Goal: Information Seeking & Learning: Learn about a topic

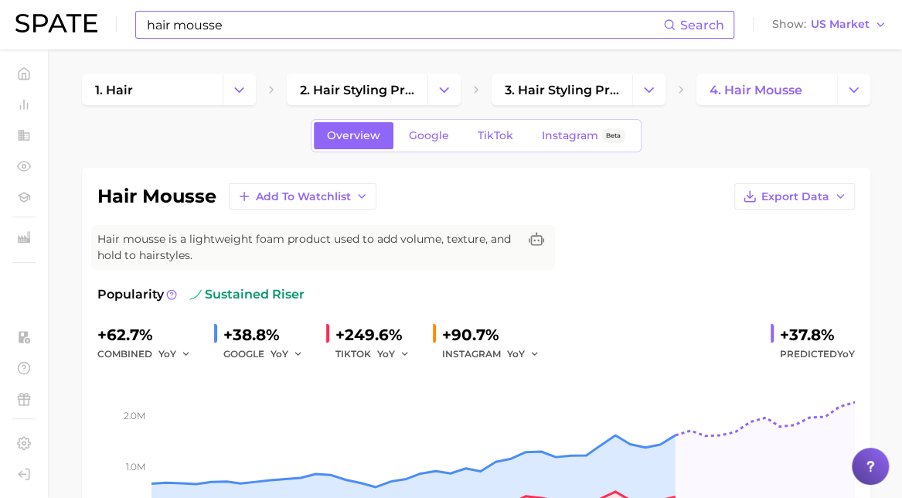
click at [299, 36] on input "hair mousse" at bounding box center [404, 25] width 518 height 26
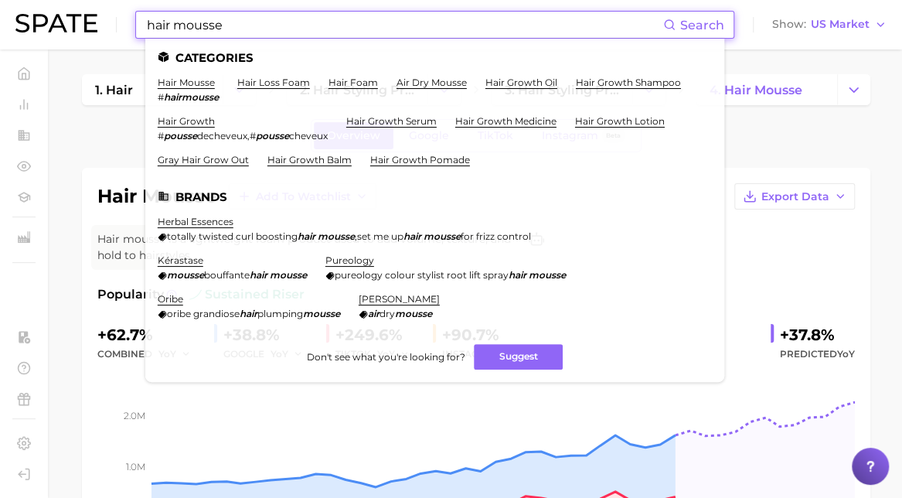
click at [583, 22] on input "hair mousse" at bounding box center [404, 25] width 518 height 26
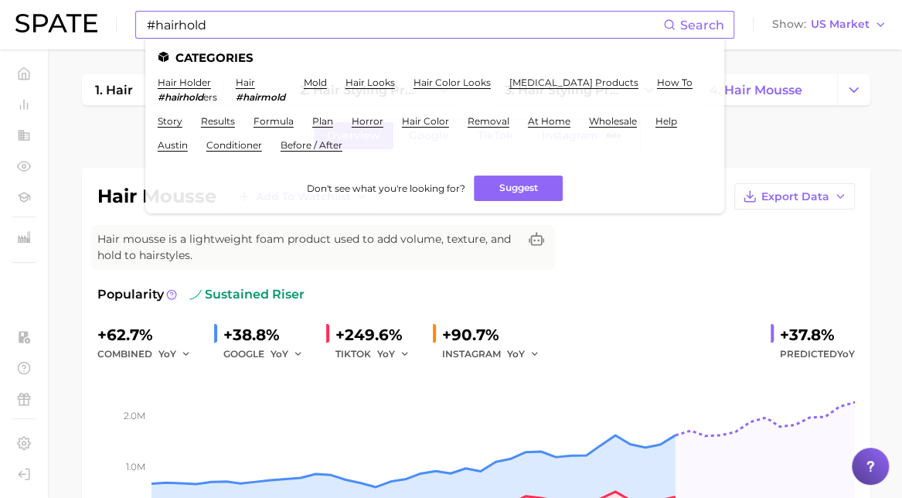
click at [676, 22] on icon at bounding box center [669, 25] width 12 height 12
click at [555, 26] on input "#hairhold" at bounding box center [404, 25] width 518 height 26
type input "#"
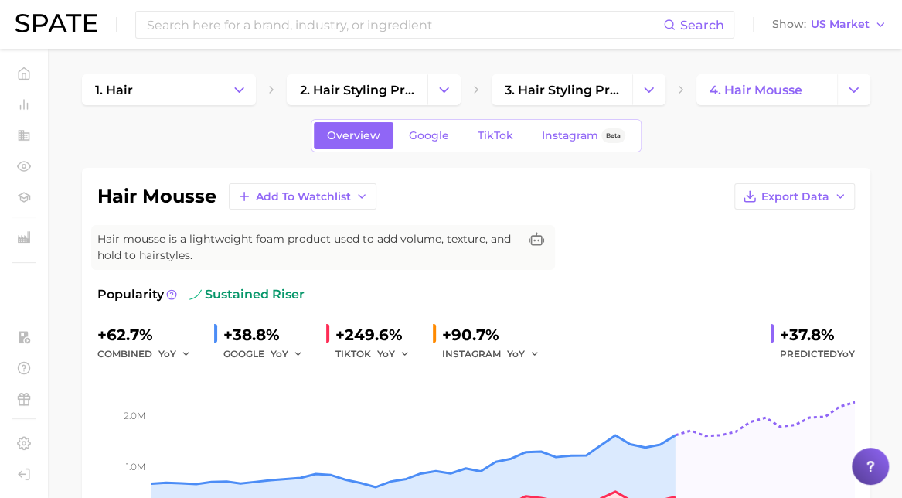
click at [677, 148] on div "Overview Google TikTok Instagram Beta" at bounding box center [476, 135] width 789 height 33
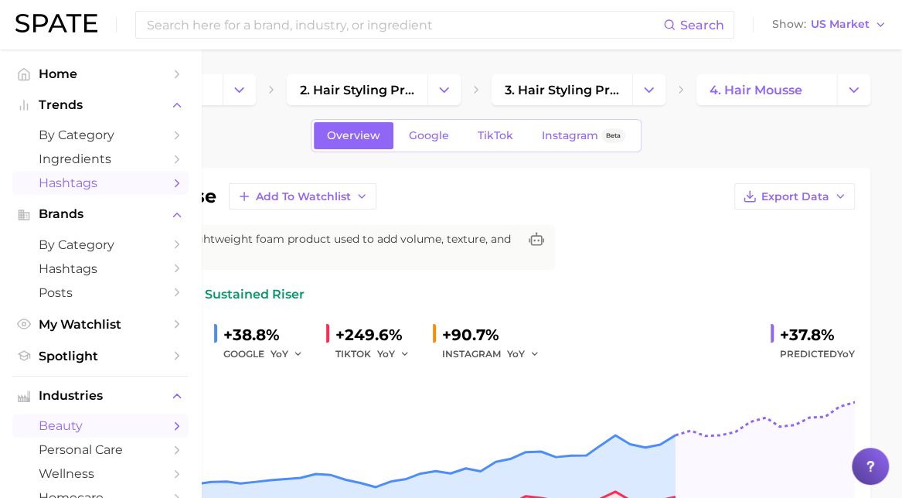
click at [60, 186] on span "Hashtags" at bounding box center [101, 182] width 124 height 15
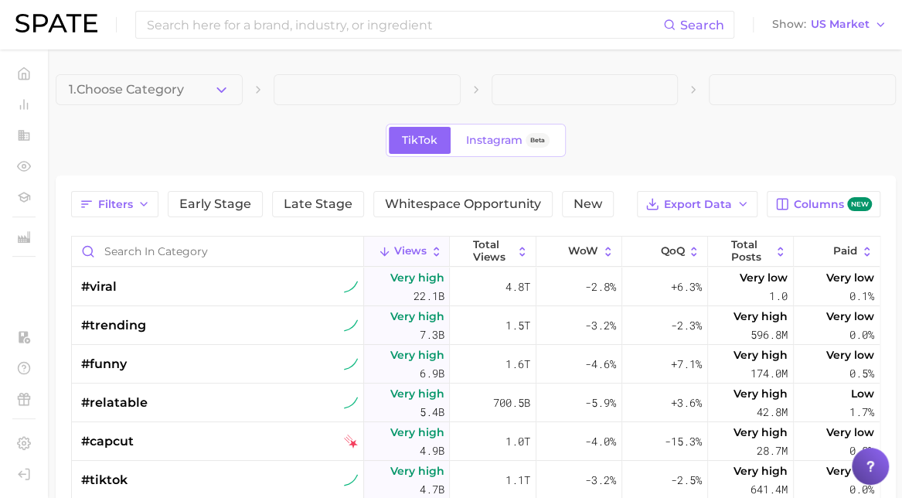
click at [296, 92] on span at bounding box center [367, 89] width 187 height 31
click at [394, 67] on main "1. Choose Category TikTok Instagram Beta Filters Early Stage Late Stage Whitesp…" at bounding box center [475, 437] width 853 height 777
click at [438, 78] on span at bounding box center [367, 89] width 187 height 31
click at [119, 90] on span "1. Choose Category" at bounding box center [126, 90] width 115 height 14
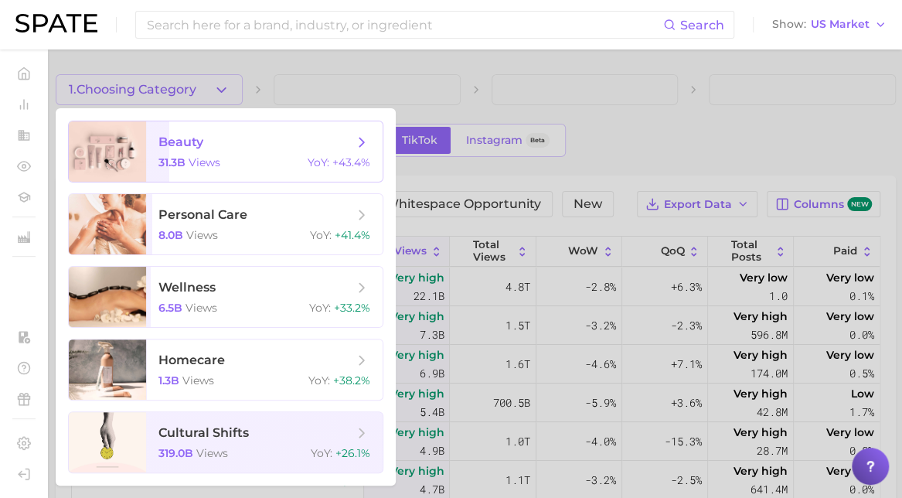
click at [223, 175] on span "beauty 31.3b views YoY : +43.4%" at bounding box center [264, 151] width 237 height 60
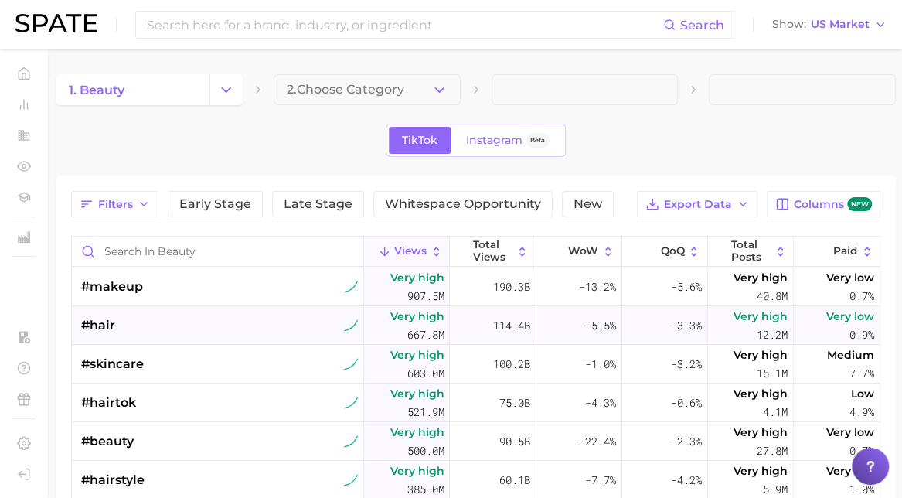
click at [164, 308] on div "#hair" at bounding box center [219, 325] width 277 height 39
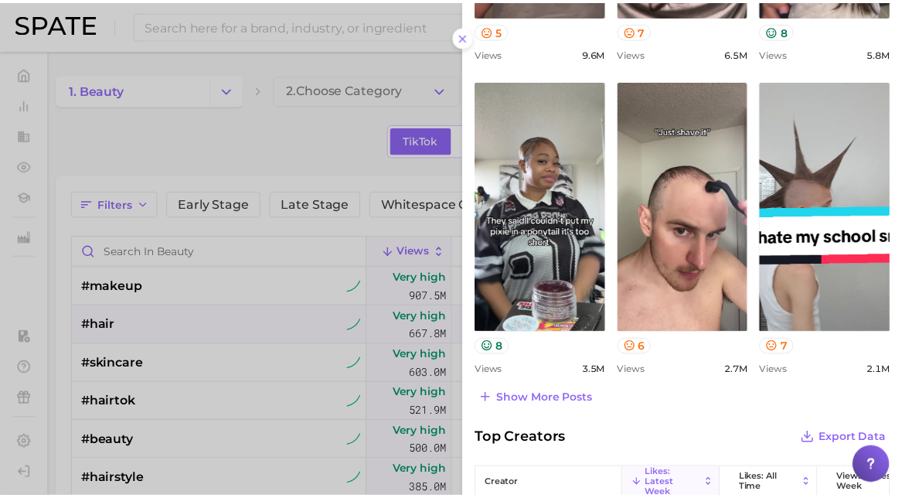
scroll to position [937, 0]
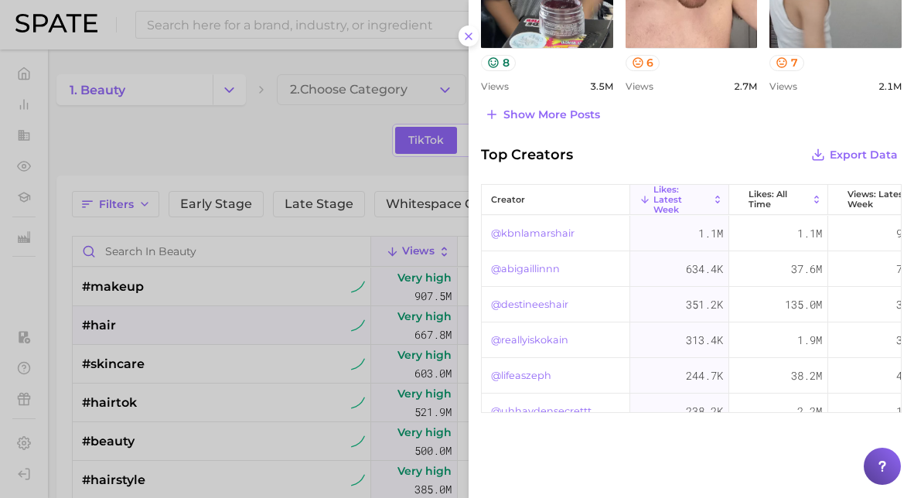
click at [313, 141] on div at bounding box center [457, 249] width 914 height 498
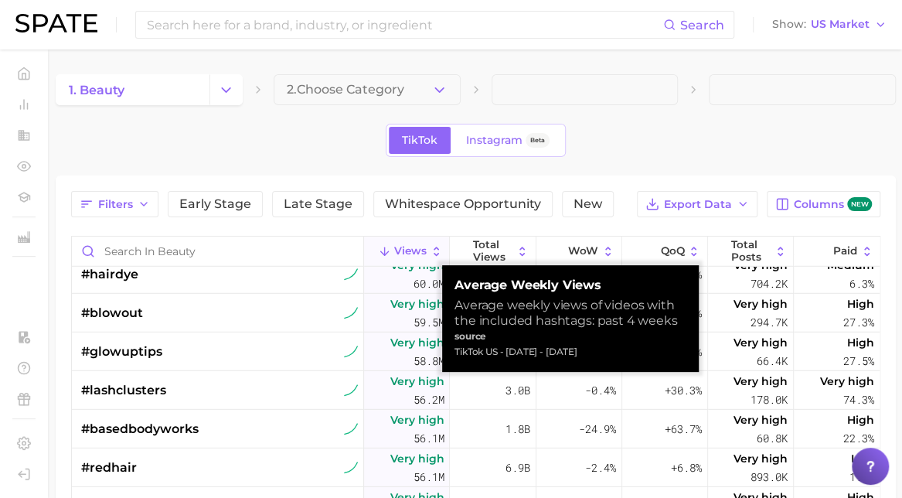
scroll to position [2614, 0]
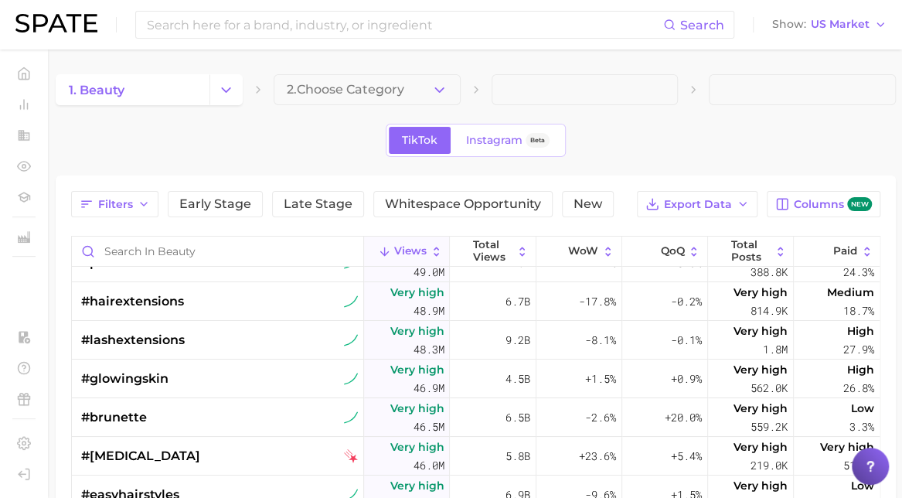
click at [547, 75] on span at bounding box center [585, 89] width 187 height 31
click at [747, 86] on span at bounding box center [802, 89] width 187 height 31
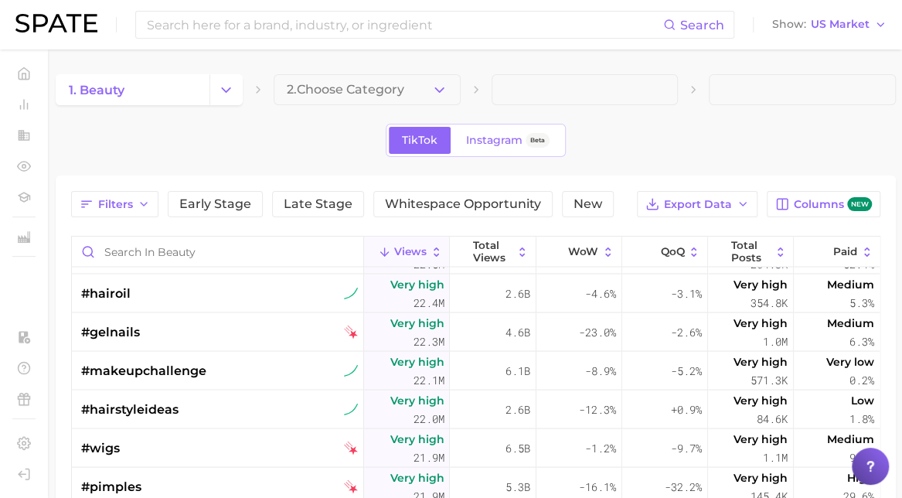
scroll to position [6782, 0]
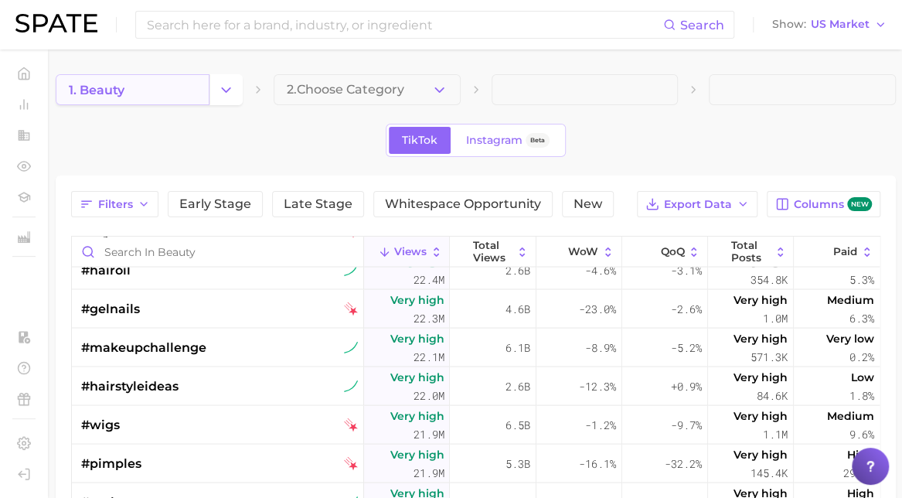
click at [148, 102] on link "1. beauty" at bounding box center [133, 89] width 154 height 31
click at [218, 92] on icon "Change Category" at bounding box center [226, 90] width 16 height 16
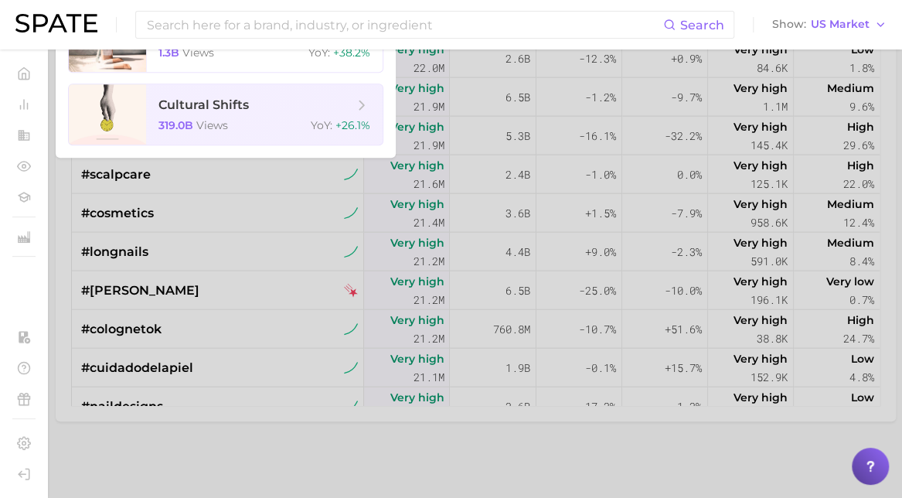
scroll to position [0, 0]
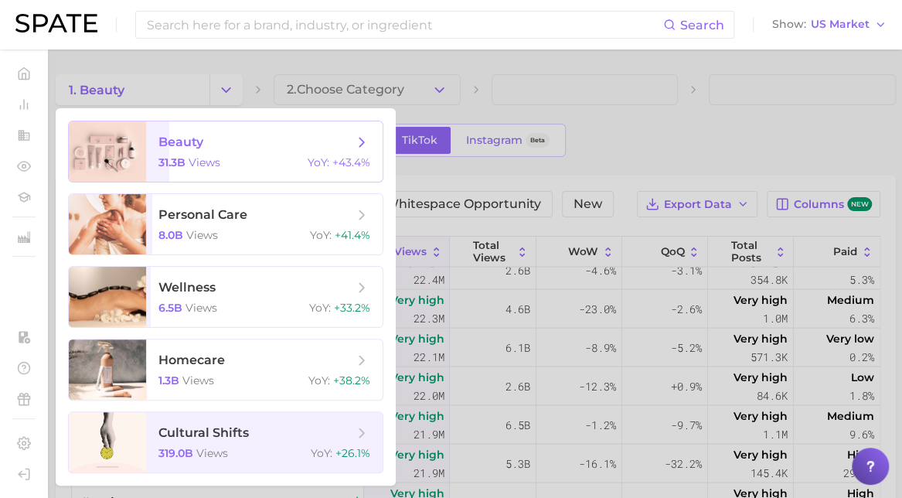
click at [277, 152] on span "beauty 31.3b views YoY : +43.4%" at bounding box center [264, 151] width 237 height 60
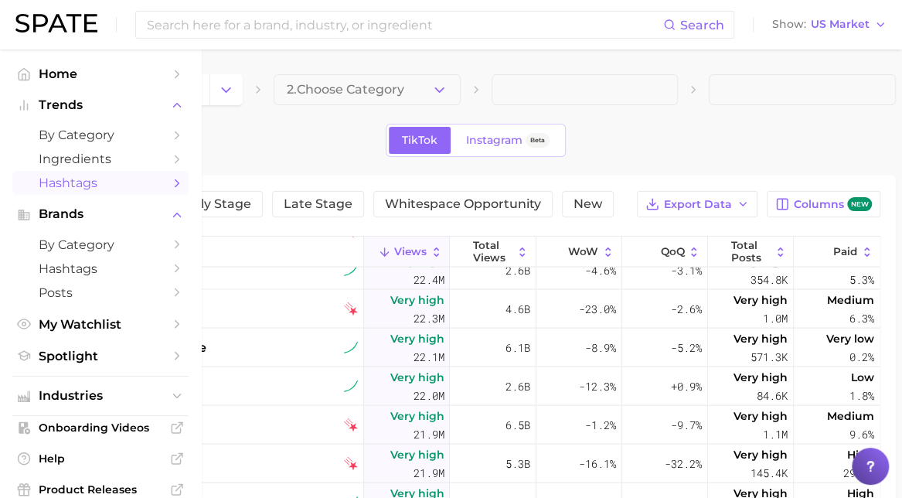
click at [36, 185] on link "Hashtags" at bounding box center [100, 183] width 176 height 24
click at [153, 138] on link "by Category" at bounding box center [100, 135] width 176 height 24
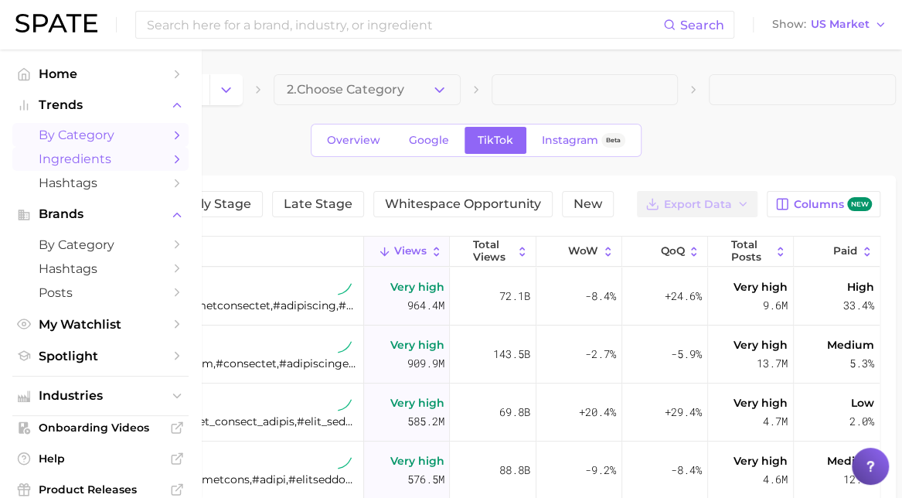
click at [107, 163] on span "Ingredients" at bounding box center [101, 159] width 124 height 15
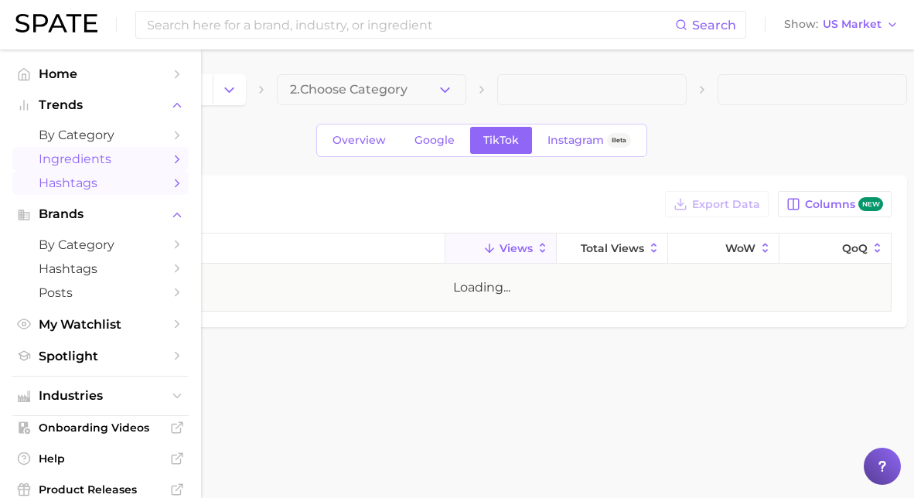
click at [59, 190] on span "Hashtags" at bounding box center [101, 182] width 124 height 15
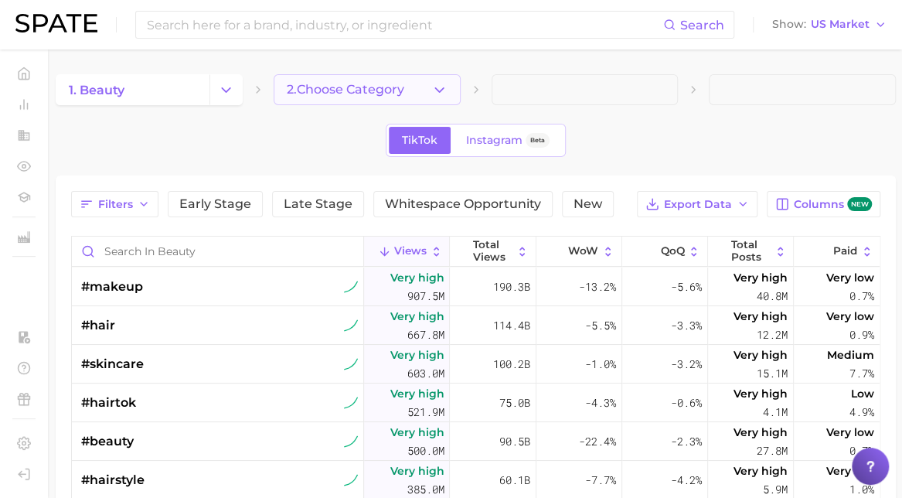
click at [329, 84] on span "2. Choose Category" at bounding box center [346, 90] width 118 height 14
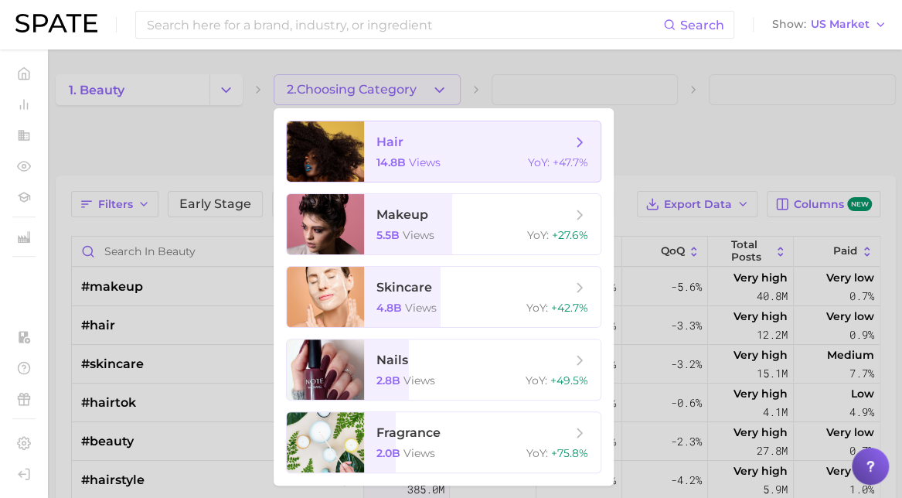
click at [438, 178] on span "hair 14.8b views YoY : +47.7%" at bounding box center [482, 151] width 237 height 60
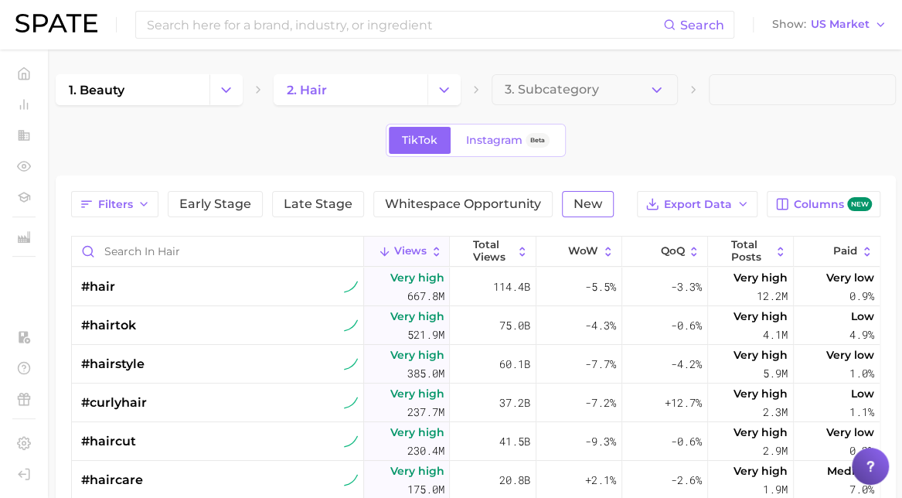
click at [577, 199] on span "New" at bounding box center [588, 204] width 29 height 12
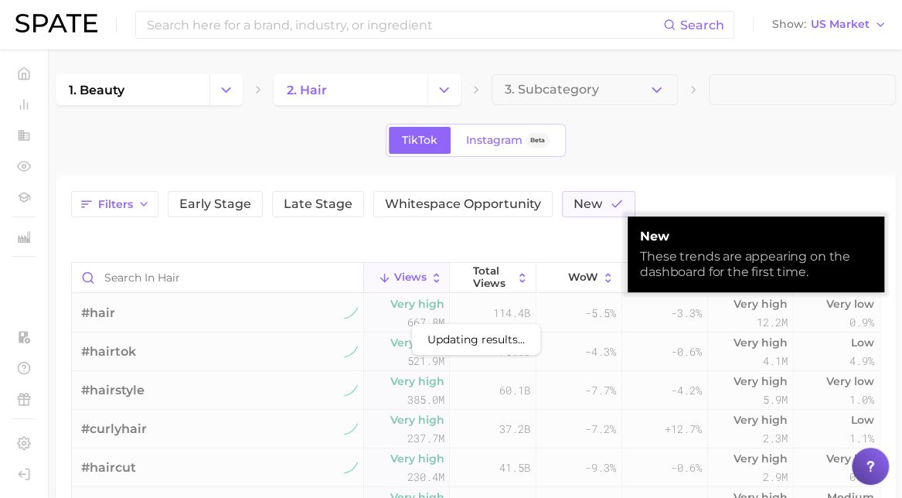
click at [673, 132] on div "TikTok Instagram Beta" at bounding box center [476, 140] width 840 height 33
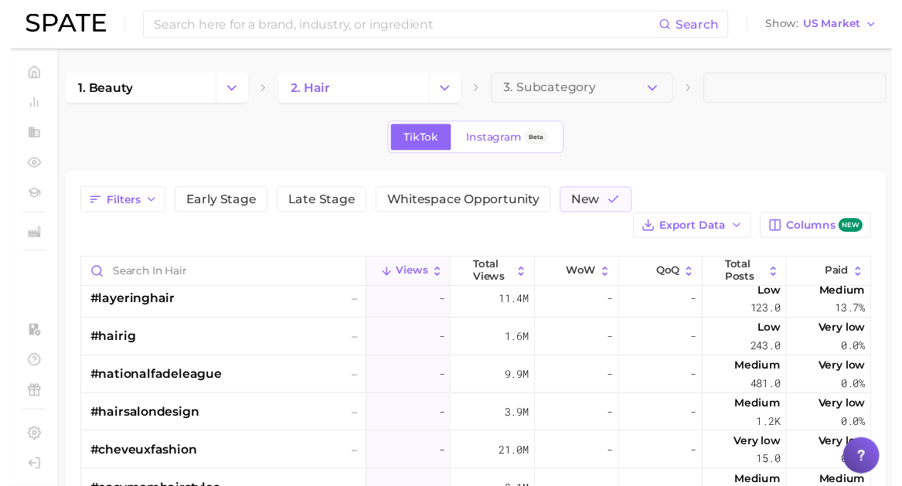
scroll to position [802, 0]
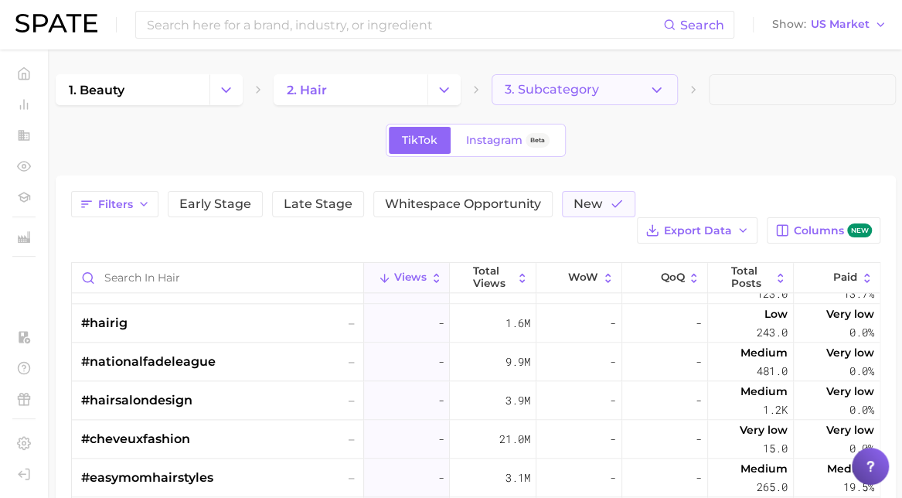
click at [598, 90] on button "3. Subcategory" at bounding box center [585, 89] width 187 height 31
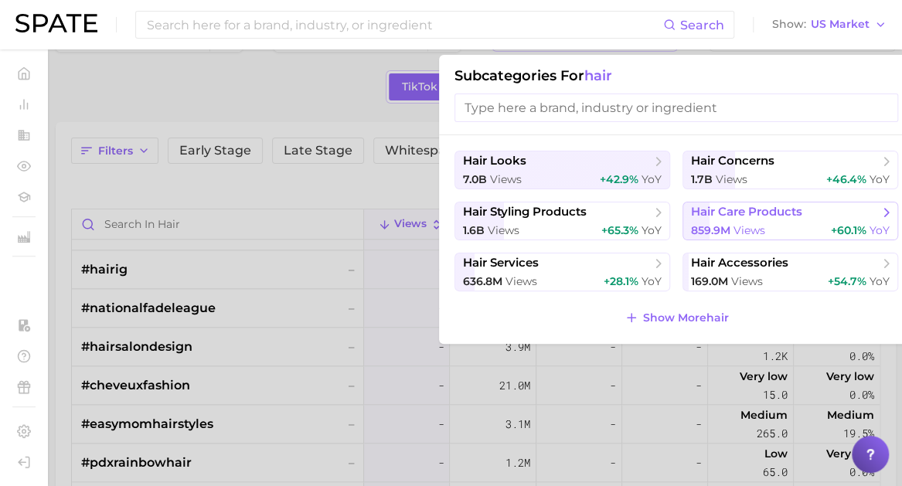
scroll to position [54, 0]
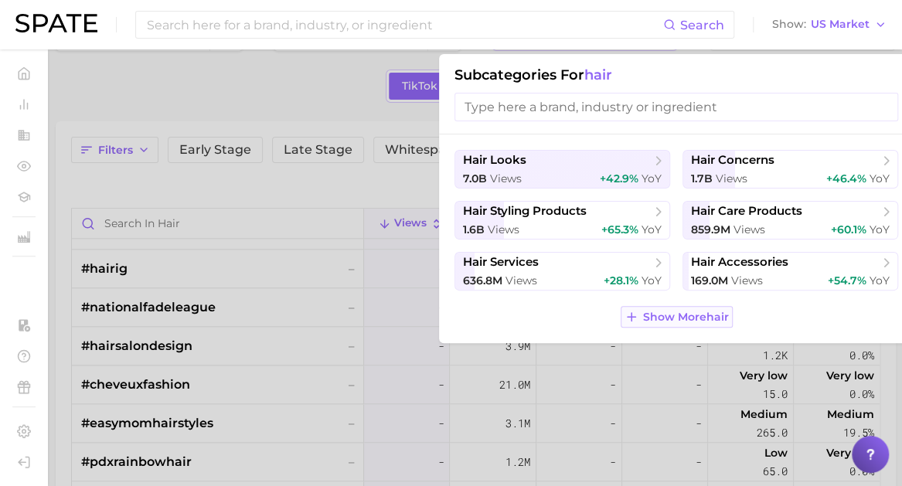
click at [662, 314] on span "Show More hair" at bounding box center [686, 317] width 86 height 13
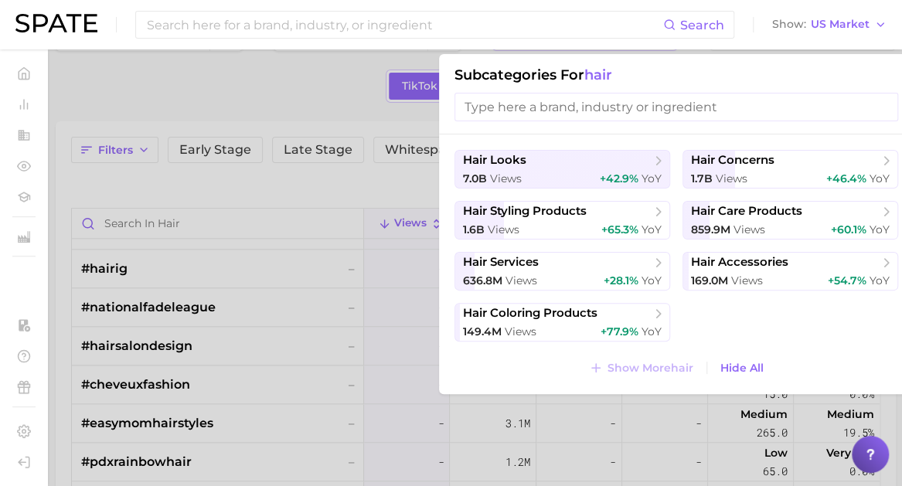
scroll to position [0, 0]
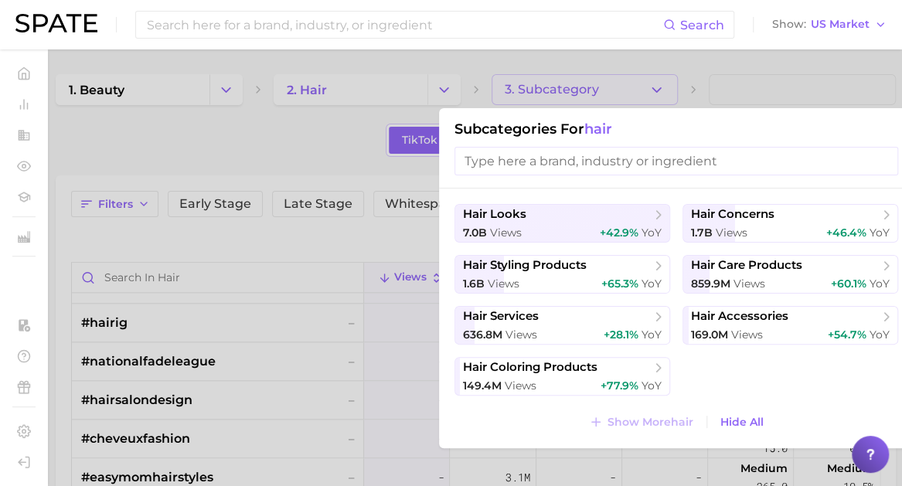
click at [560, 162] on input "search" at bounding box center [677, 161] width 444 height 29
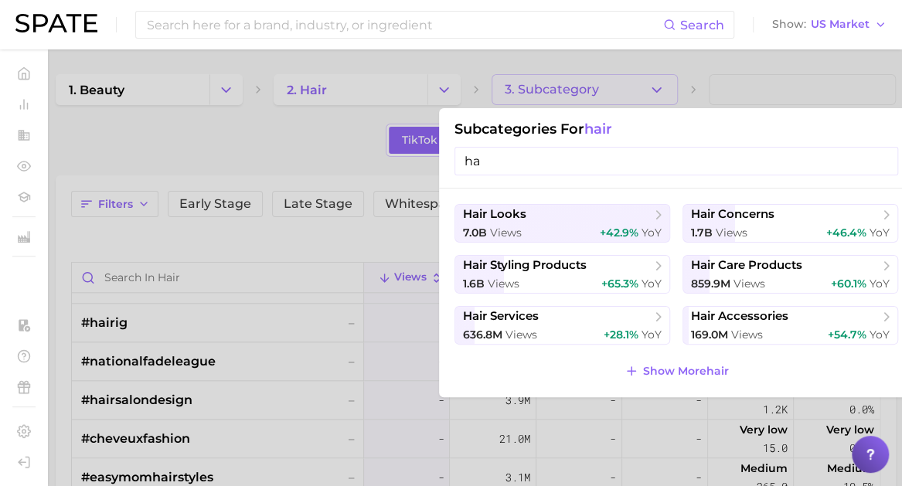
type input "h"
click at [595, 280] on div "1.6b views +65.3% YoY" at bounding box center [562, 284] width 199 height 15
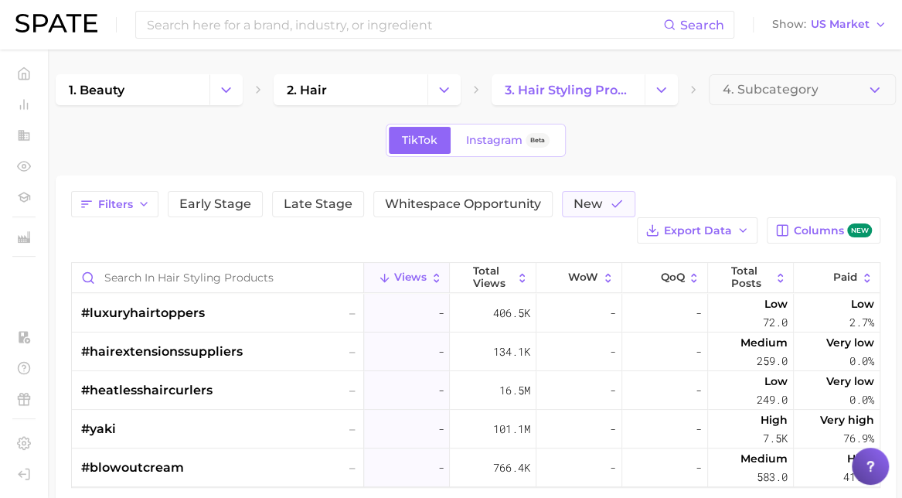
click at [771, 70] on main "1. beauty 2. hair 3. hair styling products 4. Subcategory TikTok Instagram Beta…" at bounding box center [475, 314] width 853 height 531
click at [764, 89] on span "4. Subcategory" at bounding box center [770, 90] width 96 height 14
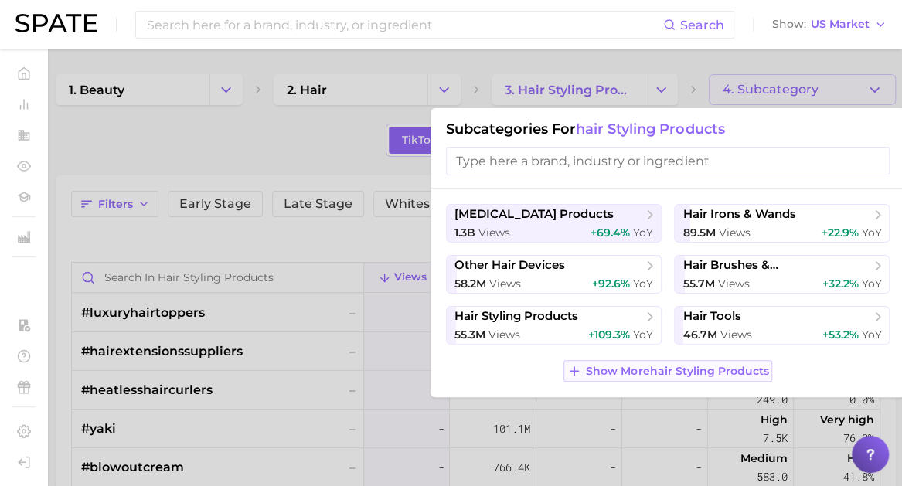
click at [677, 360] on button "Show More hair styling products" at bounding box center [668, 371] width 209 height 22
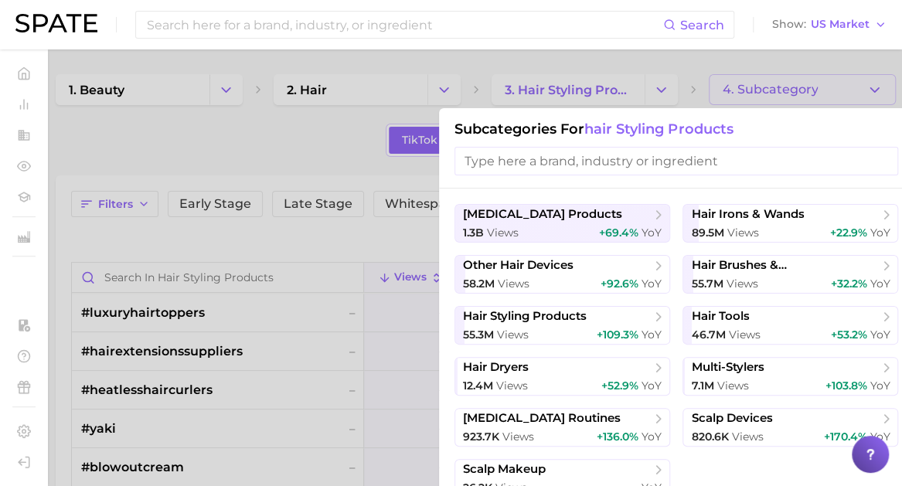
scroll to position [66, 0]
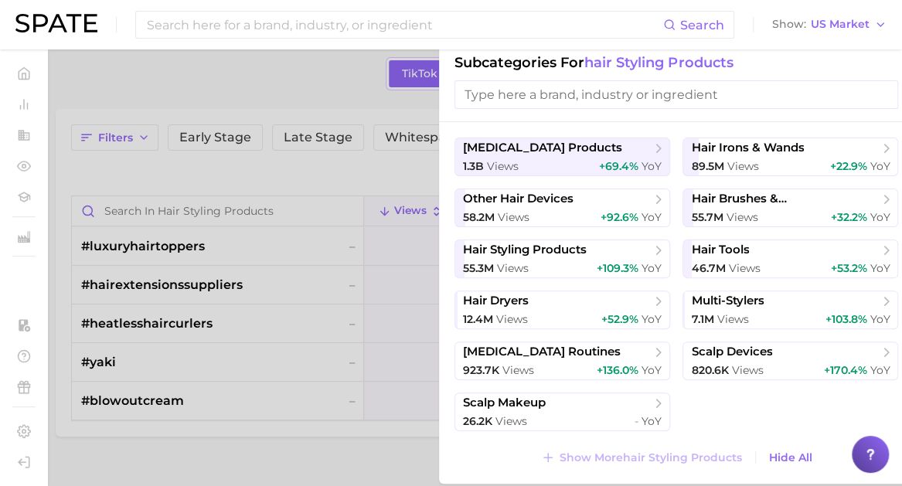
click at [285, 411] on div at bounding box center [451, 243] width 902 height 486
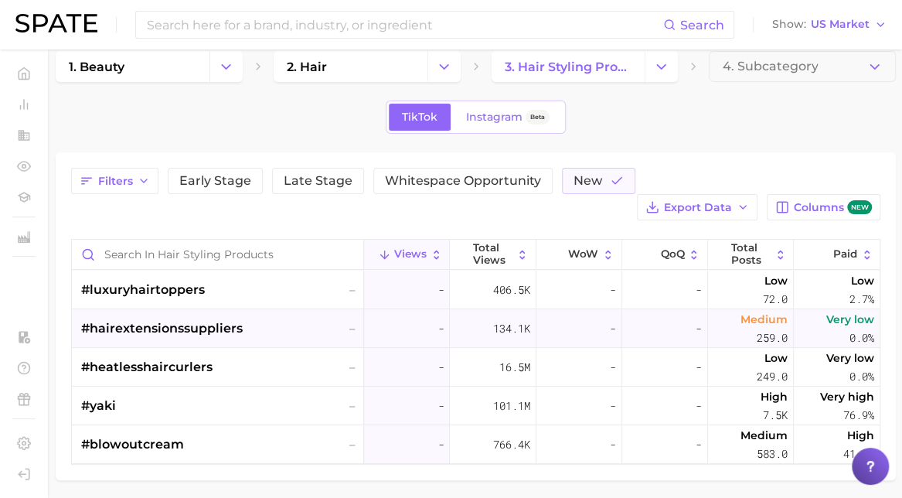
scroll to position [22, 0]
click at [195, 240] on input "Search in hair styling products" at bounding box center [217, 254] width 291 height 29
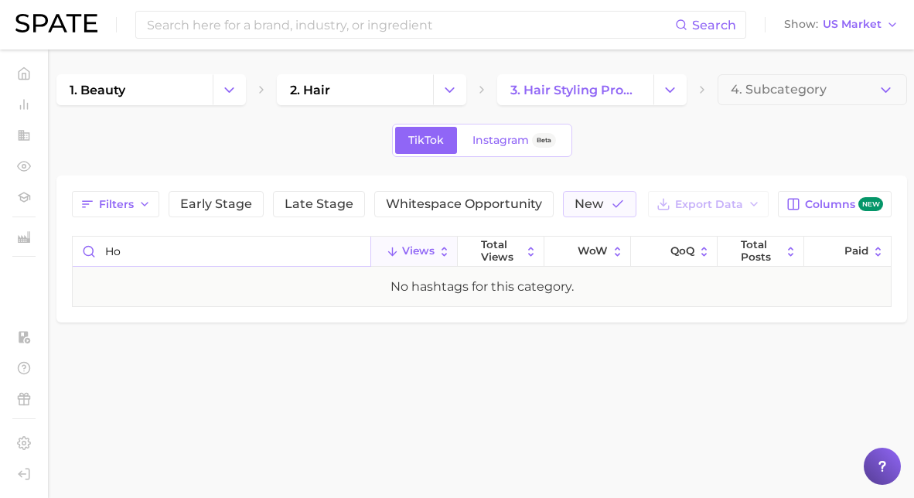
type input "h"
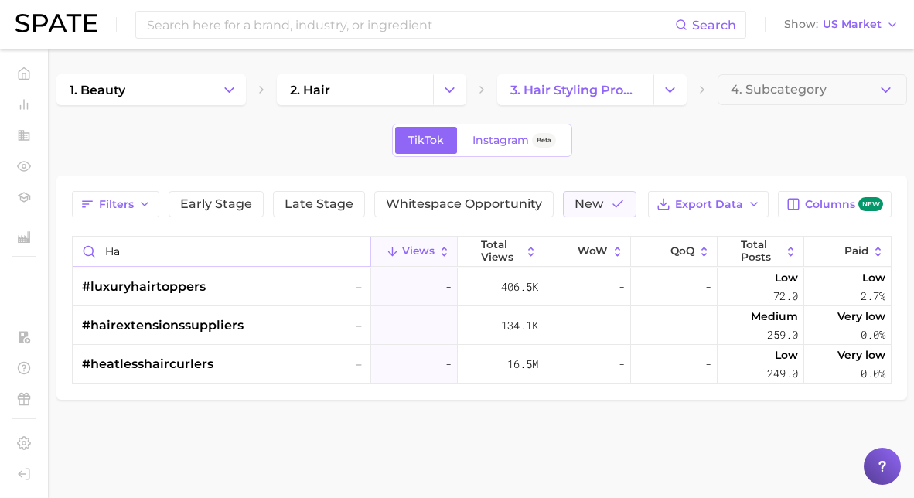
type input "h"
click at [255, 244] on input "hair" at bounding box center [222, 251] width 298 height 29
type input "longlastinghold"
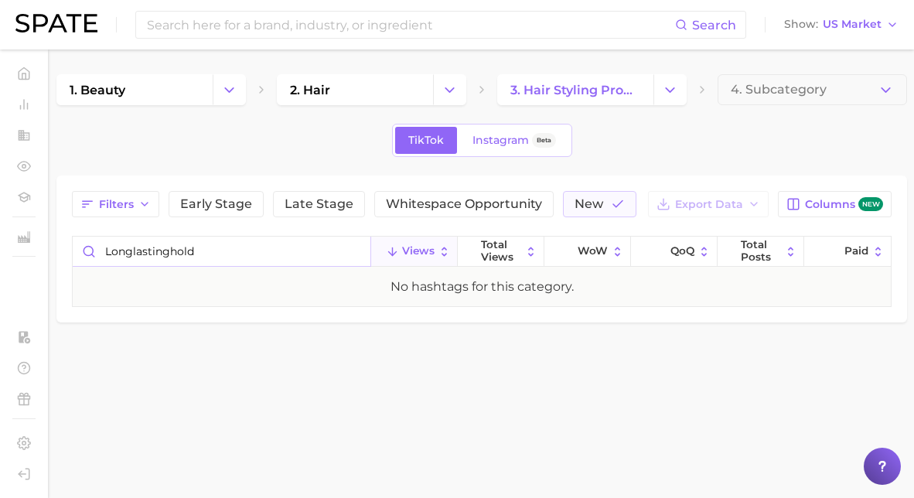
click at [255, 244] on input "longlastinghold" at bounding box center [222, 251] width 298 height 29
type input "alldayhold"
click at [255, 244] on input "alldayhold" at bounding box center [222, 251] width 298 height 29
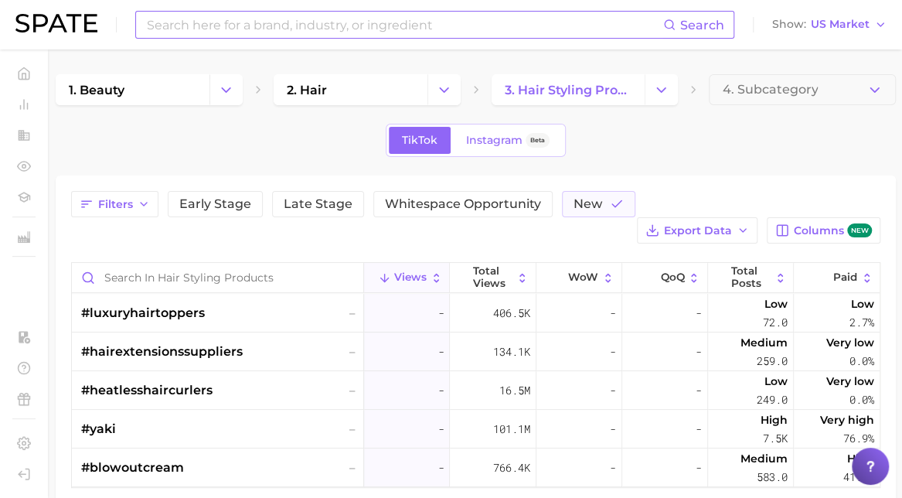
click at [237, 13] on input at bounding box center [404, 25] width 518 height 26
type input "all day hold hashtag"
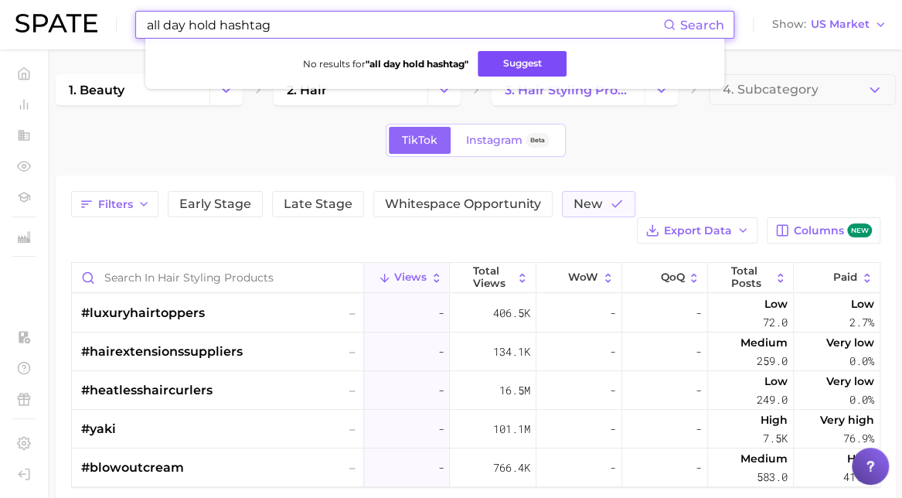
click at [504, 67] on button "Suggest" at bounding box center [522, 64] width 89 height 26
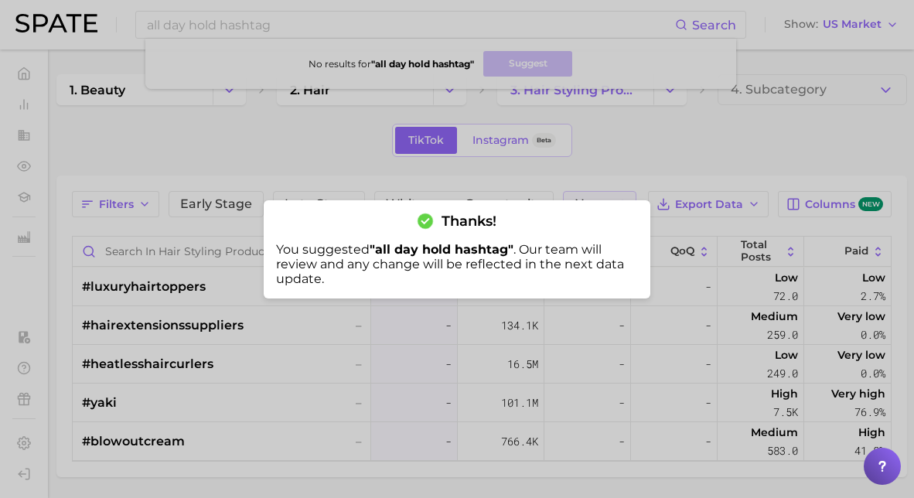
click at [238, 112] on div at bounding box center [457, 249] width 914 height 498
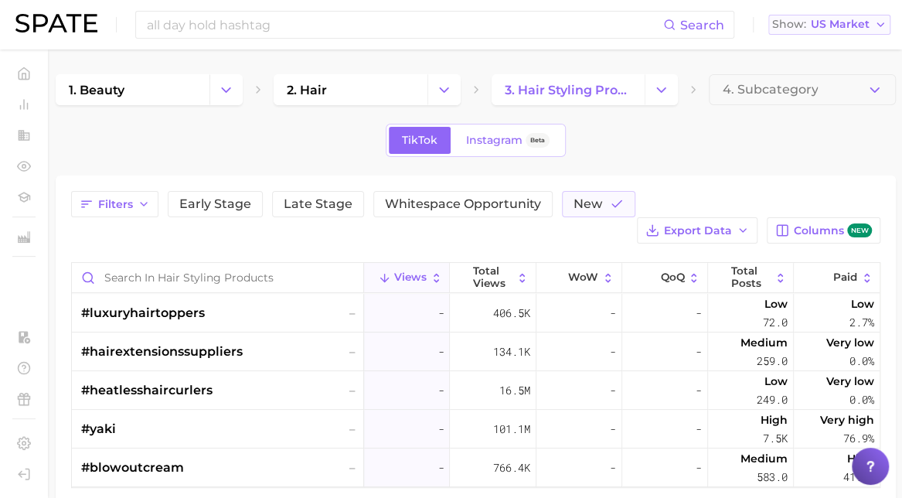
click at [822, 23] on span "US Market" at bounding box center [840, 24] width 59 height 9
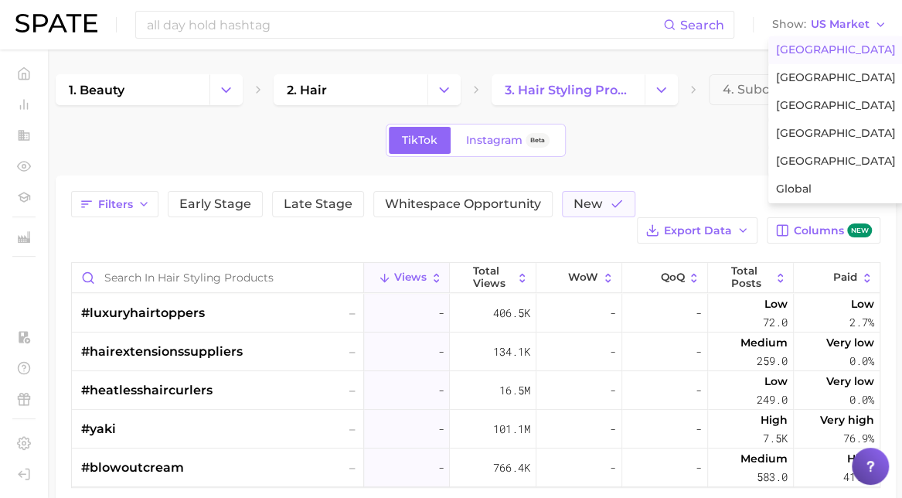
click at [685, 137] on div "TikTok Instagram Beta" at bounding box center [476, 140] width 840 height 33
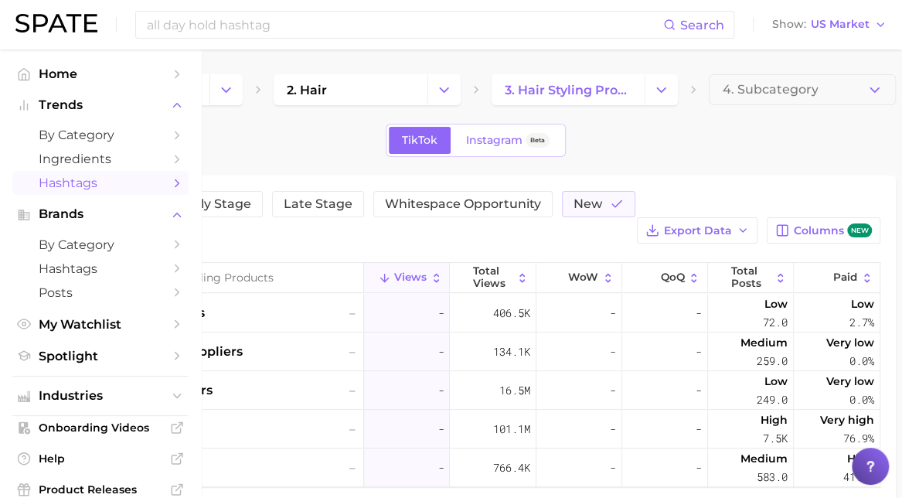
click at [73, 186] on span "Hashtags" at bounding box center [101, 182] width 124 height 15
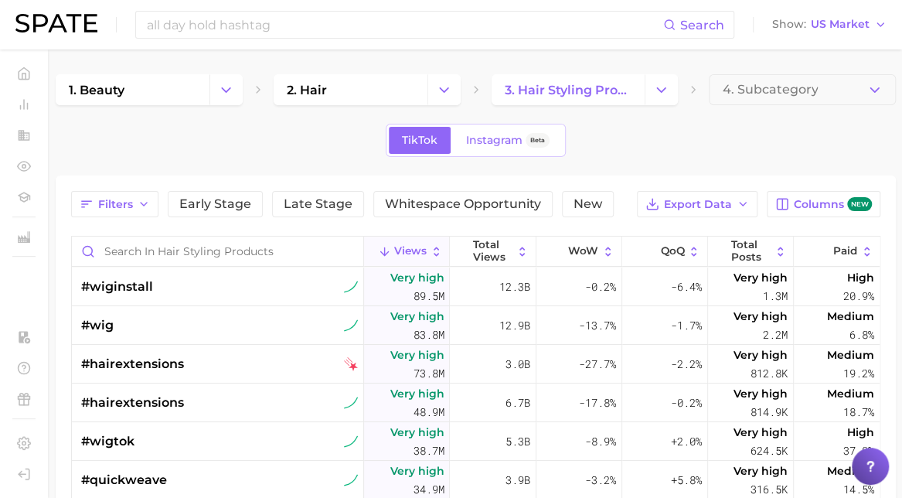
click at [317, 145] on div "TikTok Instagram Beta" at bounding box center [476, 140] width 840 height 33
click at [564, 92] on span "3. hair styling products" at bounding box center [569, 90] width 128 height 15
click at [734, 90] on span "4. Subcategory" at bounding box center [770, 90] width 96 height 14
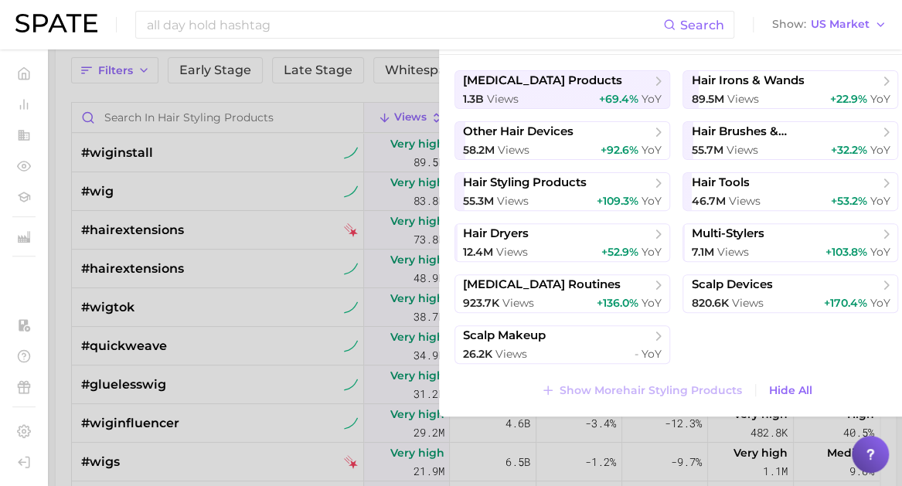
scroll to position [148, 0]
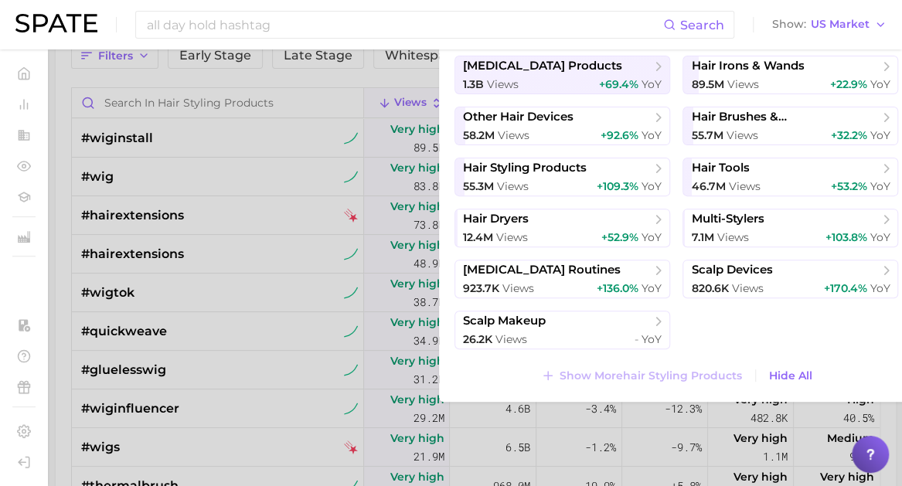
click at [285, 78] on div at bounding box center [451, 243] width 902 height 486
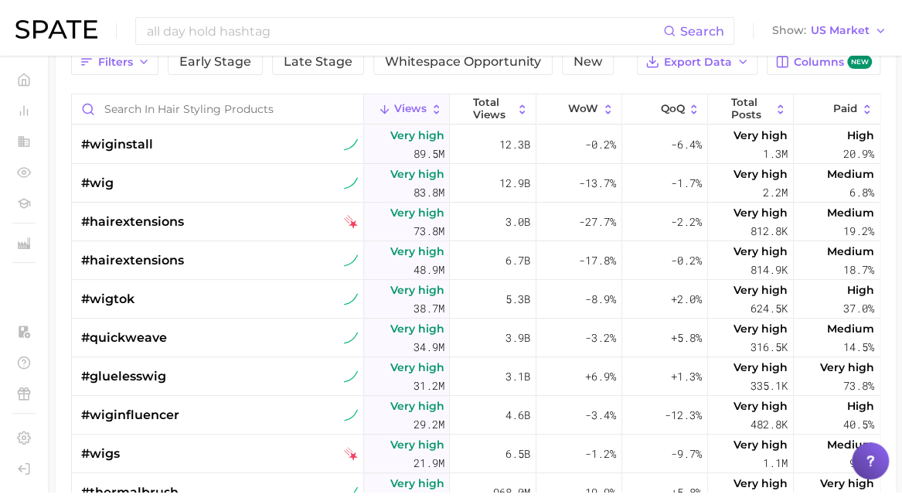
scroll to position [0, 0]
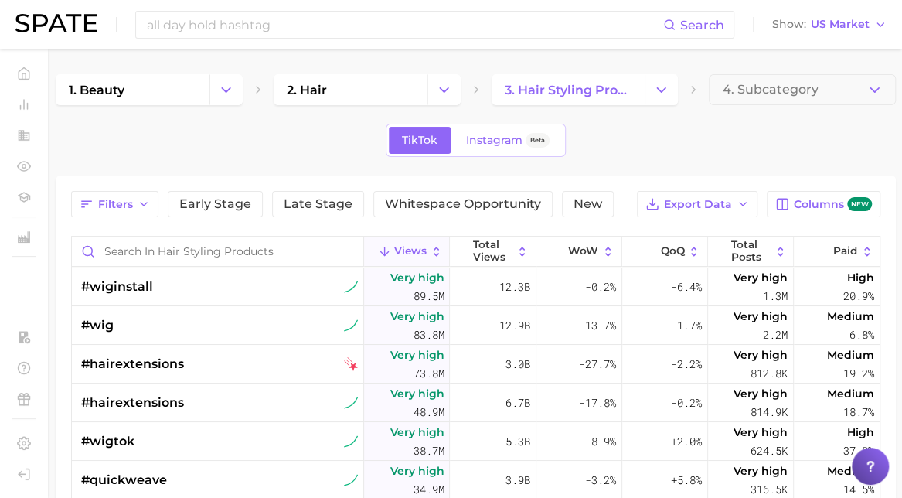
click at [232, 234] on div "Filters Early Stage Late Stage Whitespace Opportunity New Export Data Columns n…" at bounding box center [475, 462] width 809 height 543
click at [232, 247] on input "Search in hair styling products" at bounding box center [217, 251] width 291 height 29
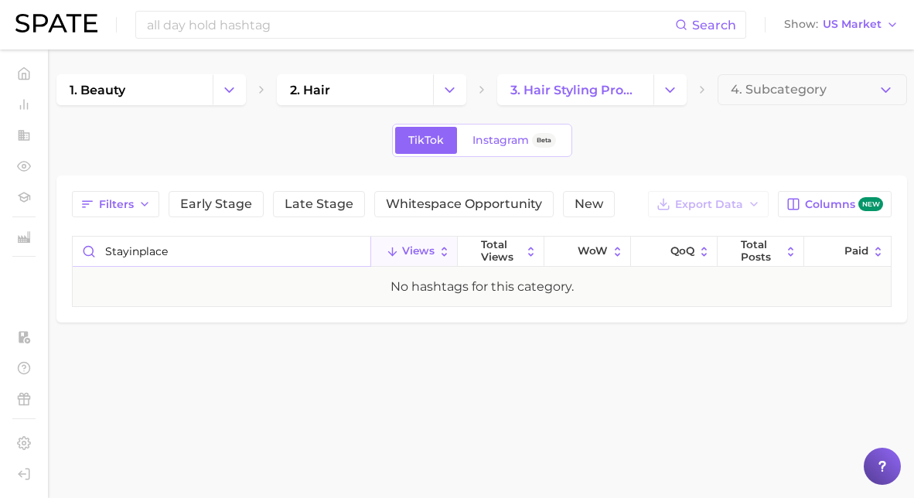
type input "stayinplace"
click at [232, 247] on input "stayinplace" at bounding box center [222, 251] width 298 height 29
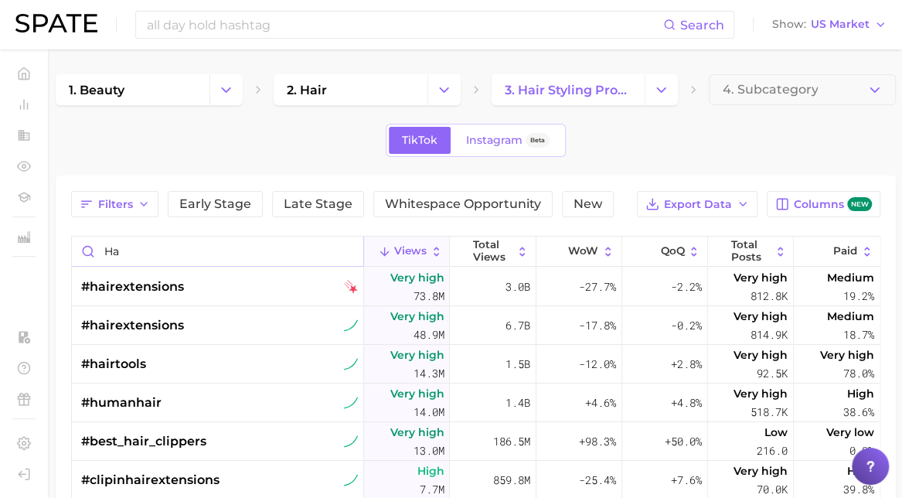
type input "h"
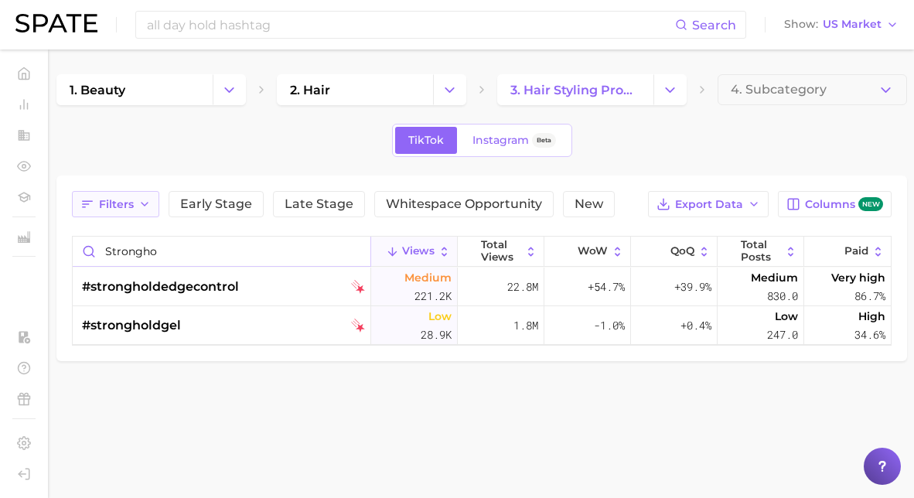
click at [133, 205] on button "Filters" at bounding box center [115, 204] width 87 height 26
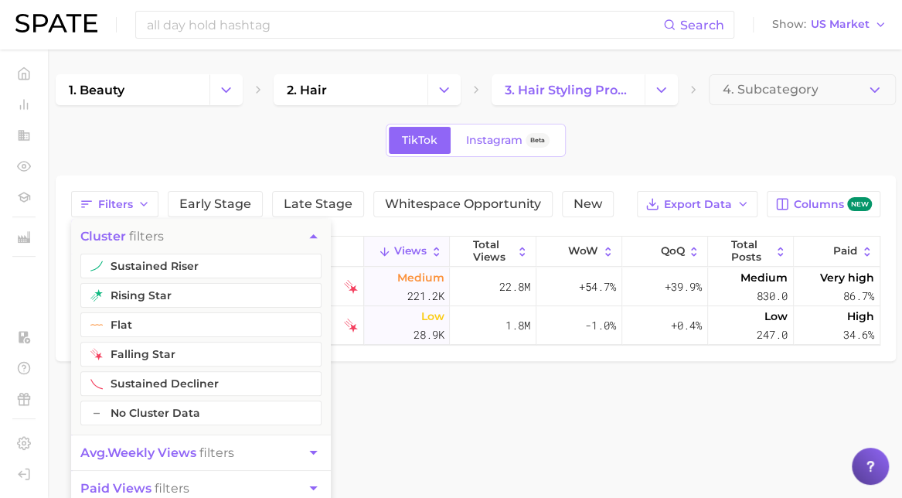
click at [578, 432] on main "1. beauty 2. hair 3. hair styling products 4. Subcategory TikTok Instagram Beta…" at bounding box center [475, 243] width 853 height 389
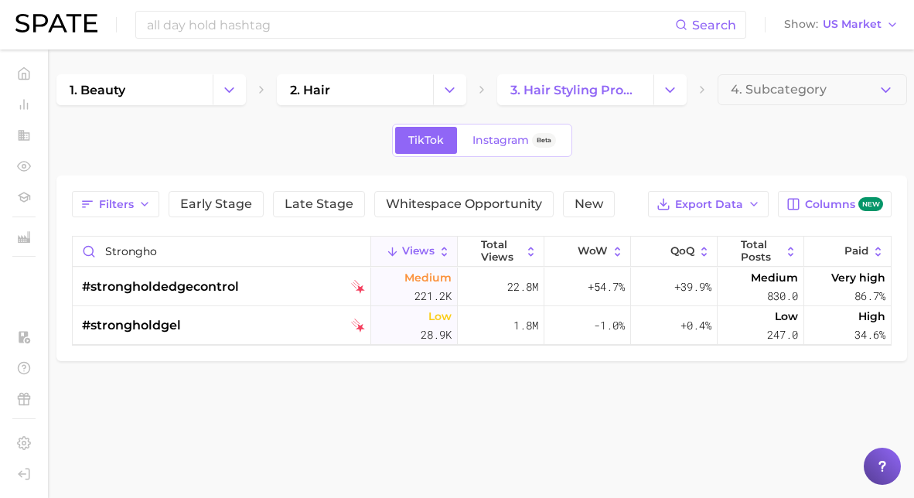
click at [584, 388] on main "1. beauty 2. hair 3. hair styling products 4. Subcategory TikTok Instagram Beta…" at bounding box center [481, 243] width 864 height 389
click at [364, 165] on div "1. beauty 2. hair 3. hair styling products 4. Subcategory TikTok Instagram Beta…" at bounding box center [481, 217] width 850 height 287
click at [291, 145] on div "TikTok Instagram Beta" at bounding box center [481, 140] width 850 height 33
drag, startPoint x: 155, startPoint y: 56, endPoint x: 283, endPoint y: 150, distance: 159.3
click at [283, 150] on main "1. beauty 2. hair 3. hair styling products 4. Subcategory TikTok Instagram Beta…" at bounding box center [481, 243] width 864 height 389
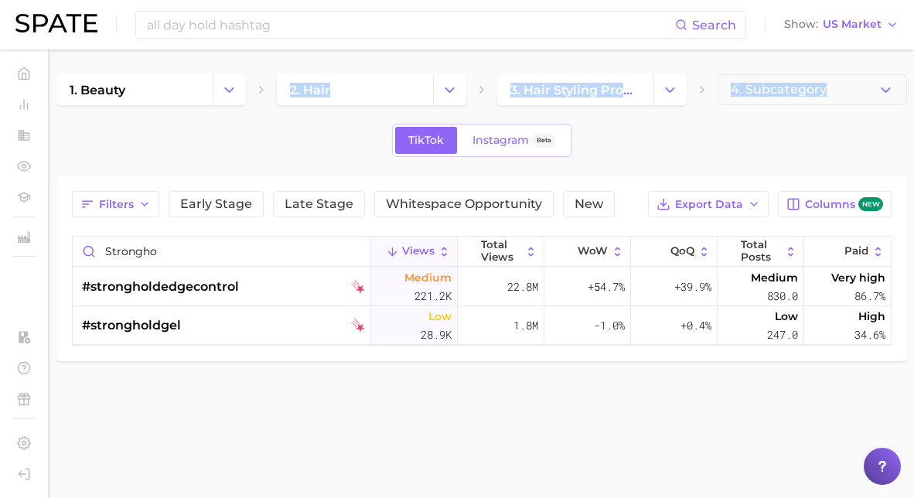
click at [283, 150] on div "TikTok Instagram Beta" at bounding box center [481, 140] width 850 height 33
click at [660, 138] on div "TikTok Instagram Beta" at bounding box center [481, 140] width 850 height 33
drag, startPoint x: 156, startPoint y: 247, endPoint x: 100, endPoint y: 249, distance: 56.5
click at [100, 249] on input "Strongho" at bounding box center [222, 251] width 298 height 29
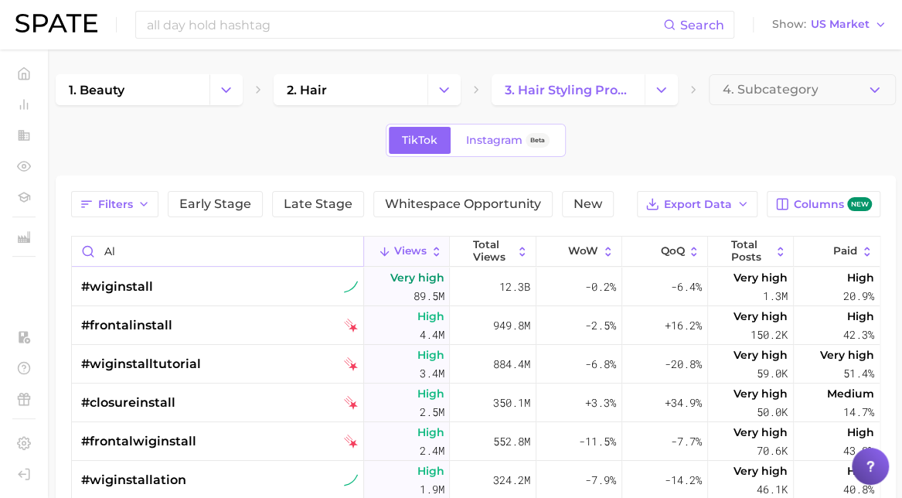
type input "a"
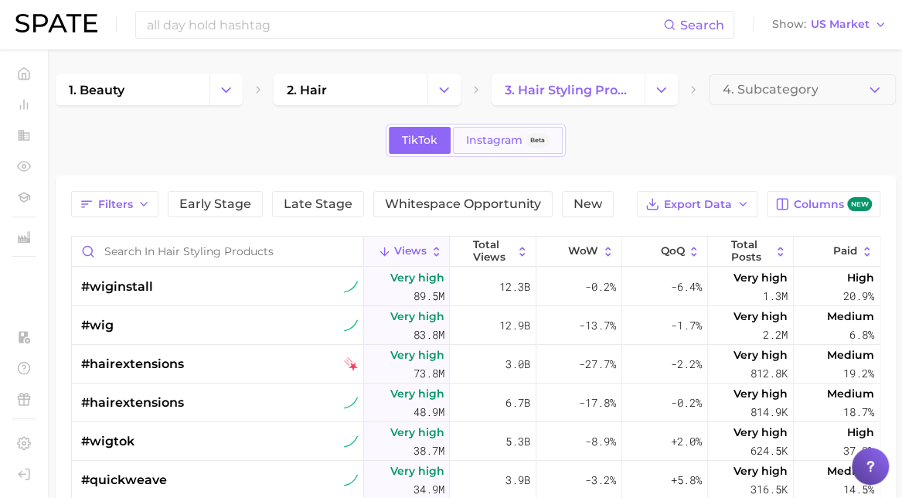
click at [492, 148] on link "Instagram Beta" at bounding box center [508, 140] width 110 height 27
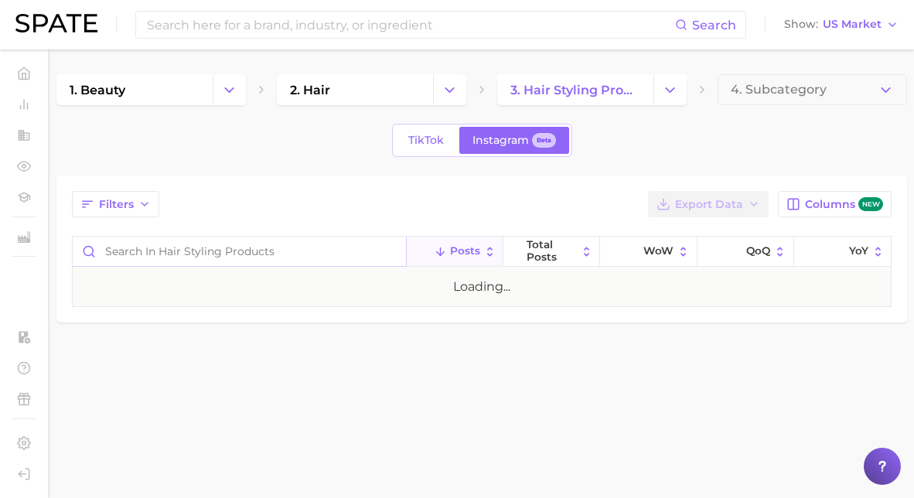
click at [164, 250] on input "Search in hair styling products" at bounding box center [239, 251] width 333 height 29
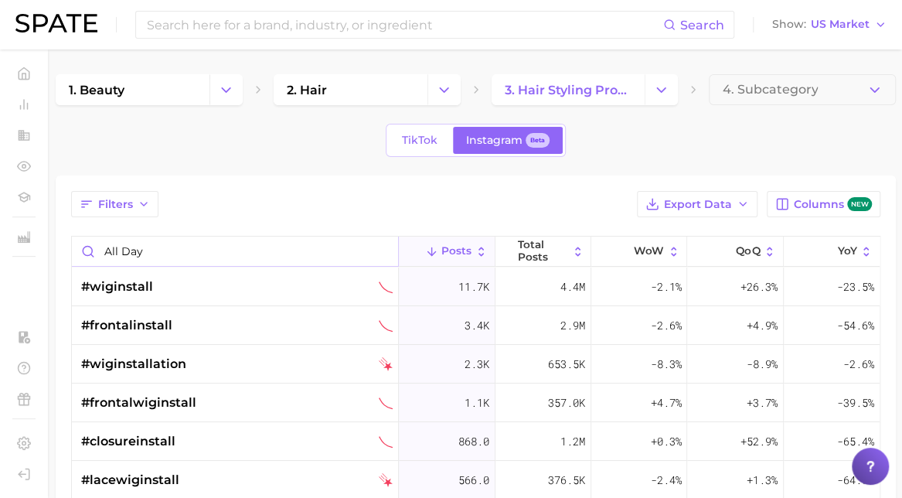
click at [121, 245] on input "all day" at bounding box center [235, 251] width 326 height 29
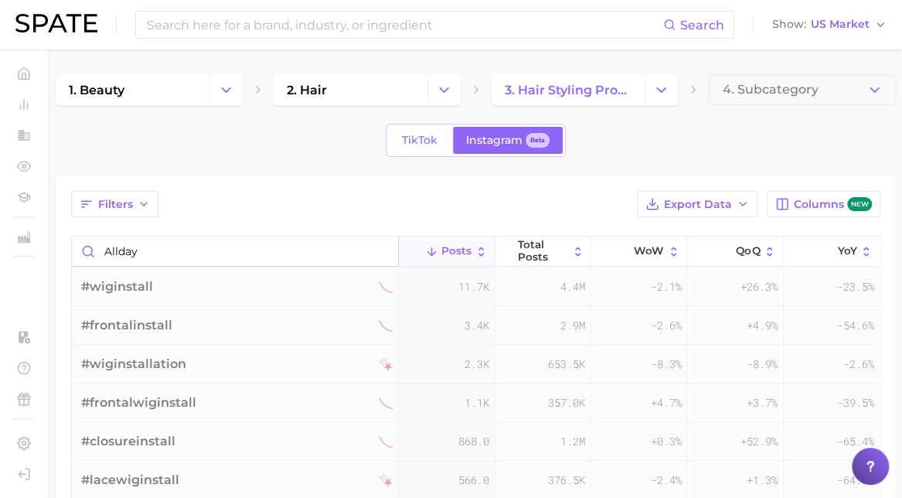
click at [148, 246] on input "allday" at bounding box center [235, 251] width 326 height 29
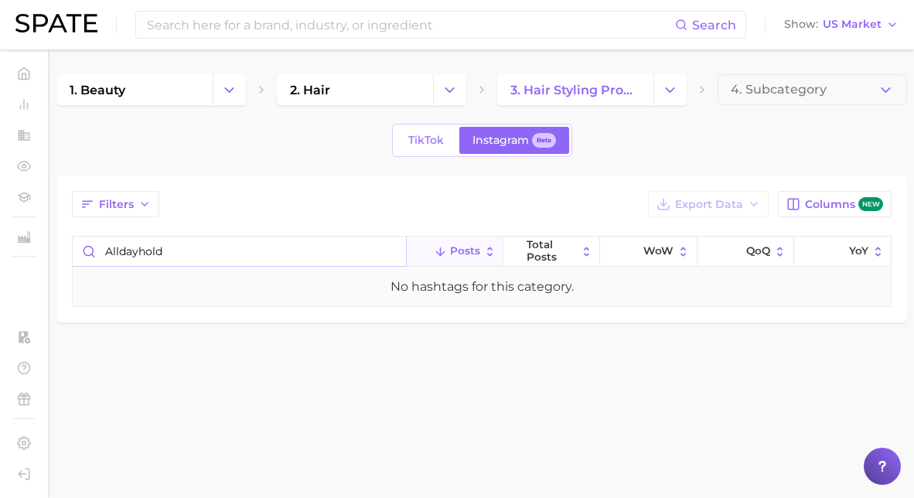
click at [175, 254] on input "alldayhold" at bounding box center [239, 251] width 333 height 29
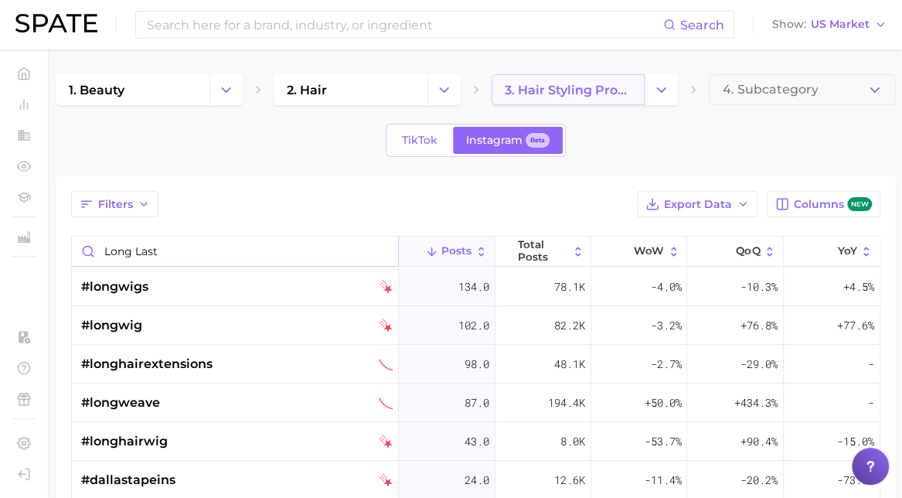
type input "long last"
click at [585, 89] on span "3. hair styling products" at bounding box center [569, 90] width 128 height 15
click at [671, 92] on button "Change Category" at bounding box center [661, 89] width 33 height 31
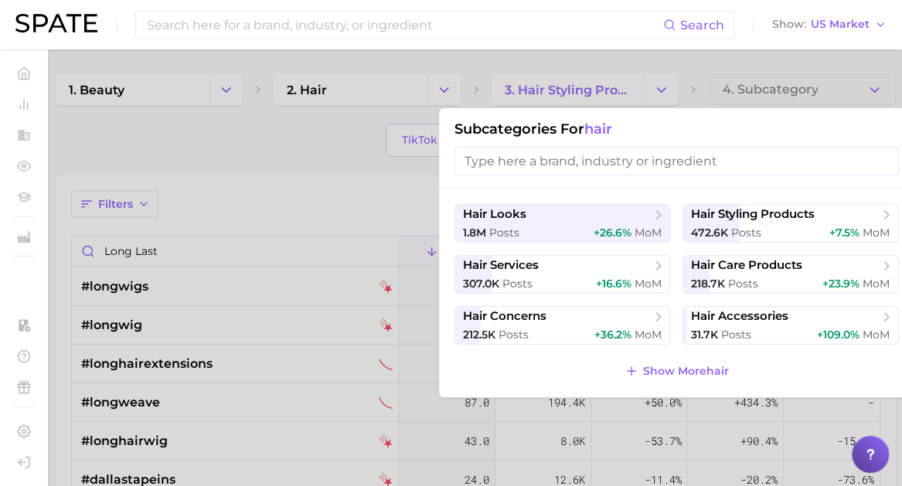
click at [306, 145] on div at bounding box center [451, 243] width 902 height 486
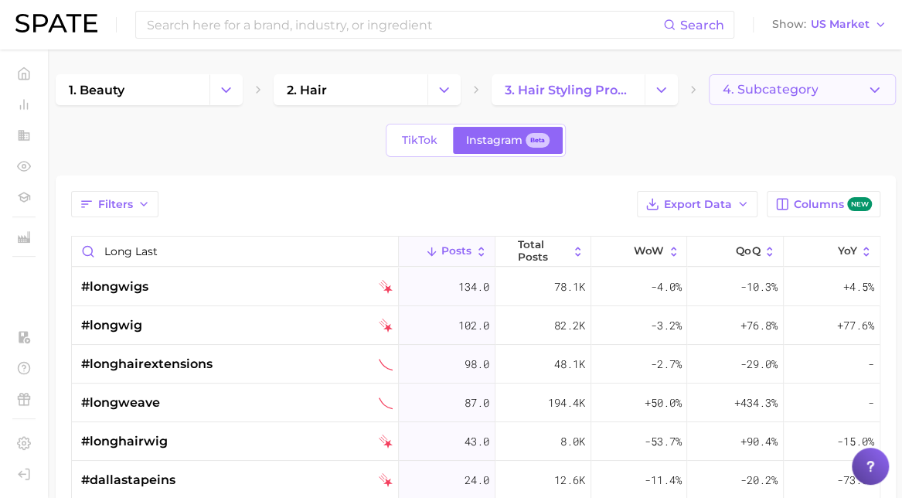
click at [755, 83] on span "4. Subcategory" at bounding box center [770, 90] width 96 height 14
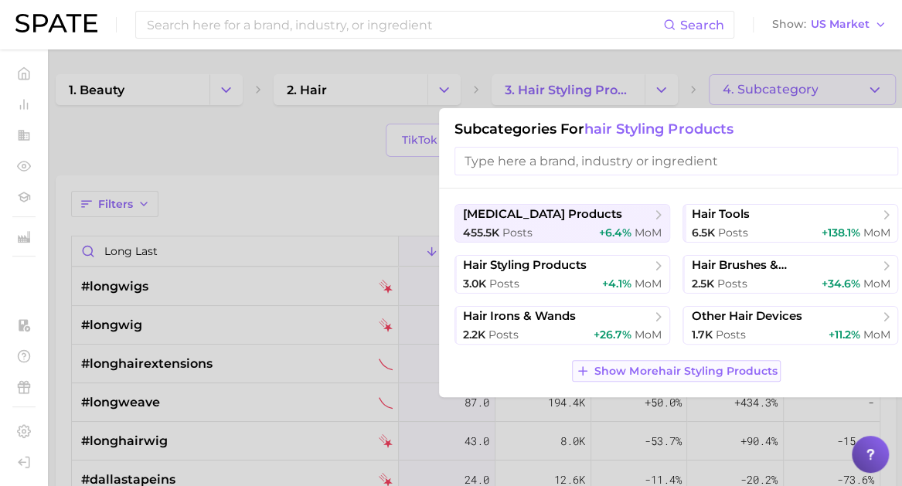
click at [718, 373] on span "Show More hair styling products" at bounding box center [686, 371] width 182 height 13
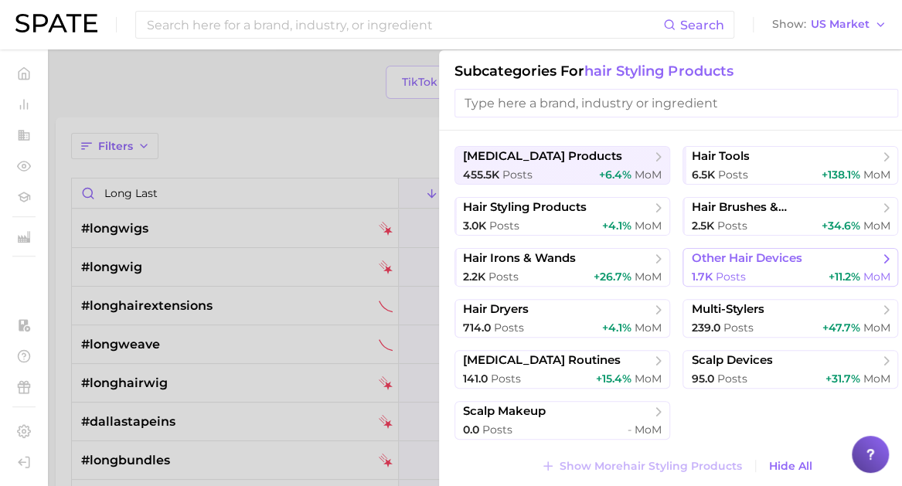
scroll to position [59, 0]
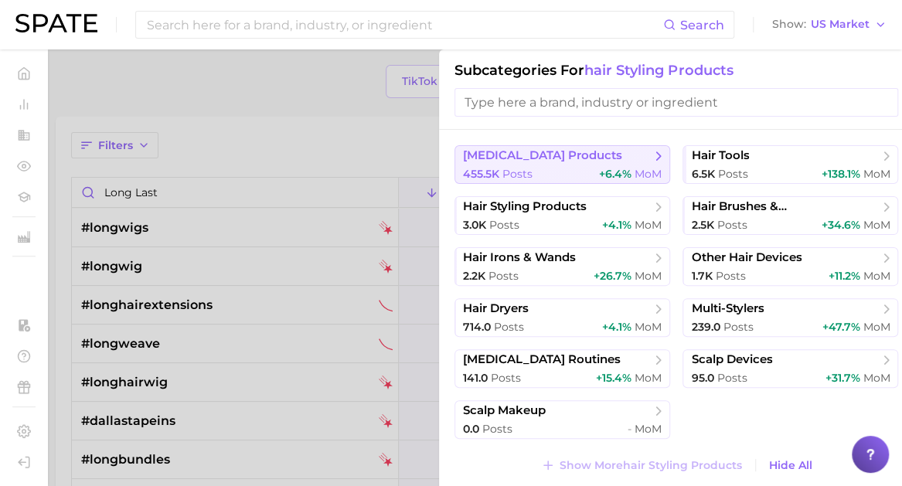
click at [612, 177] on span "+6.4%" at bounding box center [615, 174] width 32 height 14
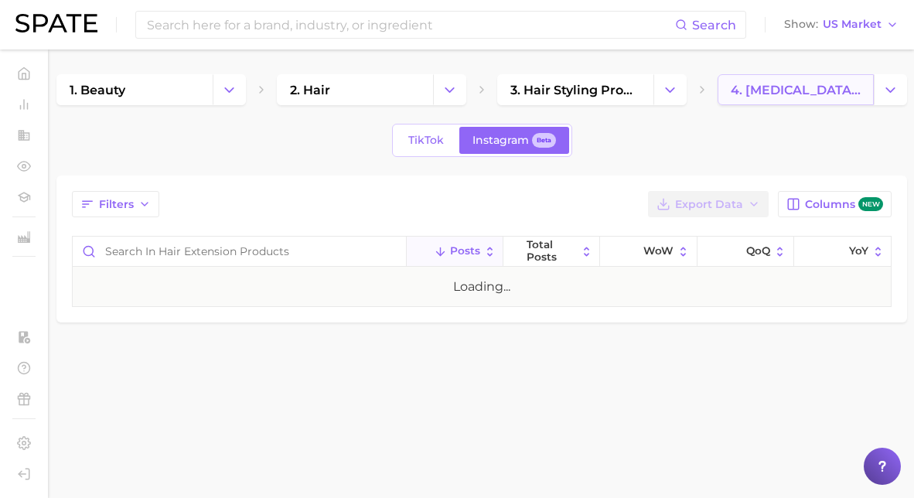
click at [768, 98] on link "4. [MEDICAL_DATA] products" at bounding box center [795, 89] width 156 height 31
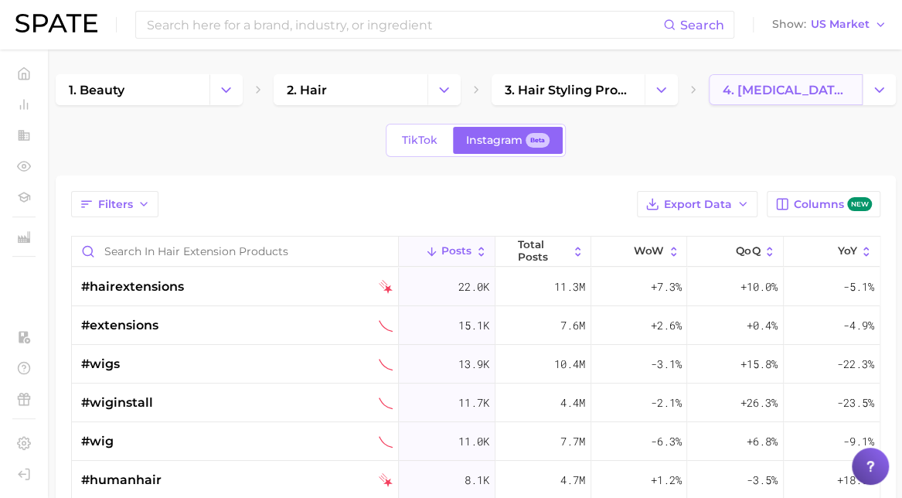
click at [858, 78] on link "4. [MEDICAL_DATA] products" at bounding box center [786, 89] width 154 height 31
click at [886, 86] on icon "Change Category" at bounding box center [879, 90] width 16 height 16
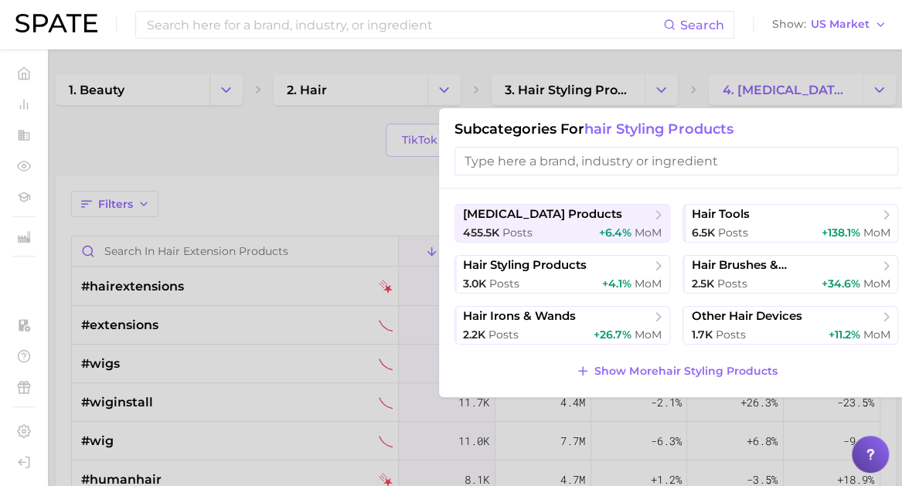
click at [758, 72] on div at bounding box center [451, 243] width 902 height 486
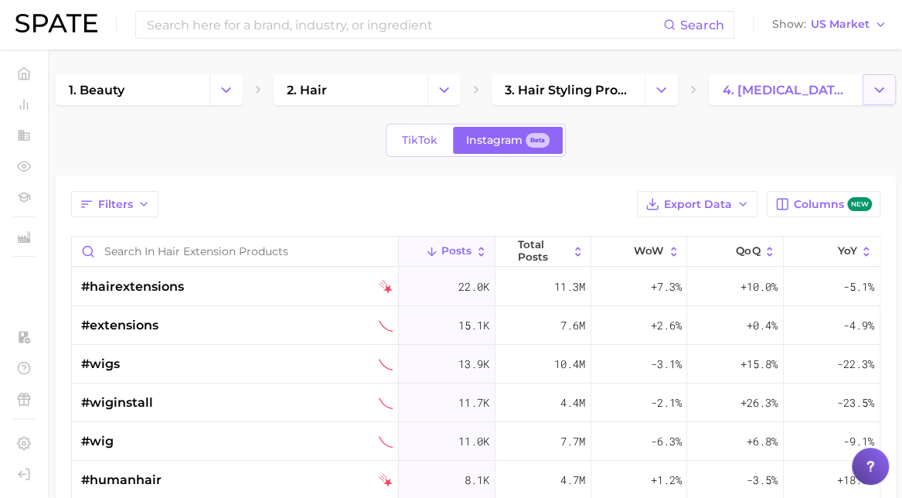
click at [884, 94] on icon "Change Category" at bounding box center [879, 90] width 16 height 16
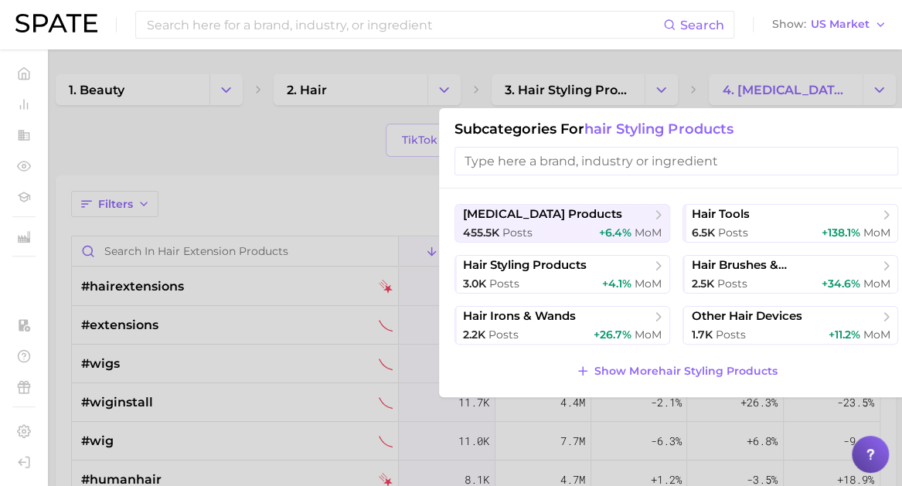
click at [584, 159] on input "search" at bounding box center [677, 161] width 444 height 29
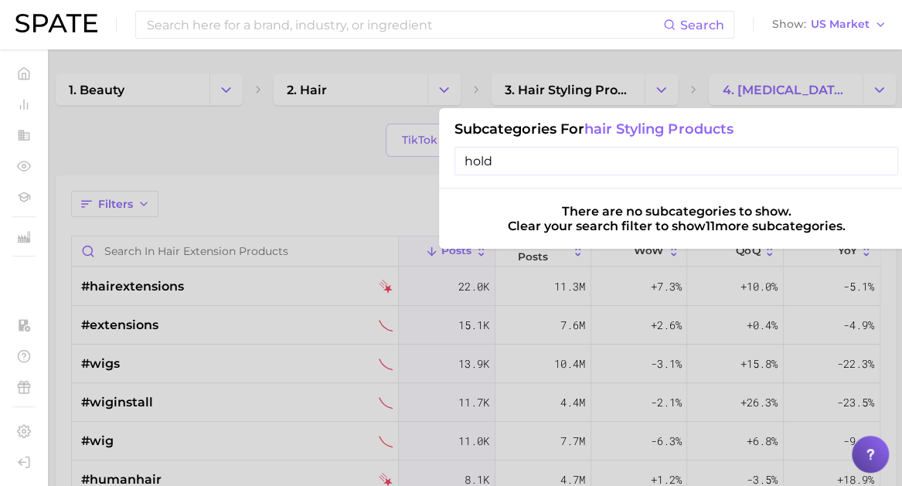
click at [580, 160] on input "hold" at bounding box center [677, 161] width 444 height 29
type input "gel"
click at [580, 160] on input "gel" at bounding box center [677, 161] width 444 height 29
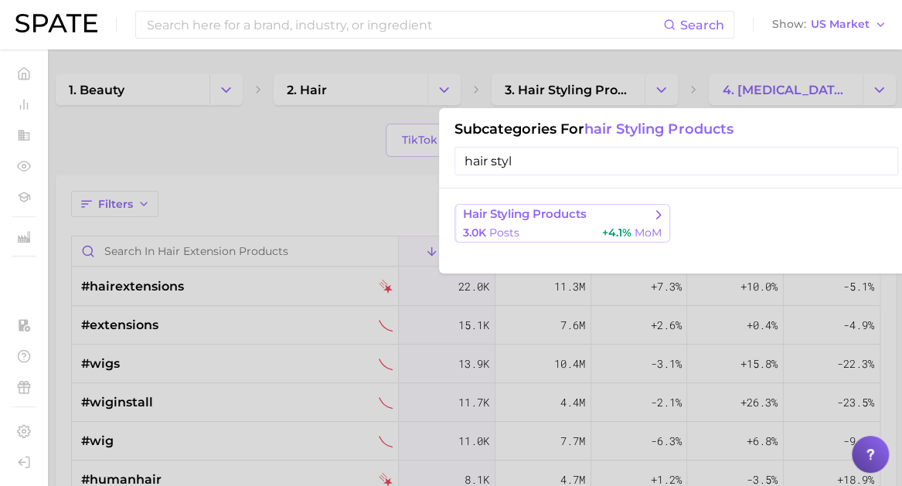
type input "hair styl"
click at [542, 230] on div "3.0k Posts +4.1% MoM" at bounding box center [562, 233] width 199 height 15
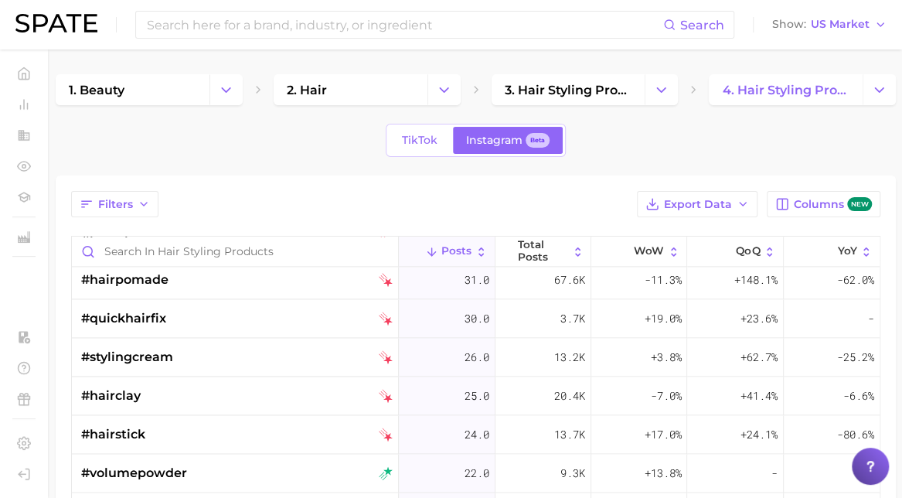
scroll to position [1026, 0]
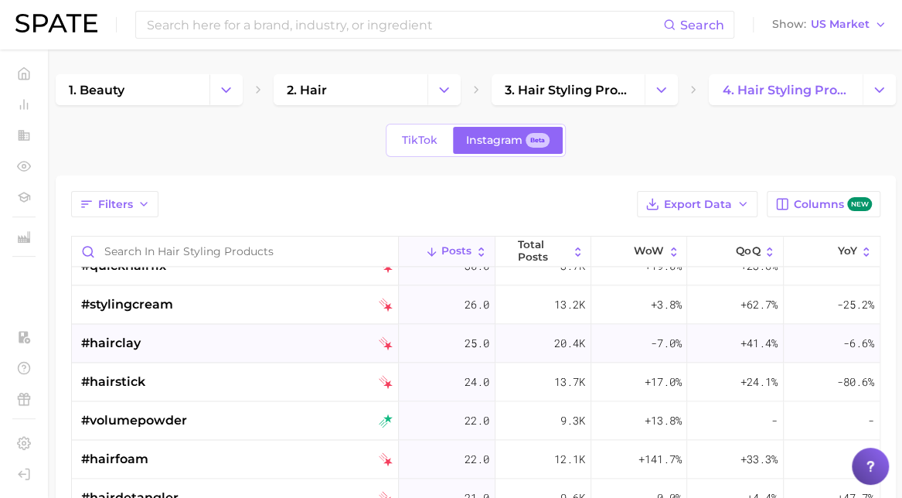
click at [198, 345] on div "#hairclay" at bounding box center [237, 343] width 312 height 39
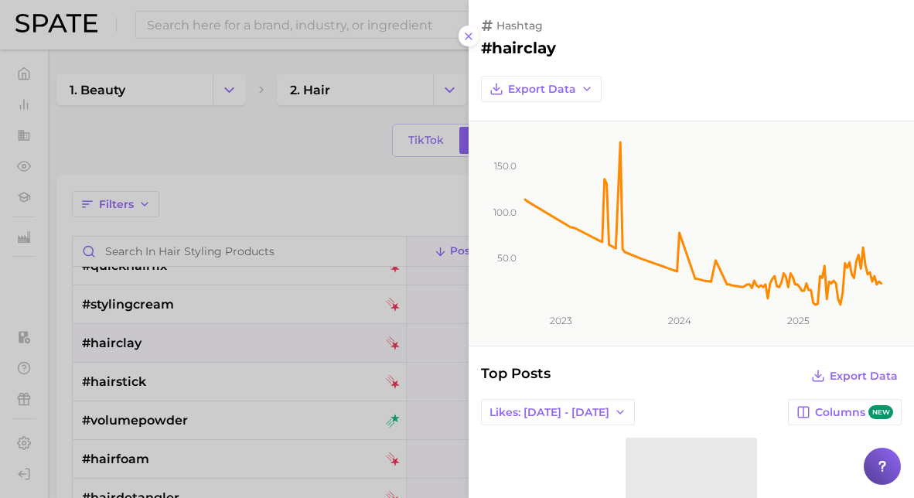
click at [226, 141] on div at bounding box center [457, 249] width 914 height 498
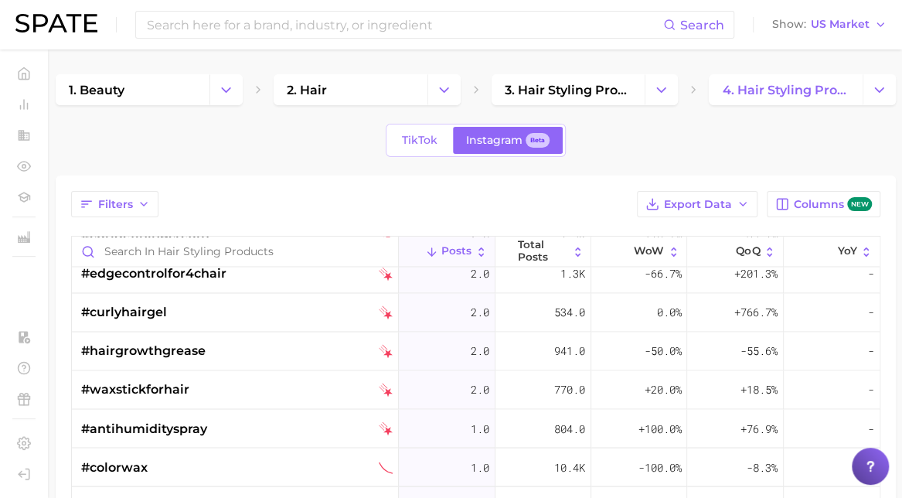
scroll to position [3879, 0]
click at [137, 257] on input "Search in hair styling products" at bounding box center [235, 251] width 326 height 29
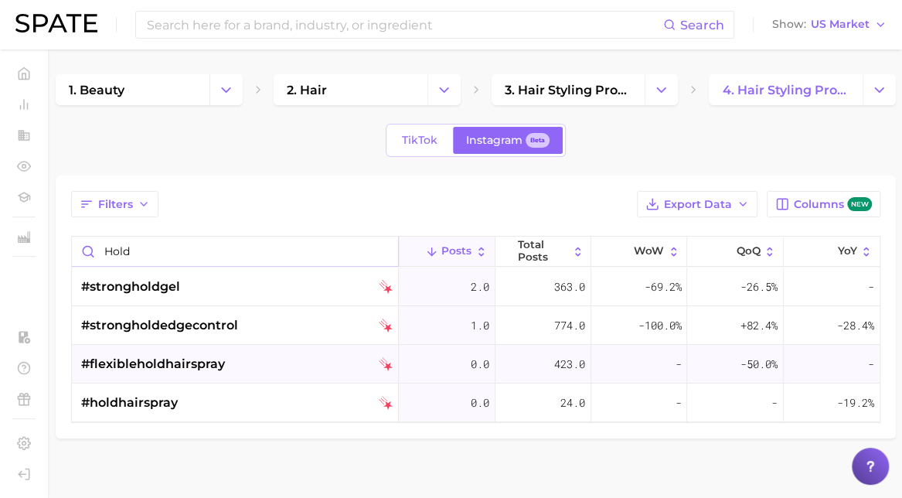
type input "hold"
drag, startPoint x: 162, startPoint y: 374, endPoint x: 175, endPoint y: 379, distance: 13.9
click at [175, 379] on div "#flexibleholdhairspray" at bounding box center [153, 364] width 144 height 39
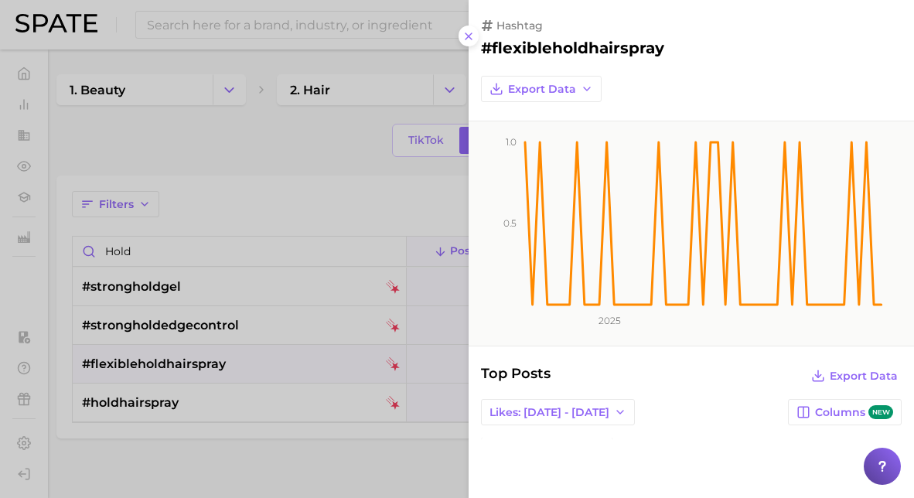
click at [292, 141] on div at bounding box center [457, 249] width 914 height 498
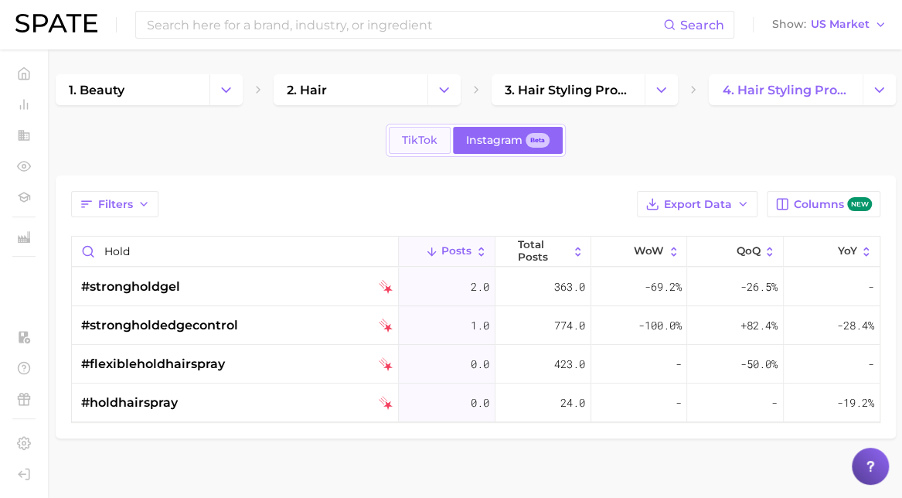
click at [432, 138] on span "TikTok" at bounding box center [420, 140] width 36 height 13
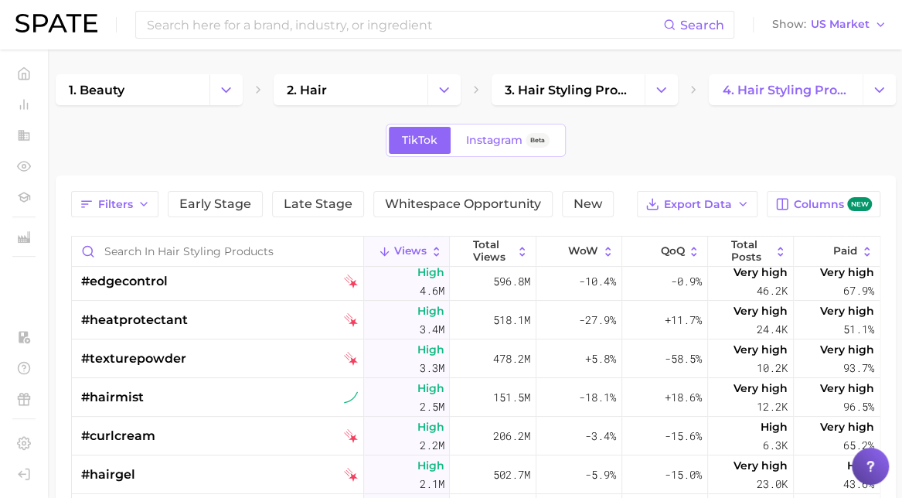
scroll to position [214, 0]
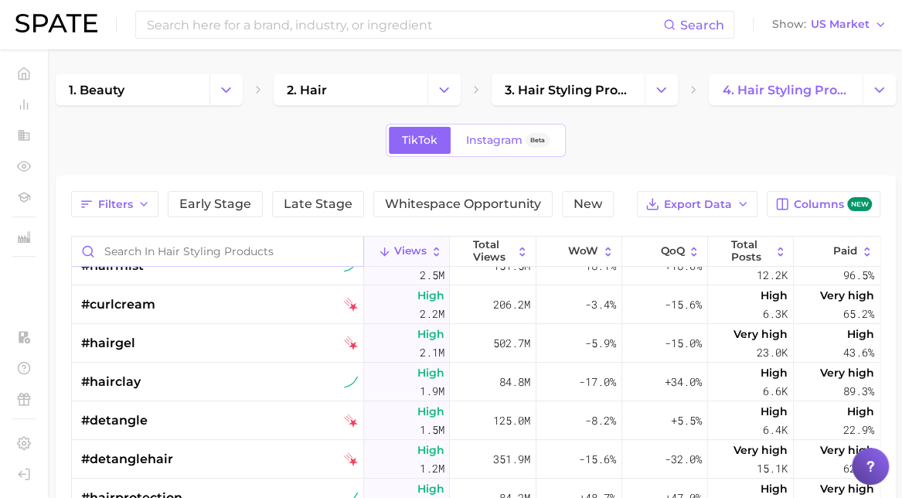
click at [127, 245] on input "Search in hair styling products" at bounding box center [217, 251] width 291 height 29
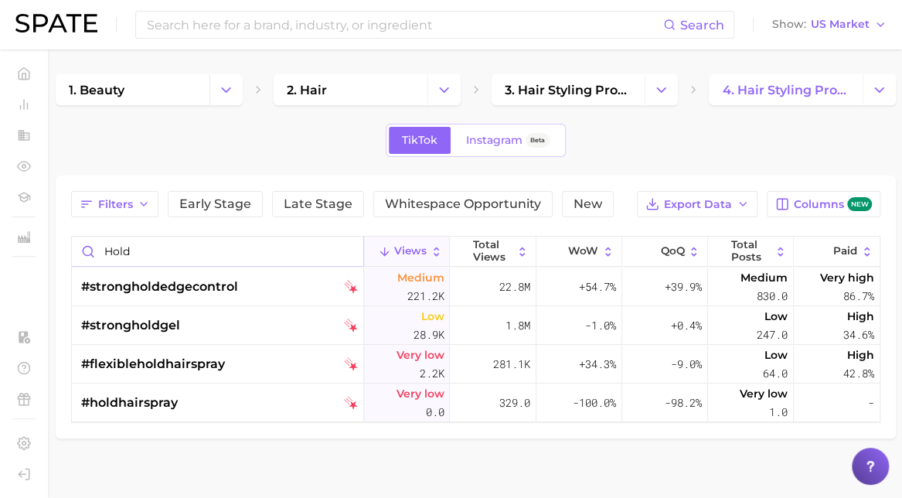
scroll to position [16, 0]
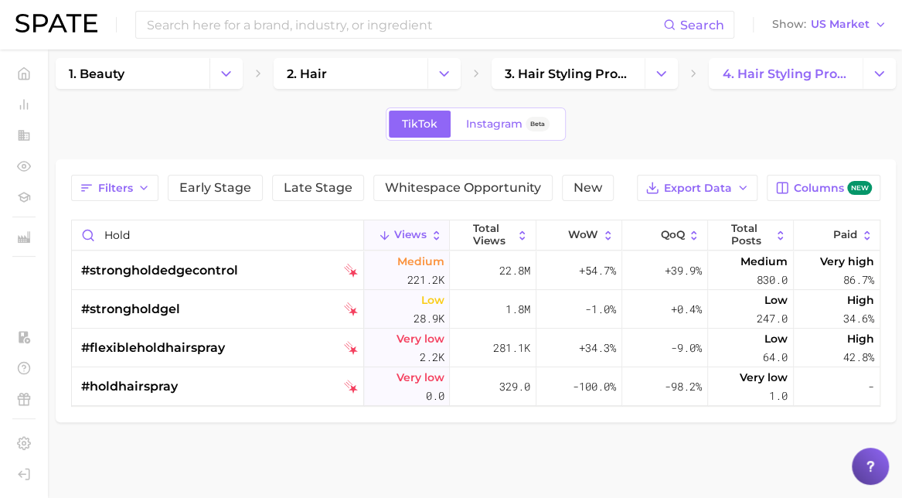
click at [629, 129] on div "TikTok Instagram Beta" at bounding box center [476, 123] width 840 height 33
click at [152, 228] on input "hold" at bounding box center [217, 234] width 291 height 29
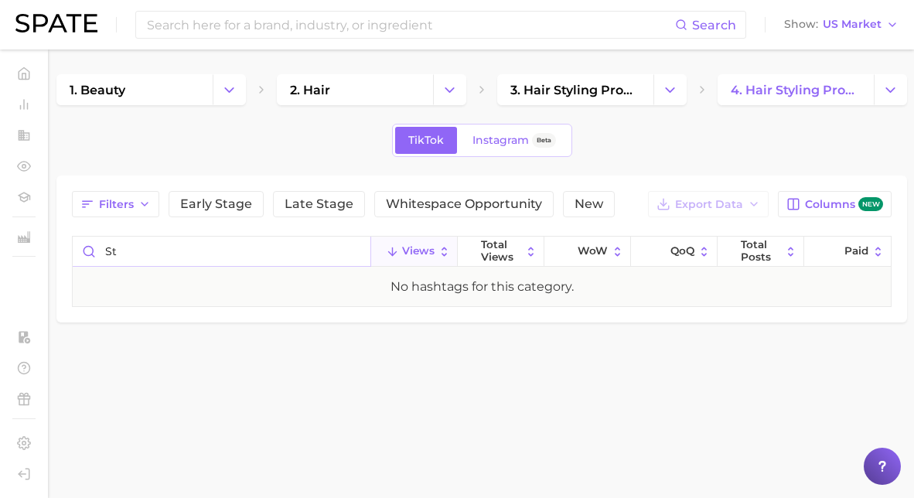
type input "s"
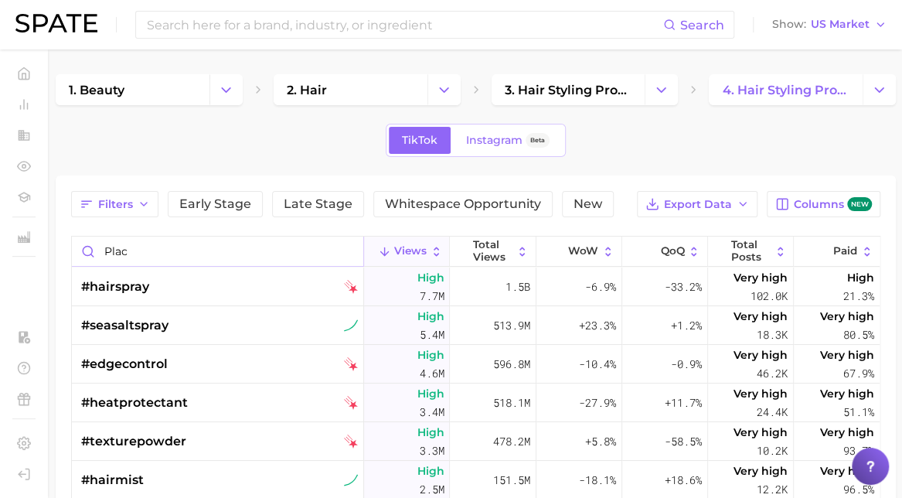
type input "place"
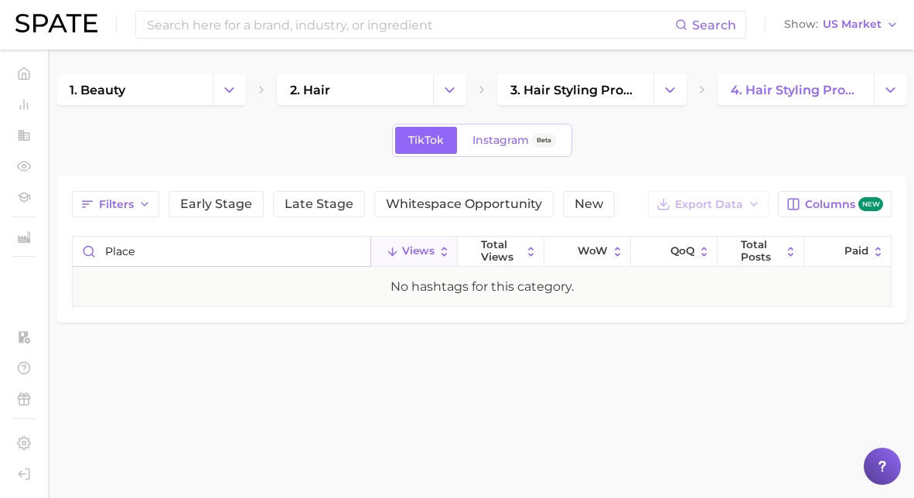
click at [169, 240] on input "place" at bounding box center [222, 251] width 298 height 29
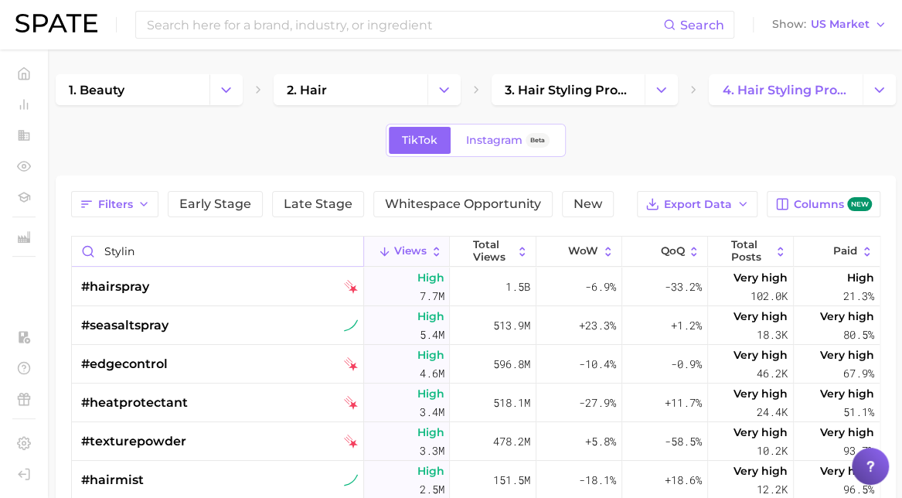
type input "styling"
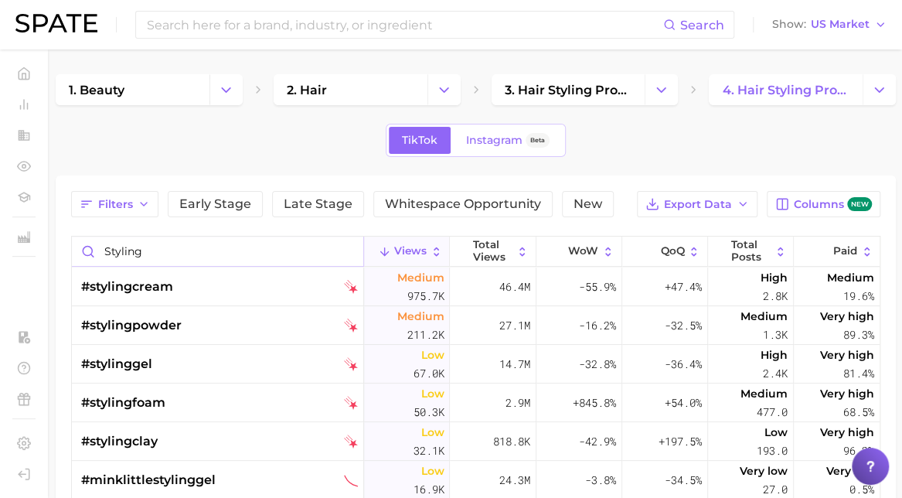
click at [119, 240] on input "styling" at bounding box center [217, 251] width 291 height 29
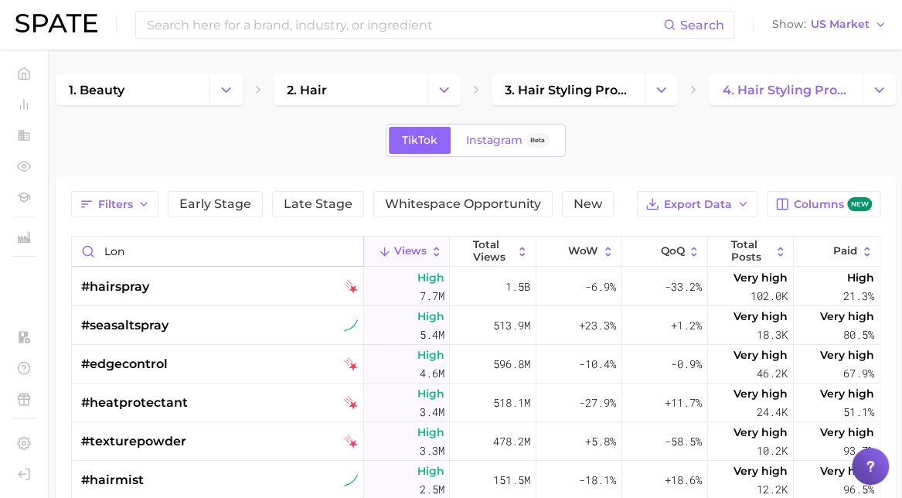
type input "long"
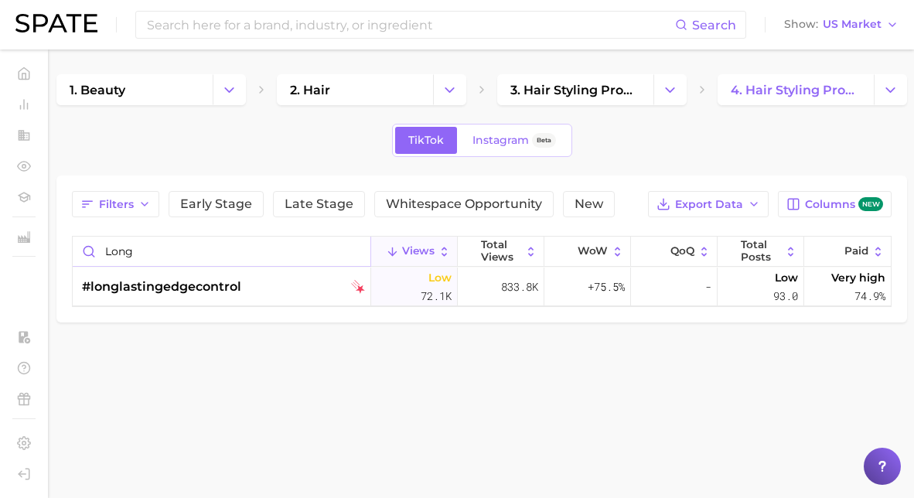
click at [275, 258] on input "long" at bounding box center [222, 251] width 298 height 29
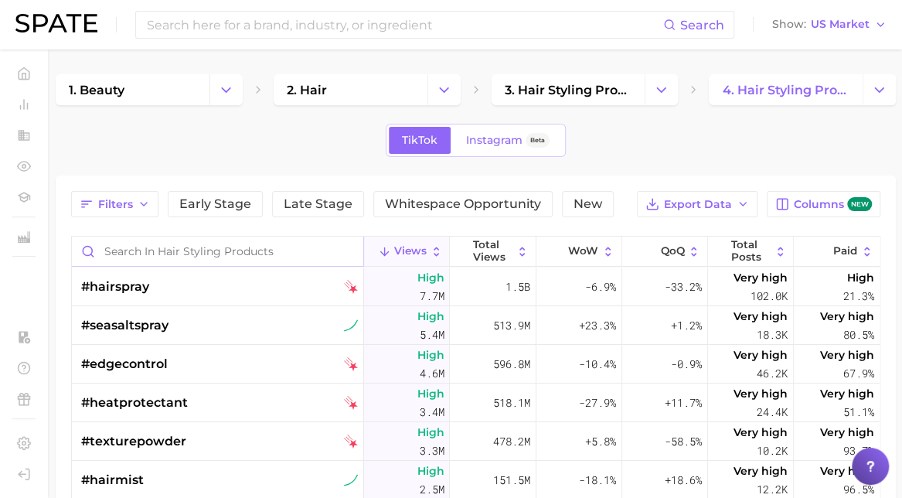
click at [145, 254] on input "Search in hair styling products" at bounding box center [217, 251] width 291 height 29
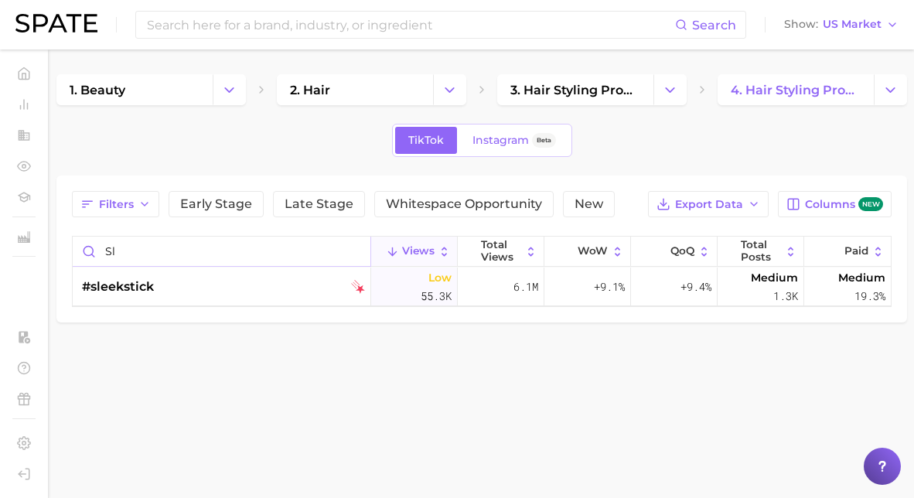
type input "s"
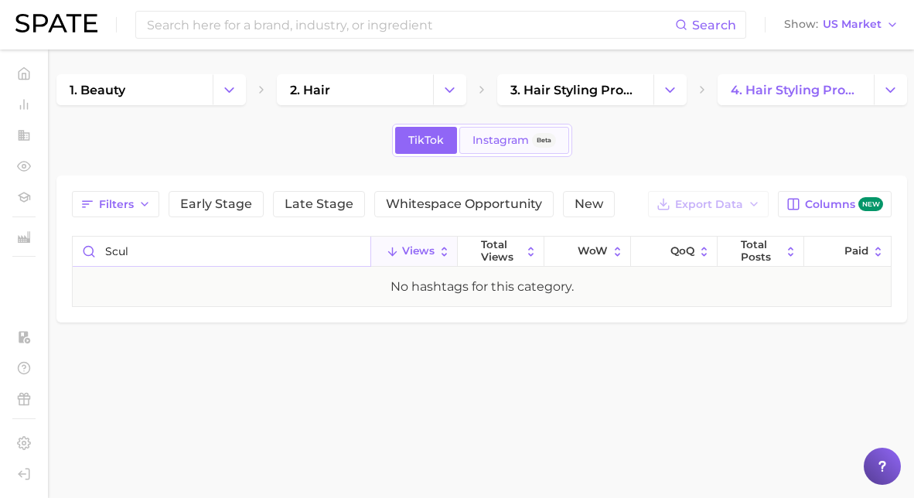
type input "scul"
click at [489, 138] on span "Instagram" at bounding box center [500, 140] width 56 height 13
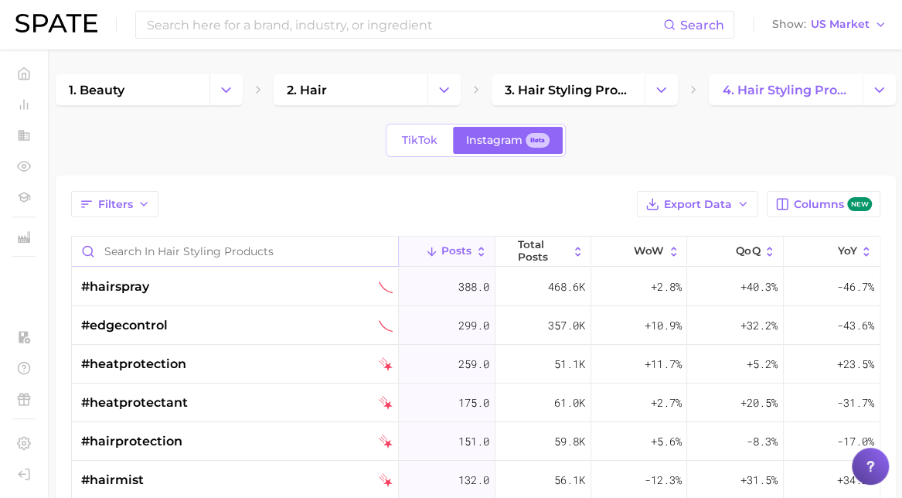
click at [129, 241] on input "Search in hair styling products" at bounding box center [235, 251] width 326 height 29
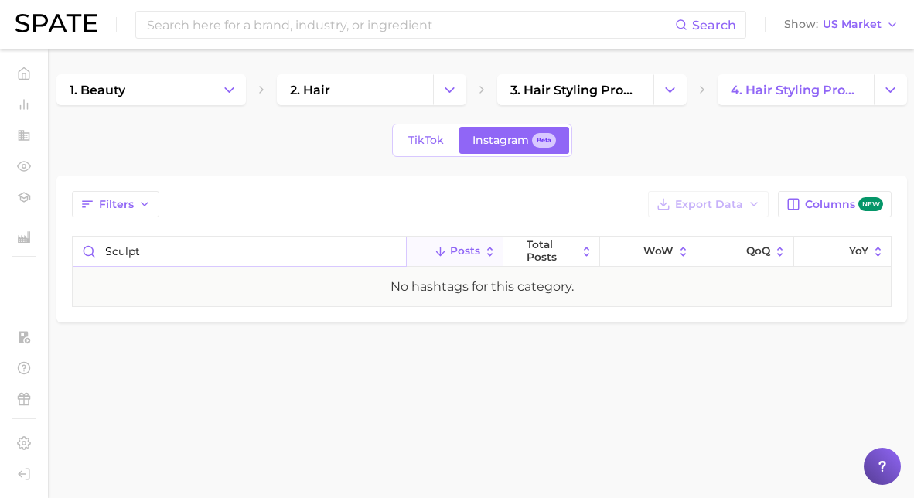
click at [155, 250] on input "sculpt" at bounding box center [239, 251] width 333 height 29
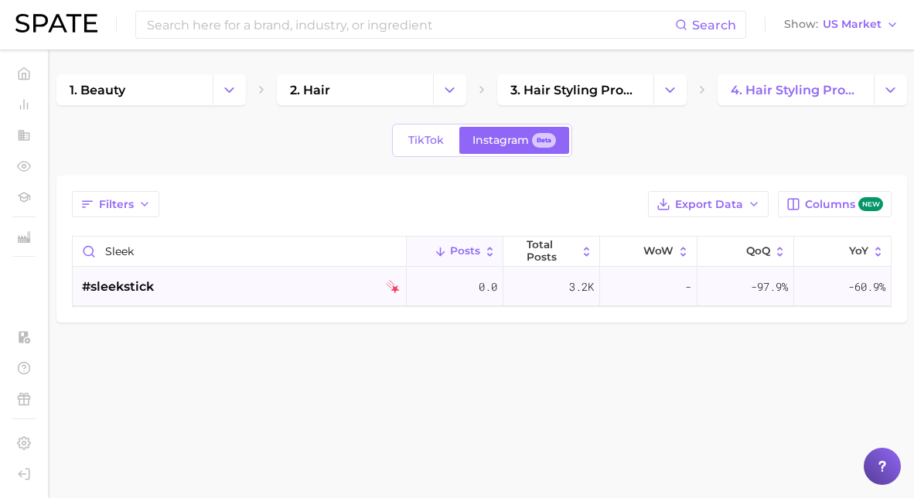
click at [215, 288] on div "#sleekstick" at bounding box center [241, 286] width 318 height 39
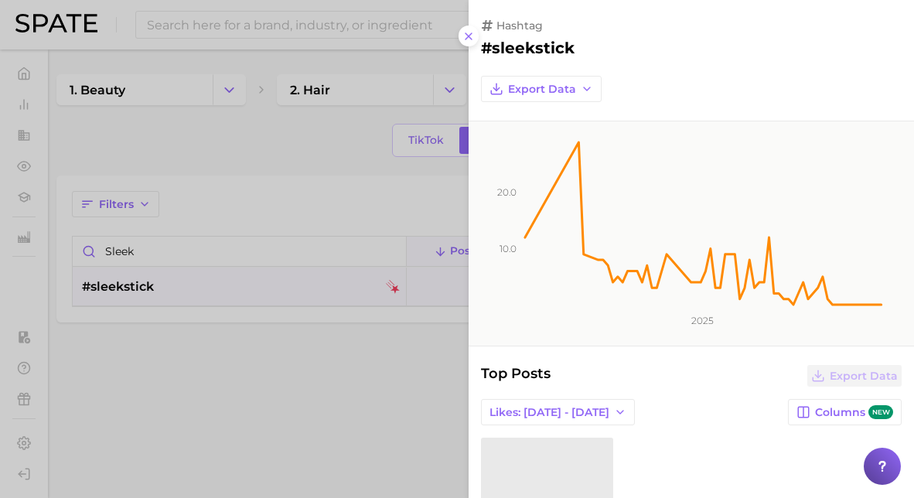
click at [215, 288] on div at bounding box center [457, 249] width 914 height 498
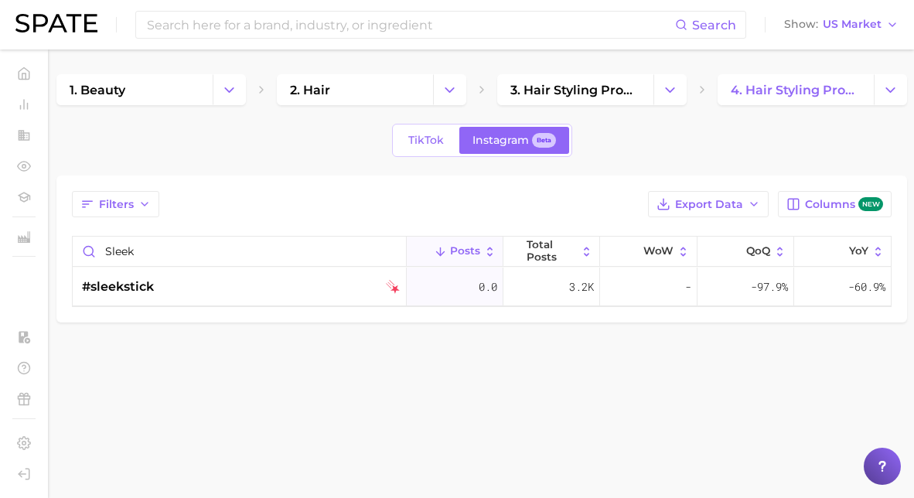
drag, startPoint x: 215, startPoint y: 288, endPoint x: 159, endPoint y: 234, distance: 77.6
click at [159, 236] on div "sleek Posts Total Posts WoW QoQ YoY #sleekstick 0.0 3.2k - -97.9% -60.9%" at bounding box center [482, 271] width 820 height 71
click at [155, 244] on input "sleek" at bounding box center [239, 251] width 333 height 29
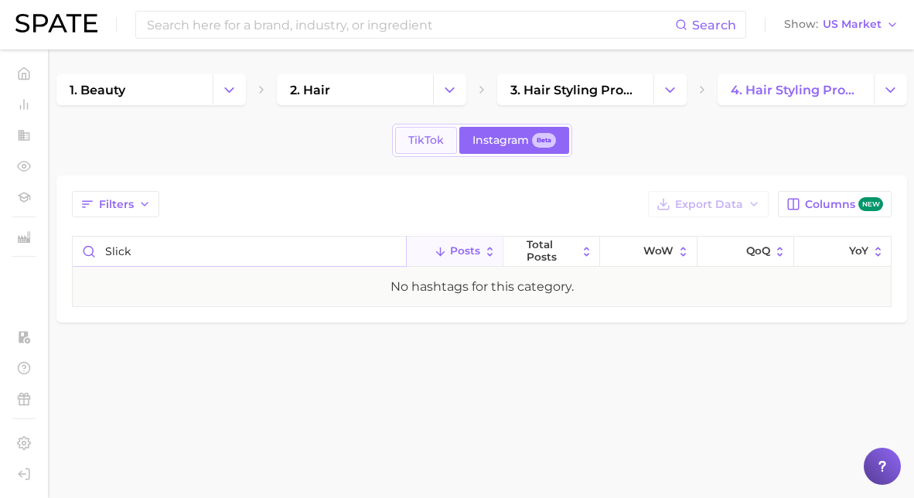
type input "slick"
click at [419, 135] on span "TikTok" at bounding box center [426, 140] width 36 height 13
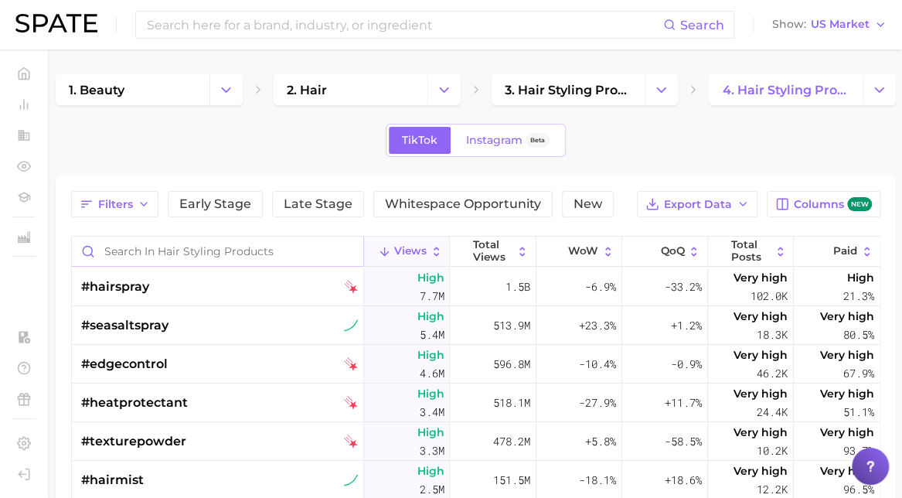
click at [164, 247] on input "Search in hair styling products" at bounding box center [217, 251] width 291 height 29
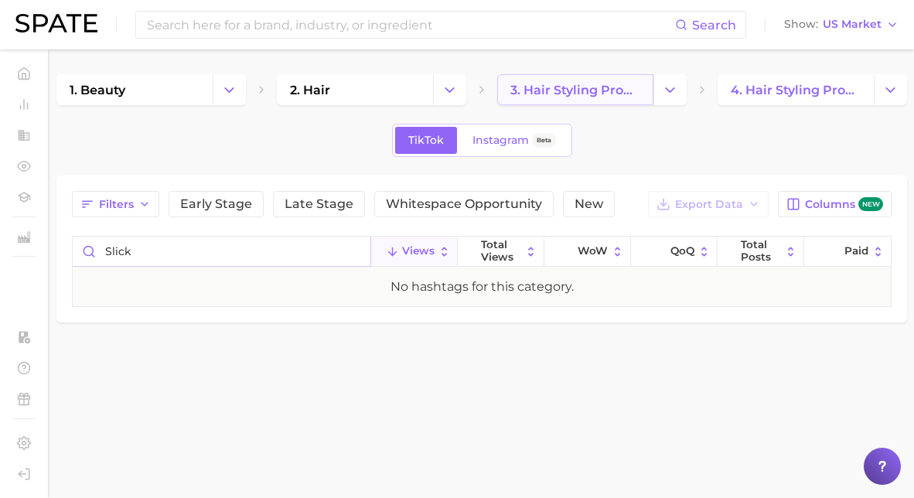
type input "slick"
click at [528, 81] on link "3. hair styling products" at bounding box center [575, 89] width 156 height 31
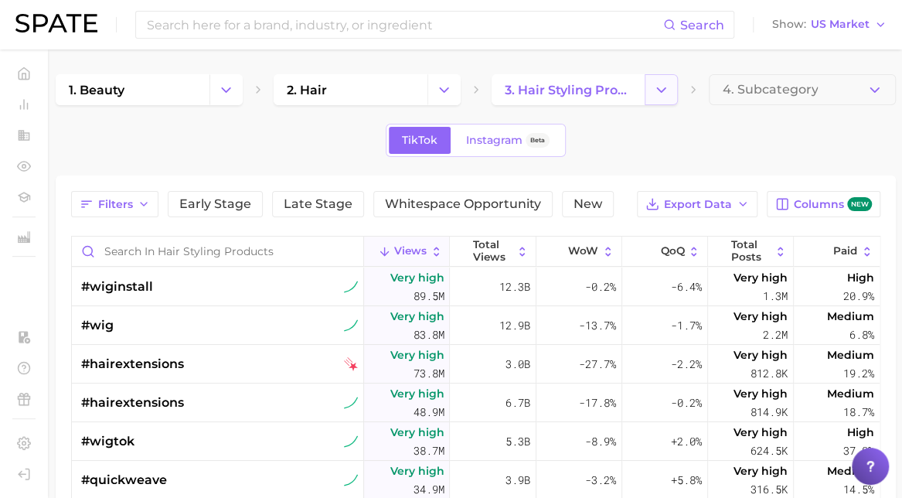
click at [655, 89] on icon "Change Category" at bounding box center [661, 90] width 16 height 16
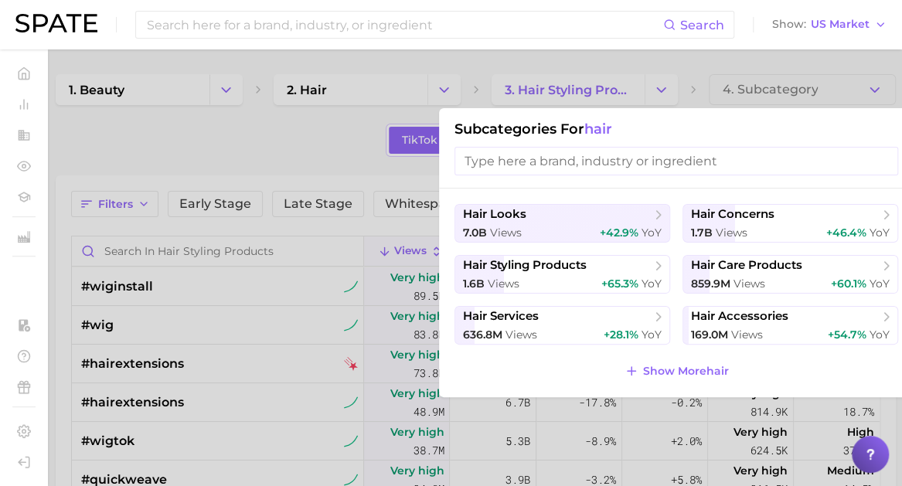
click at [597, 131] on span "hair" at bounding box center [598, 129] width 28 height 17
click at [389, 162] on div at bounding box center [451, 243] width 902 height 486
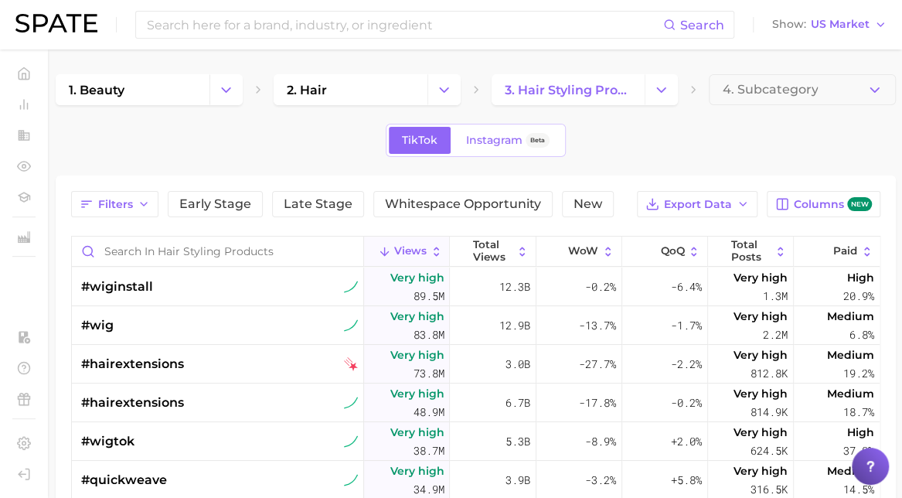
click at [389, 162] on div "1. beauty 2. hair 3. hair styling products 4. Subcategory TikTok Instagram Beta…" at bounding box center [476, 411] width 840 height 675
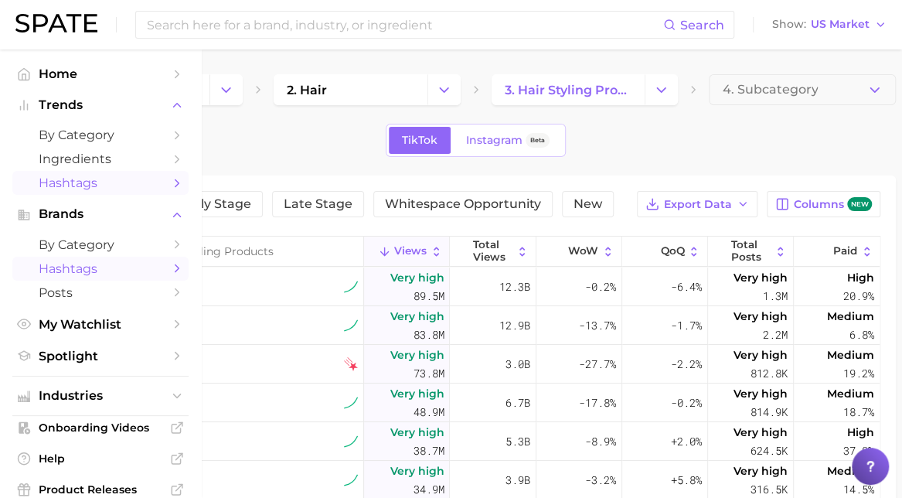
click at [46, 275] on span "Hashtags" at bounding box center [101, 268] width 124 height 15
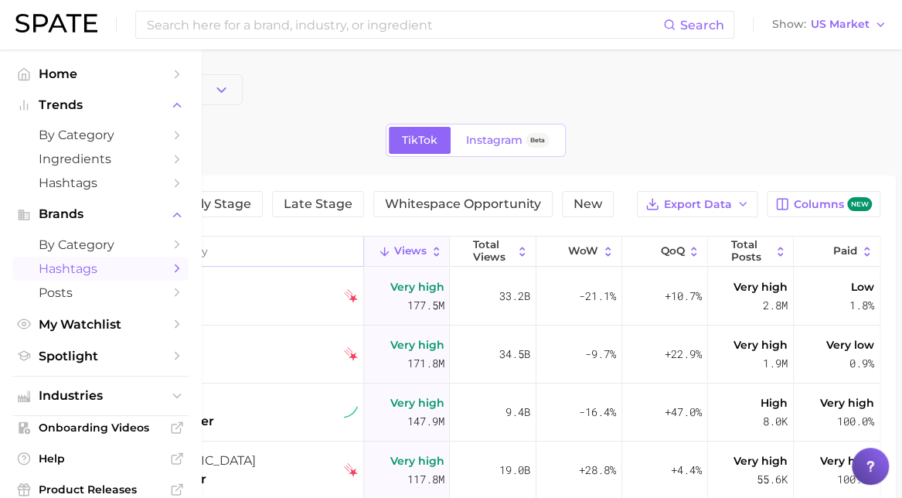
click at [158, 245] on input "Search in category" at bounding box center [217, 251] width 291 height 29
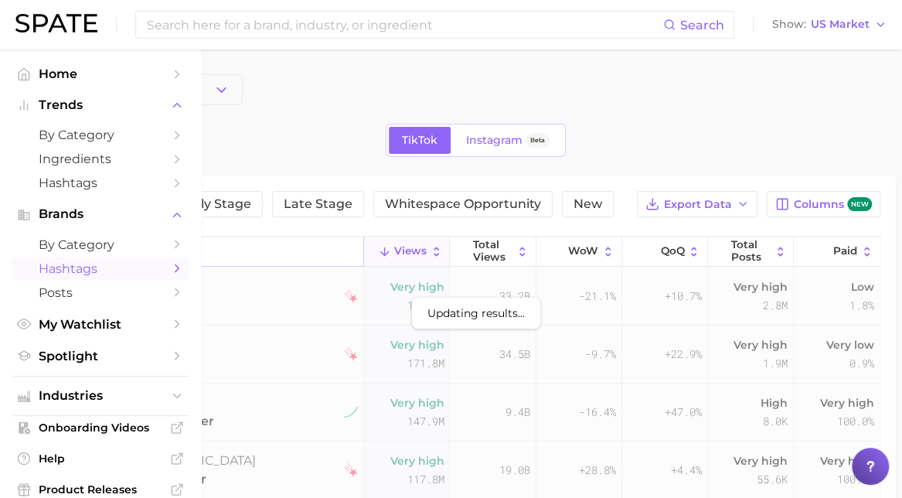
click at [108, 200] on span "Filters" at bounding box center [115, 204] width 35 height 13
type input "slick"
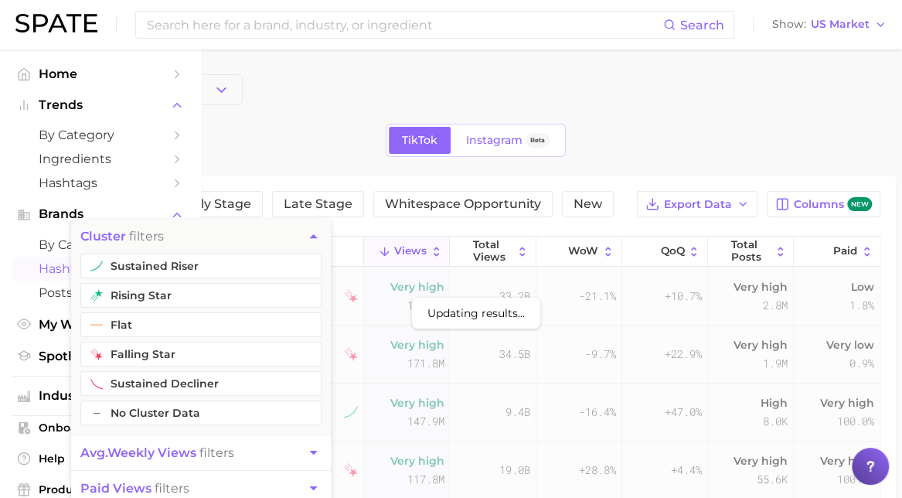
click at [308, 124] on div "TikTok Instagram Beta" at bounding box center [476, 140] width 840 height 33
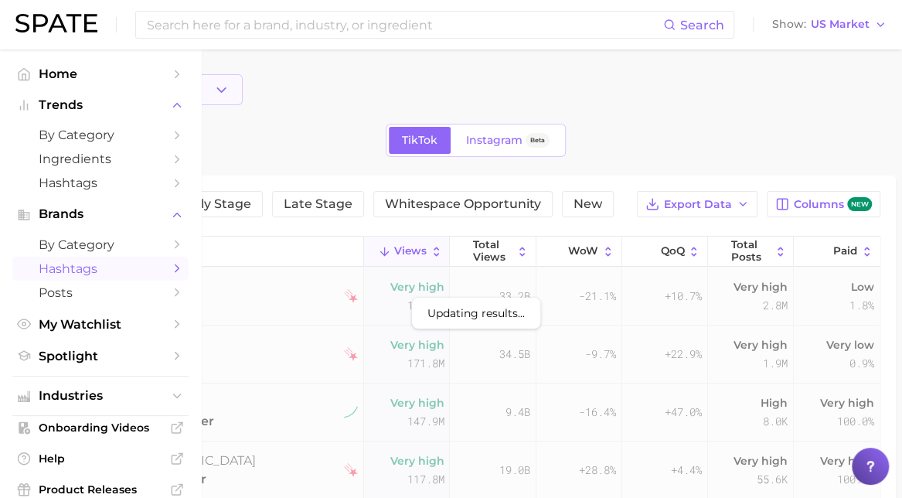
click at [182, 95] on button "Choose Category" at bounding box center [149, 89] width 187 height 31
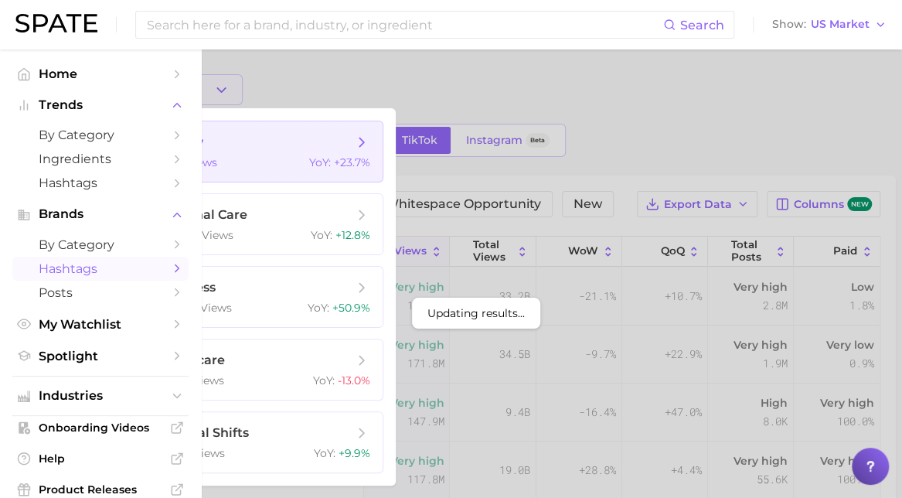
click at [187, 155] on span "beauty 6.5b views YoY : +23.7%" at bounding box center [264, 151] width 237 height 60
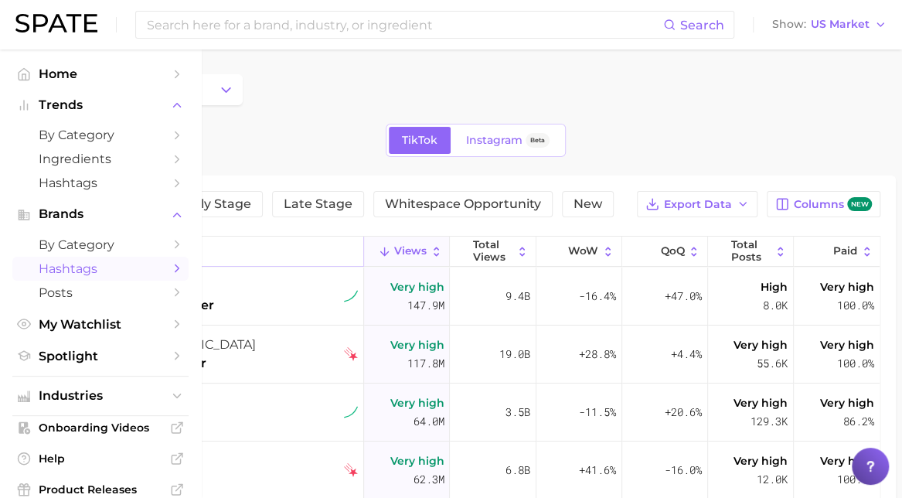
click at [165, 254] on input "Search in beauty" at bounding box center [217, 251] width 291 height 29
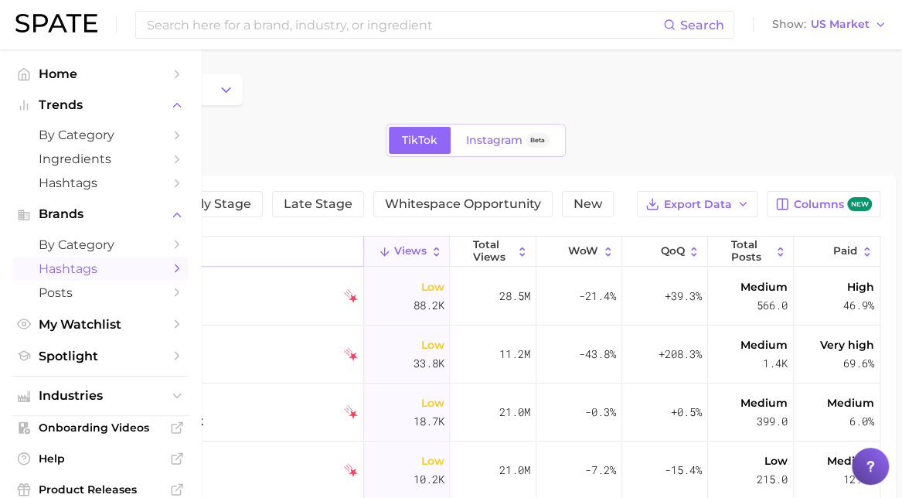
click at [131, 254] on input "slick" at bounding box center [217, 251] width 291 height 29
type input "h"
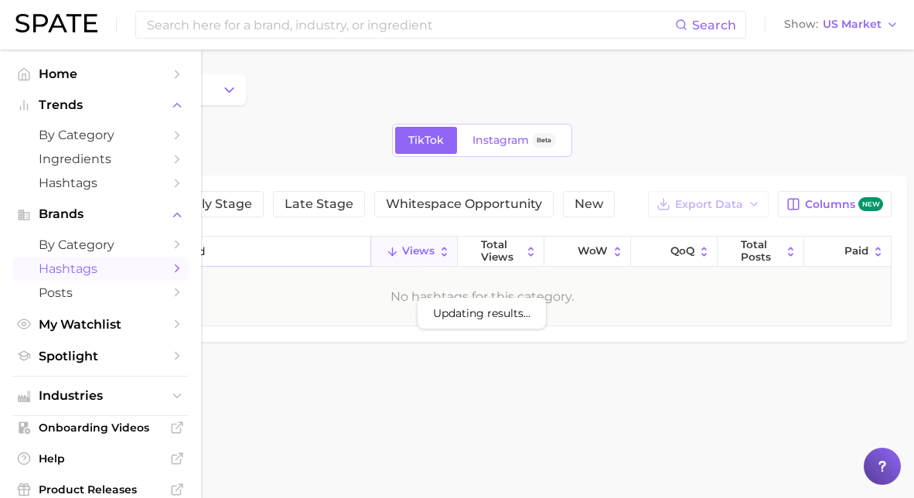
type input "long lasting hold"
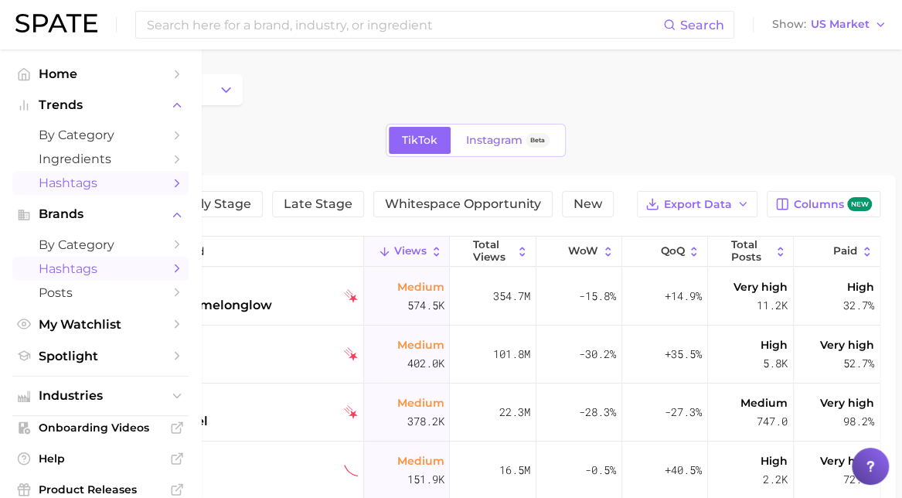
click at [49, 179] on span "Hashtags" at bounding box center [101, 182] width 124 height 15
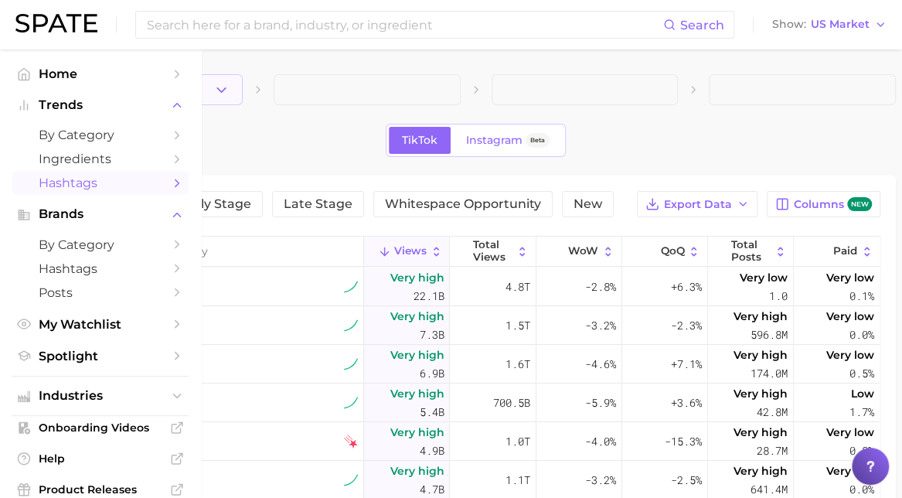
click at [204, 90] on button "1. Choose Category" at bounding box center [149, 89] width 187 height 31
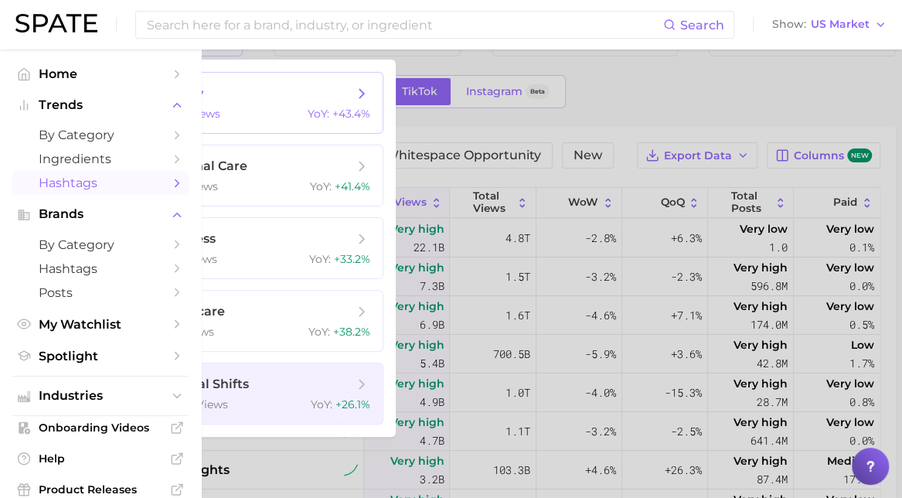
scroll to position [19, 0]
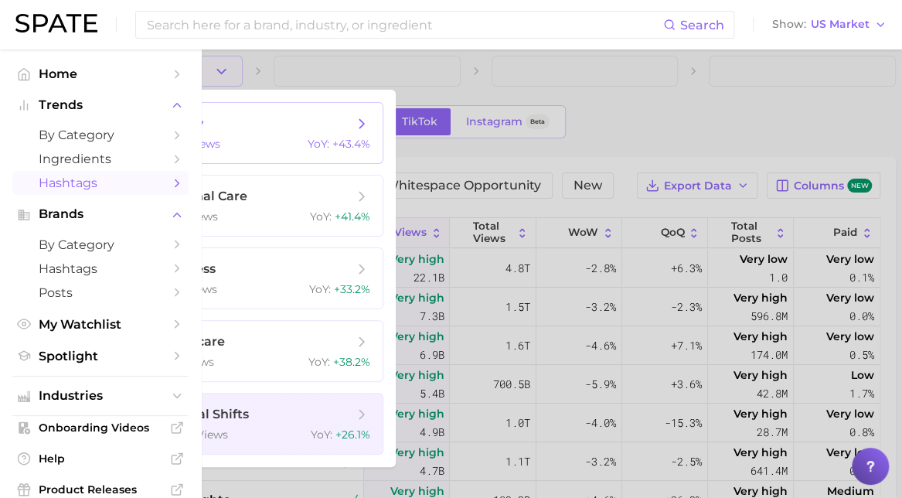
click at [230, 123] on span "beauty" at bounding box center [255, 123] width 195 height 17
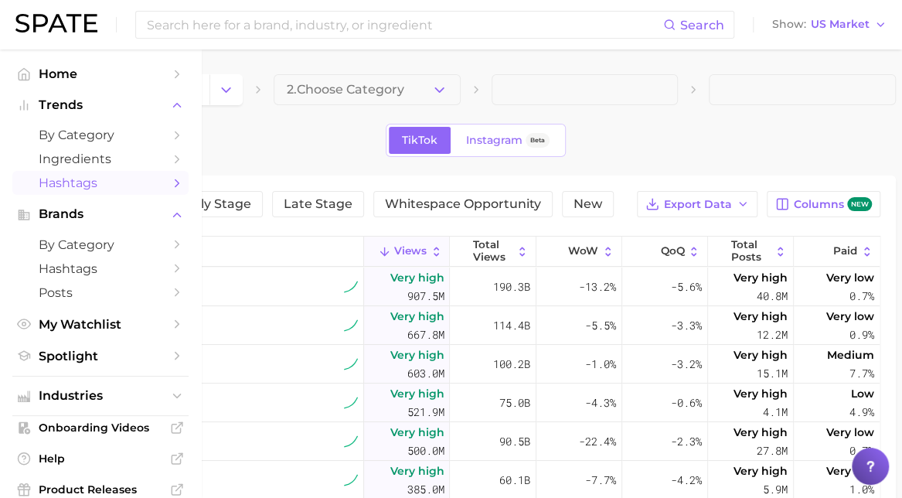
click at [328, 71] on main "1. beauty 2. Choose Category TikTok Instagram Beta Filters Early Stage Late Sta…" at bounding box center [475, 437] width 853 height 777
click at [329, 77] on button "2. Choose Category" at bounding box center [367, 89] width 187 height 31
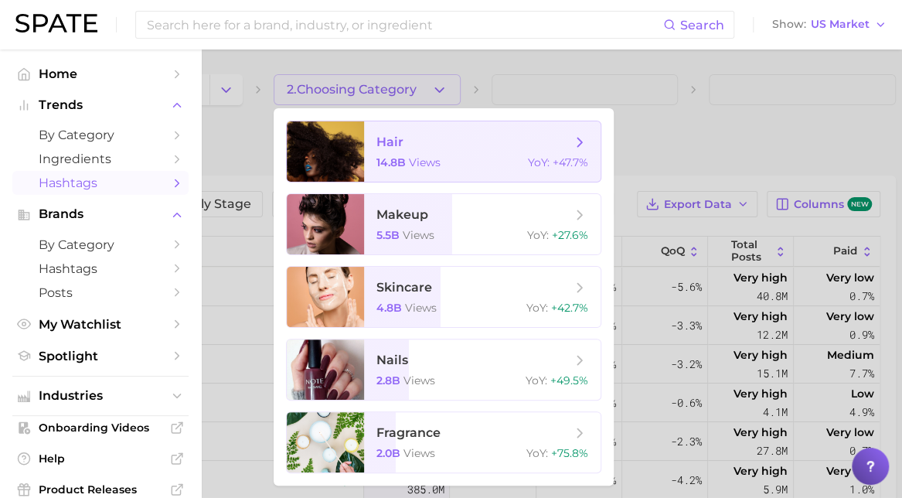
click at [315, 161] on div at bounding box center [325, 151] width 77 height 60
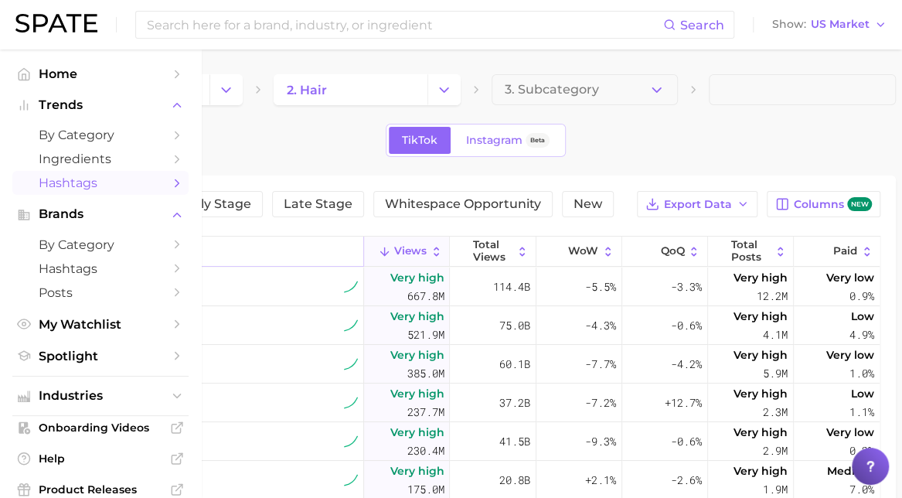
click at [127, 243] on input "Search in hair" at bounding box center [217, 251] width 291 height 29
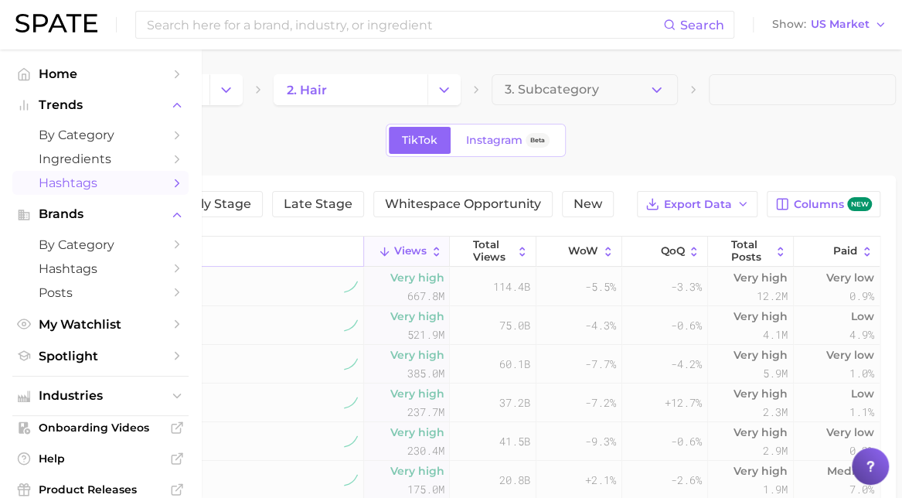
type input "hold"
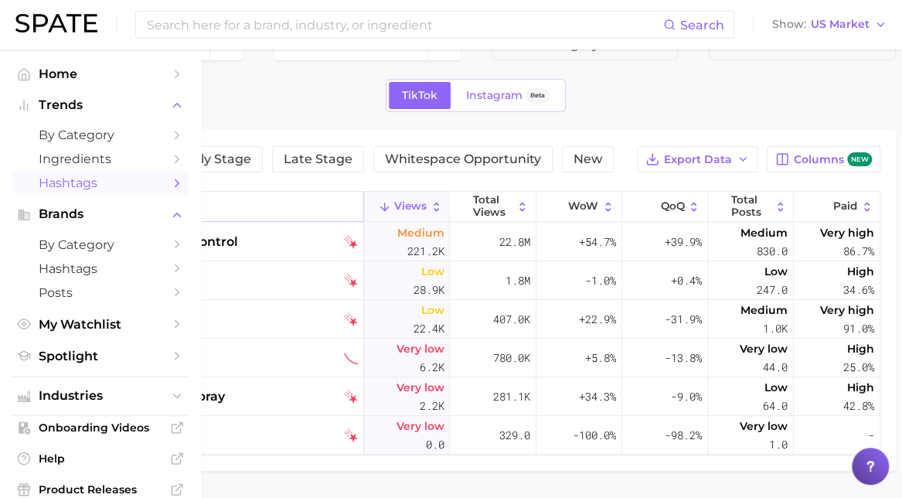
scroll to position [55, 0]
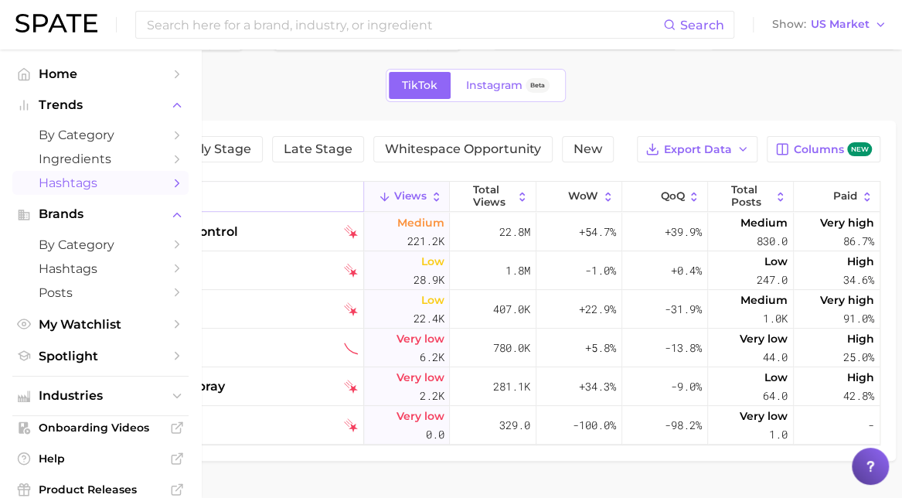
click at [130, 196] on input "hold" at bounding box center [217, 196] width 291 height 29
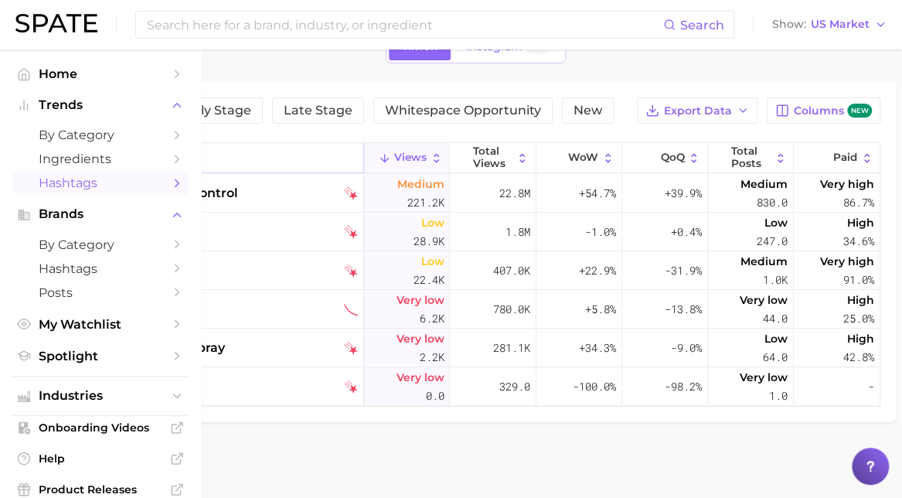
click at [144, 154] on input "hold" at bounding box center [217, 157] width 291 height 29
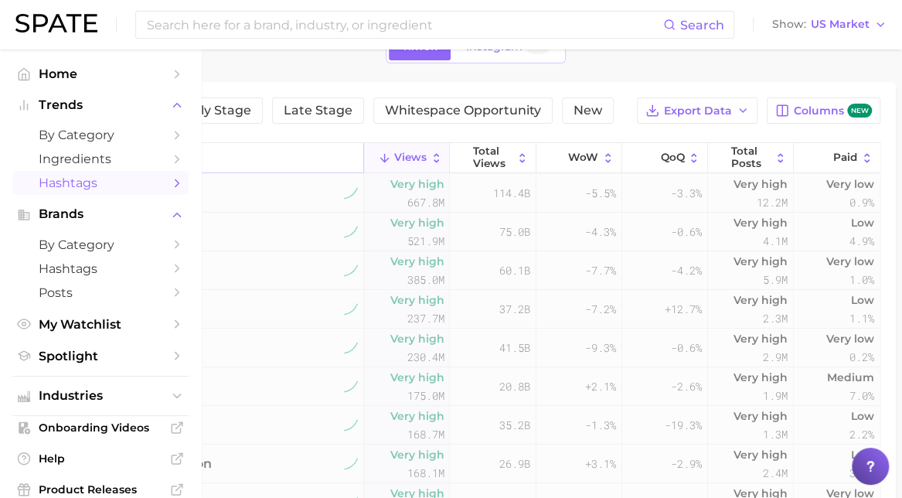
type input "d"
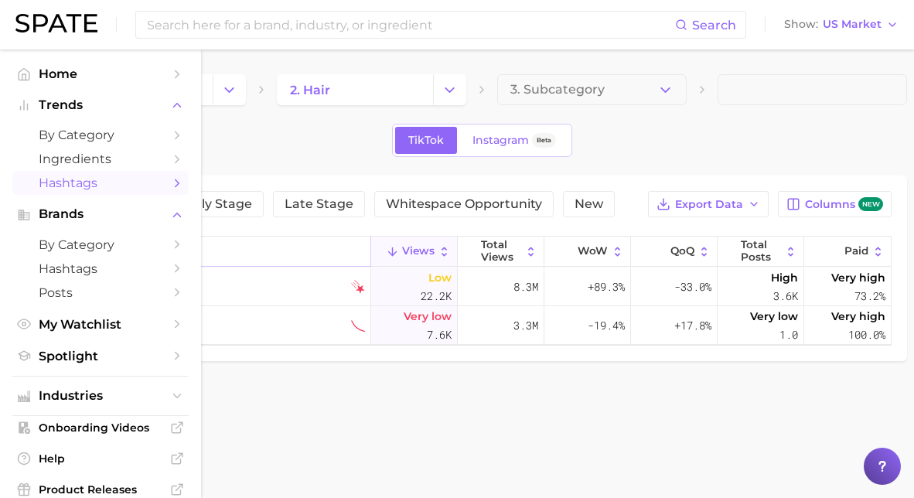
type input "s"
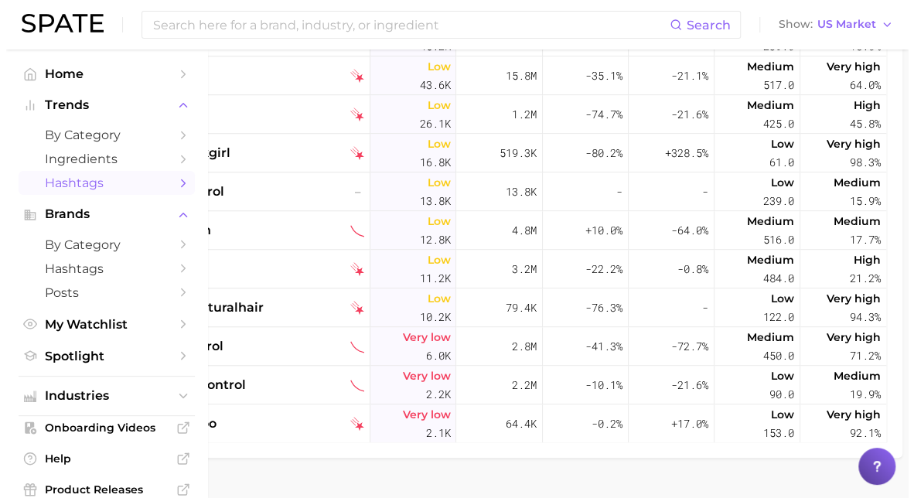
scroll to position [292, 0]
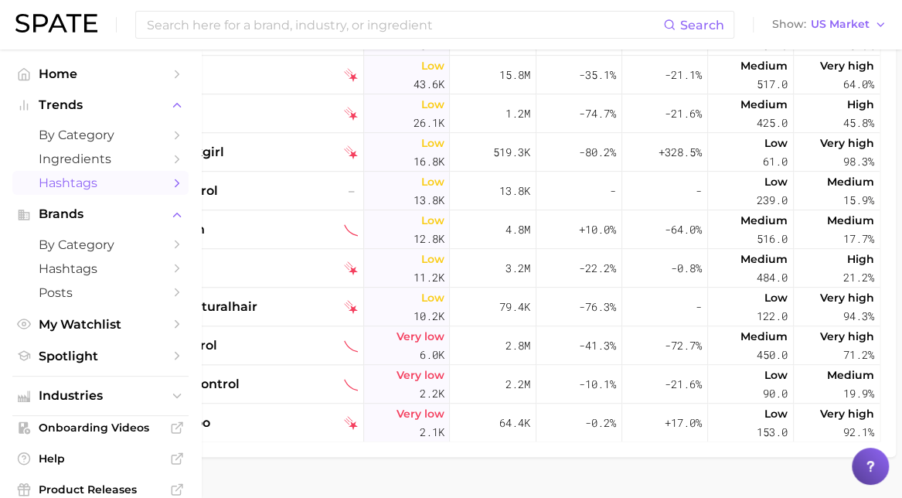
click at [288, 81] on div "#4cedgecontrol" at bounding box center [219, 75] width 277 height 39
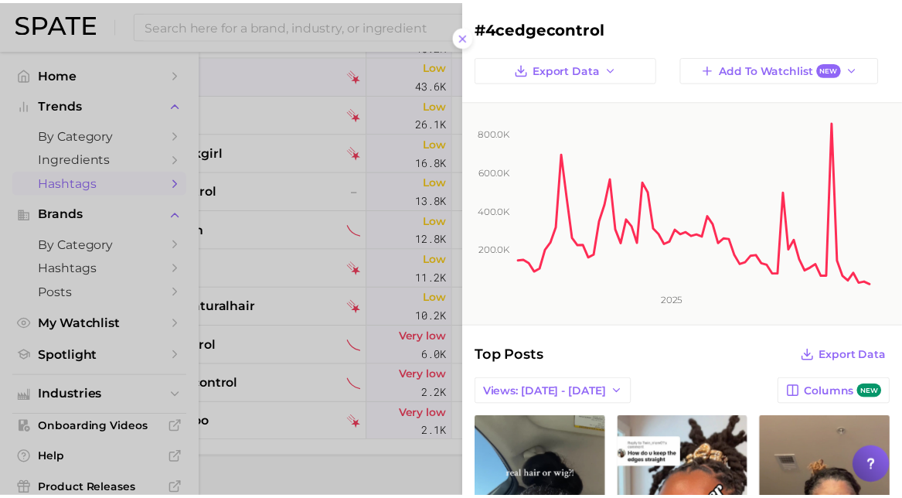
scroll to position [0, 0]
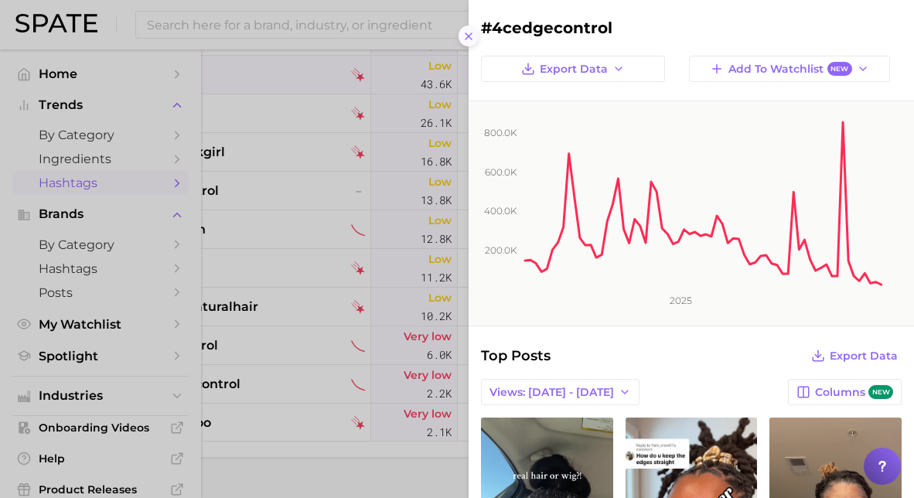
click at [465, 30] on icon at bounding box center [468, 36] width 12 height 12
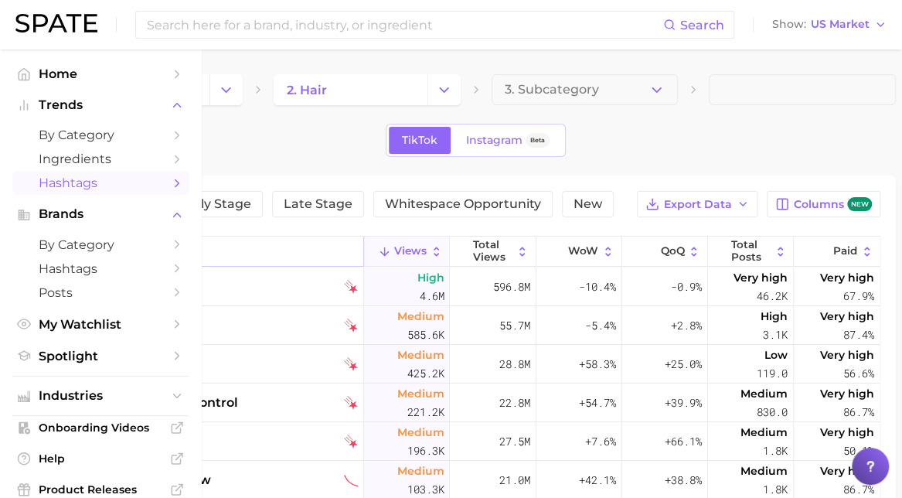
click at [151, 247] on input "control" at bounding box center [217, 251] width 291 height 29
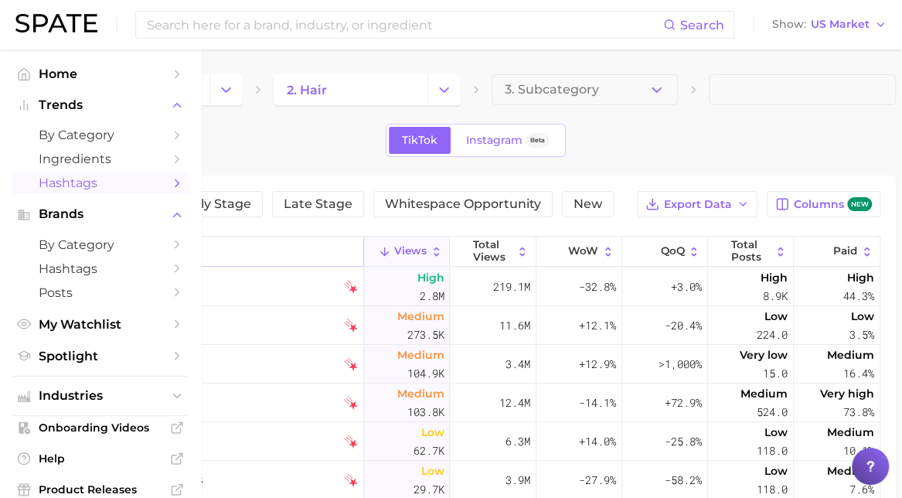
click at [143, 250] on input "define" at bounding box center [217, 251] width 291 height 29
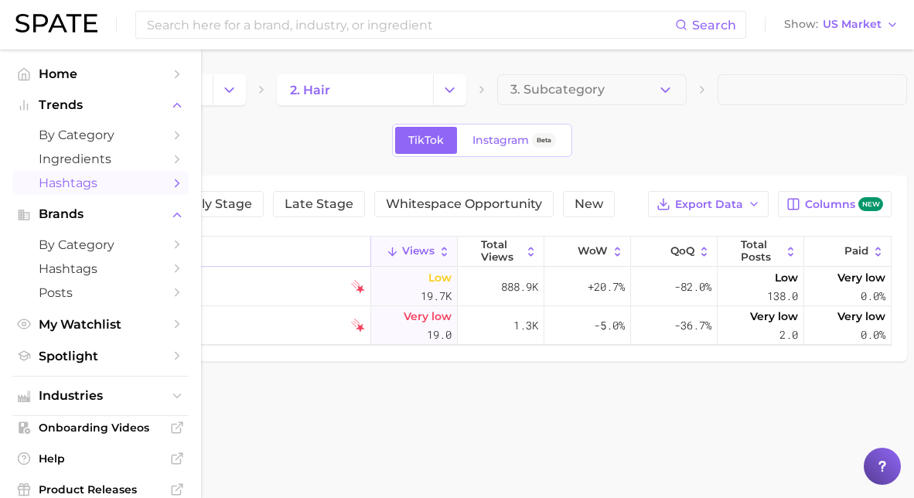
type input "s"
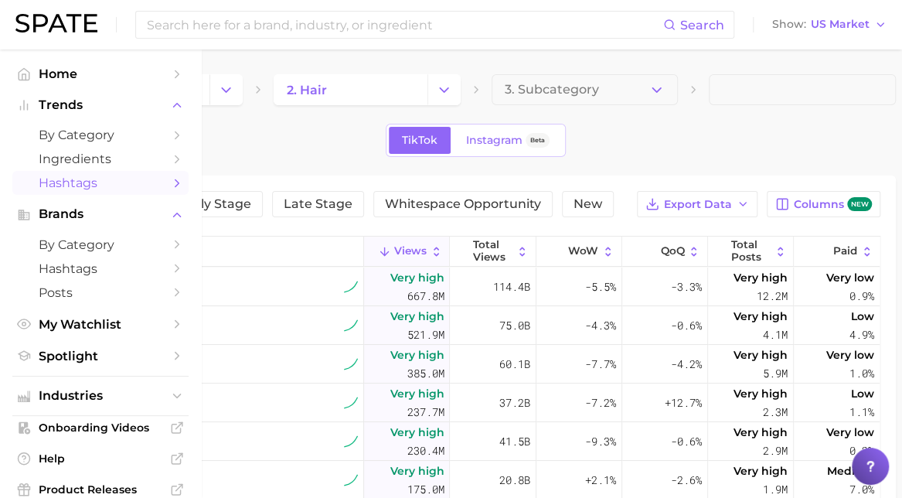
click at [649, 140] on div "TikTok Instagram Beta" at bounding box center [476, 140] width 840 height 33
click at [111, 254] on input "Search in hair" at bounding box center [217, 251] width 291 height 29
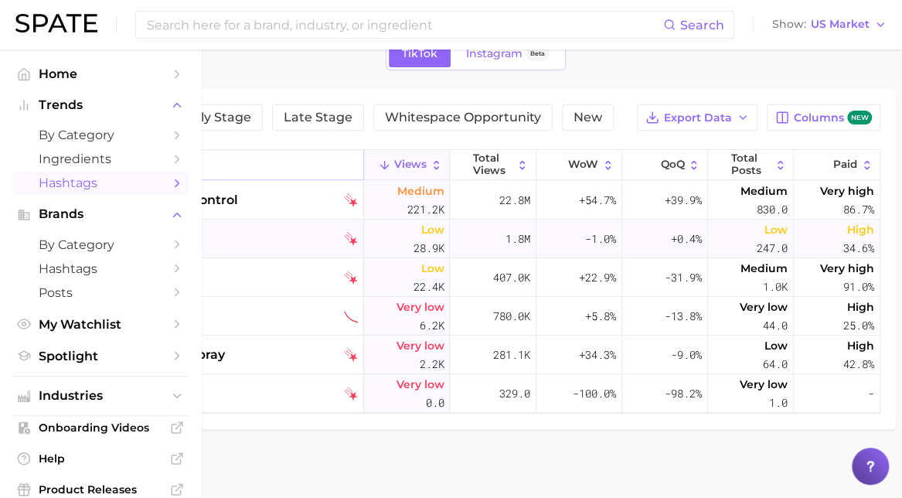
scroll to position [60, 0]
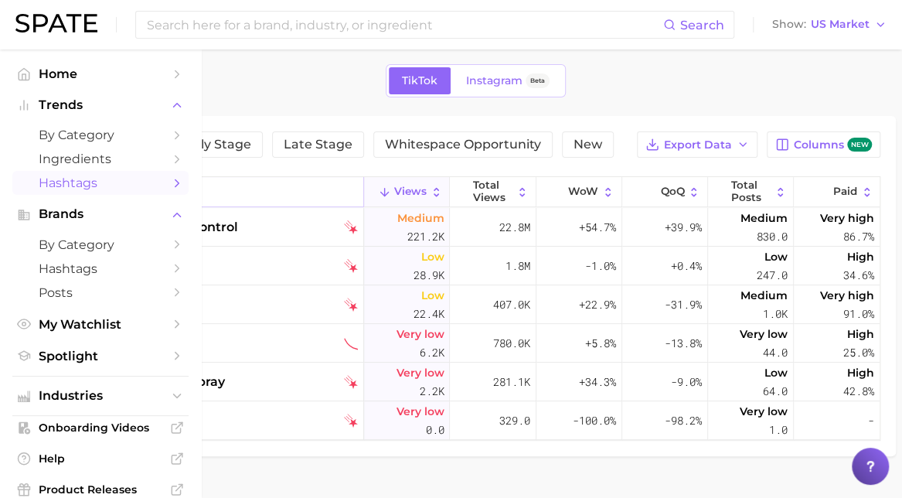
click at [196, 188] on input "hold" at bounding box center [217, 191] width 291 height 29
type input "lock"
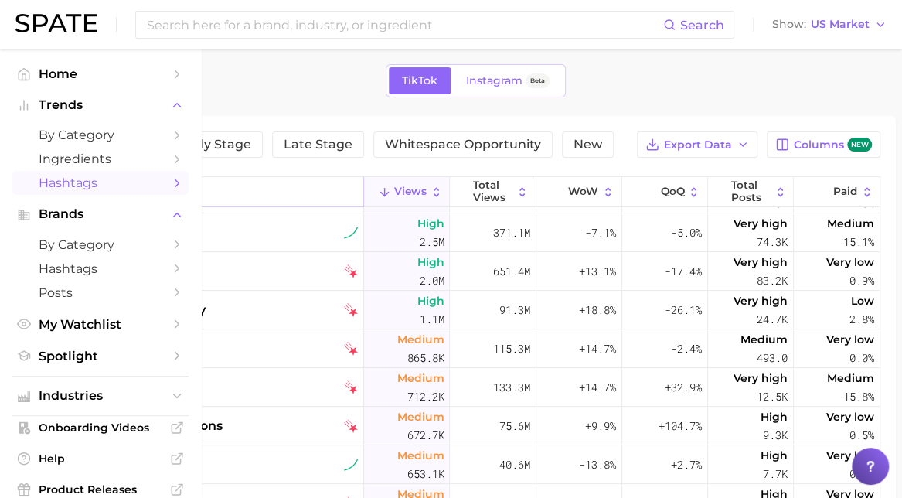
scroll to position [92, 0]
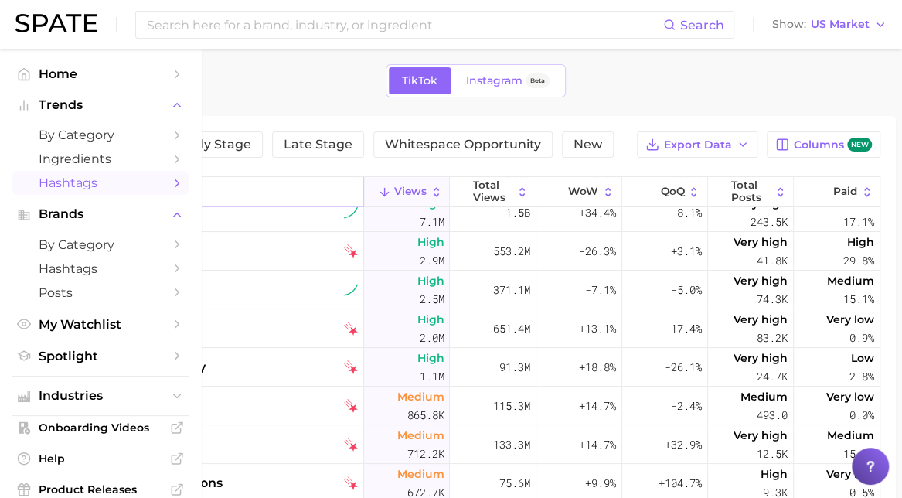
click at [136, 186] on input "lock" at bounding box center [217, 191] width 291 height 29
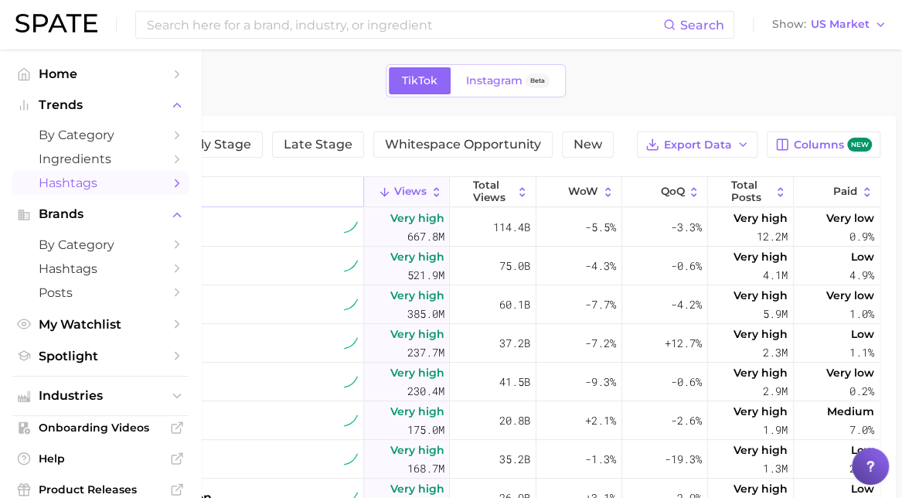
type input "grip"
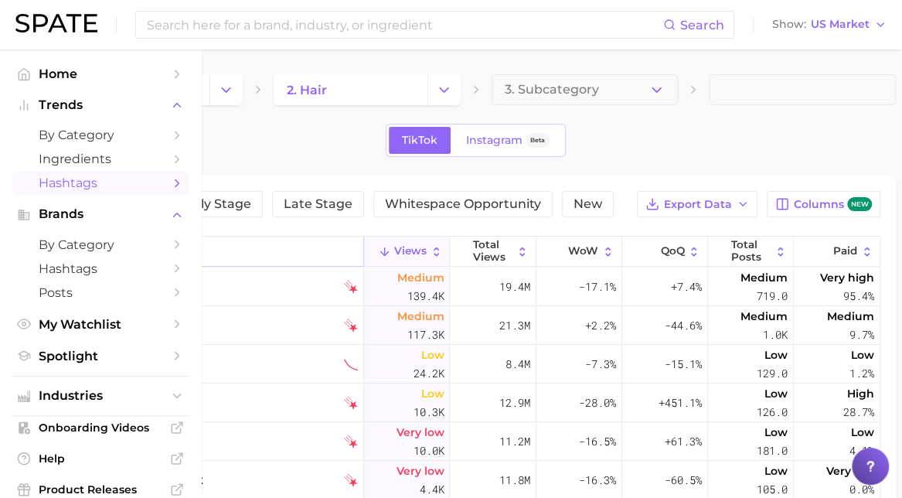
click at [148, 241] on input "grip" at bounding box center [217, 251] width 291 height 29
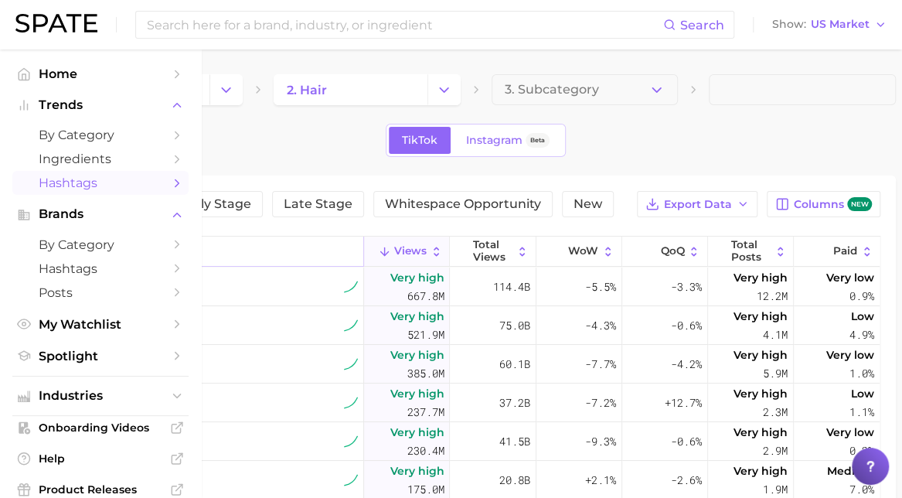
type input "d"
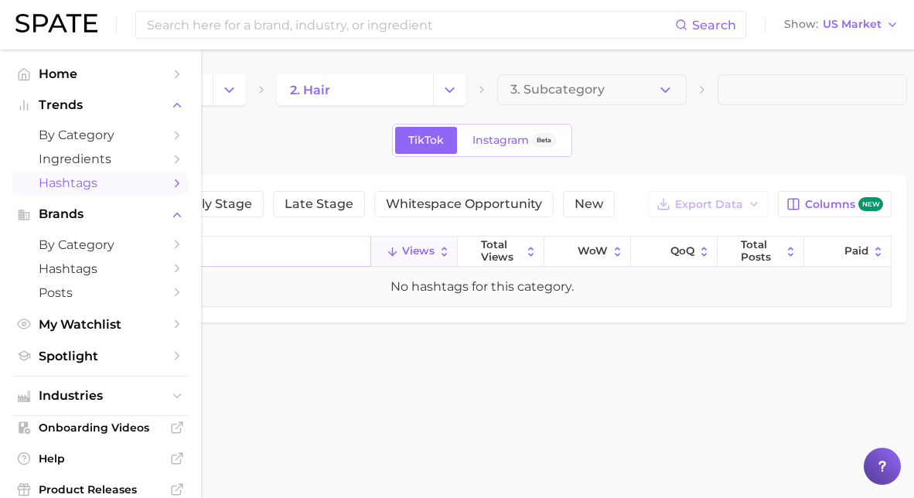
type input "secure"
click at [503, 158] on div "1. beauty 2. hair 3. Subcategory TikTok Instagram Beta Filters Early Stage Late…" at bounding box center [481, 198] width 850 height 248
click at [500, 148] on link "Instagram Beta" at bounding box center [514, 140] width 110 height 27
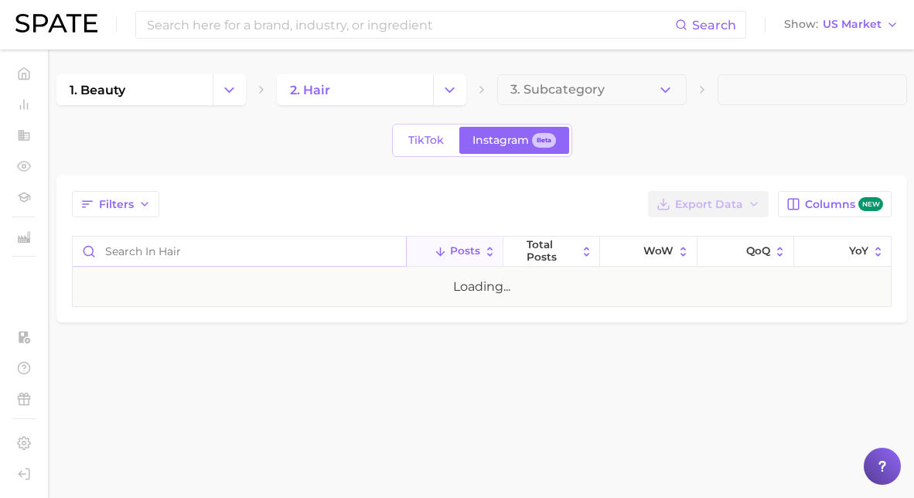
click at [172, 261] on input "Search in hair" at bounding box center [239, 251] width 333 height 29
click at [158, 253] on input "secure" at bounding box center [239, 251] width 333 height 29
type input "grip"
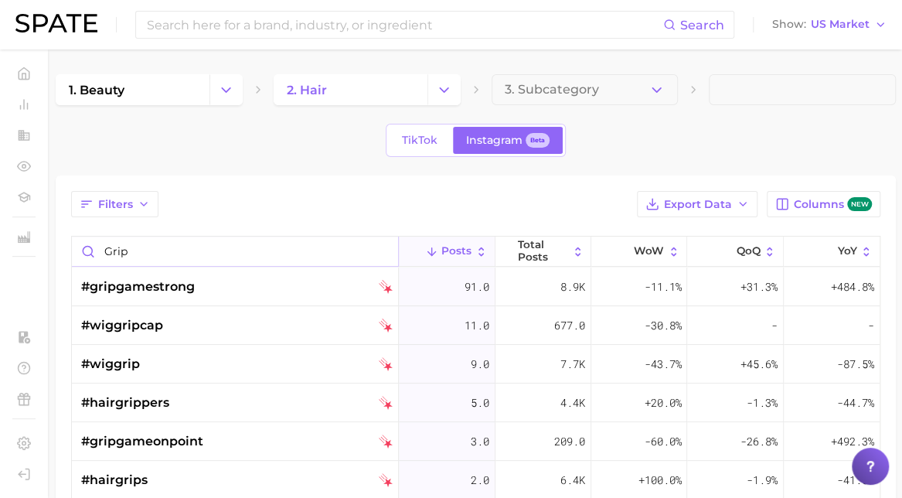
scroll to position [51, 0]
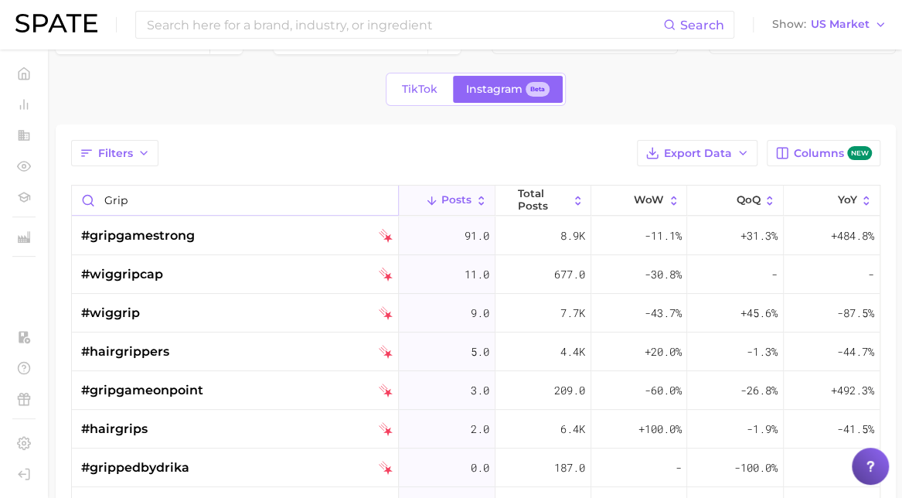
click at [165, 194] on input "grip" at bounding box center [235, 200] width 326 height 29
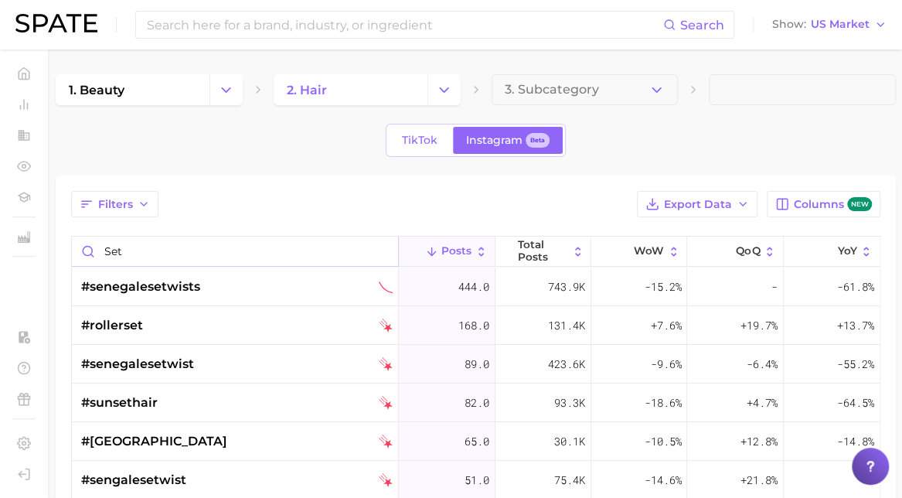
type input "set"
click at [431, 122] on div "1. beauty 2. hair 3. Subcategory TikTok Instagram Beta Filters Export Data Colu…" at bounding box center [476, 411] width 840 height 675
click at [422, 129] on link "TikTok" at bounding box center [420, 140] width 62 height 27
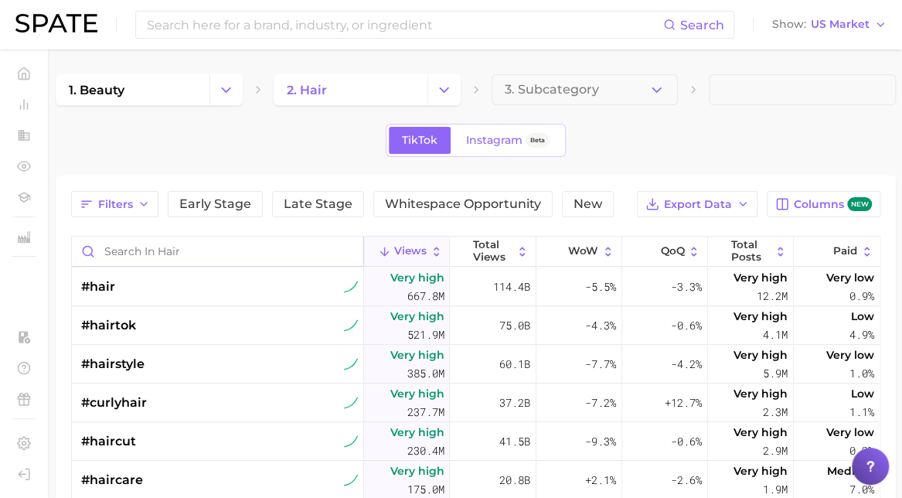
click at [141, 258] on input "Search in hair" at bounding box center [217, 251] width 291 height 29
type input "set"
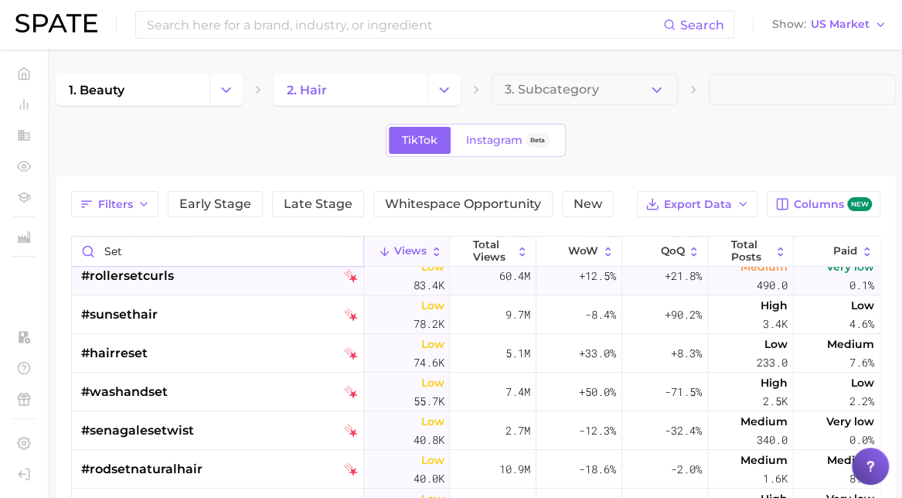
scroll to position [281, 0]
click at [131, 245] on input "set" at bounding box center [217, 251] width 291 height 29
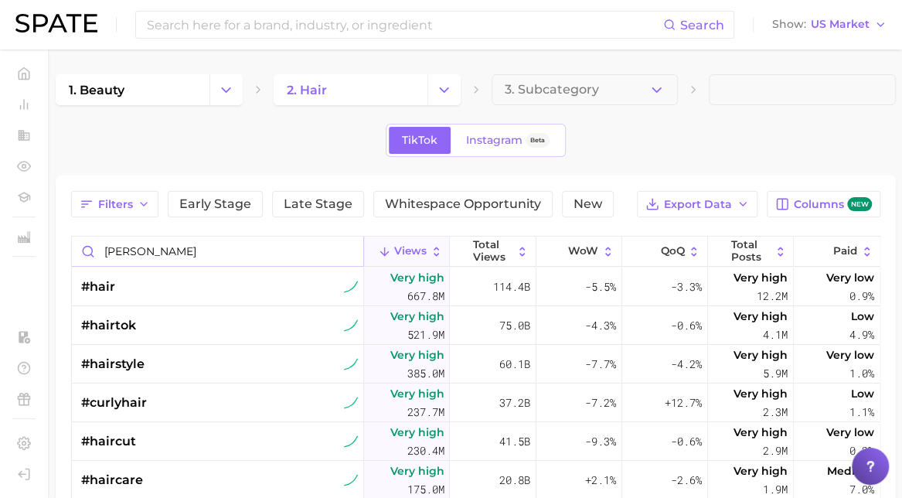
type input "power"
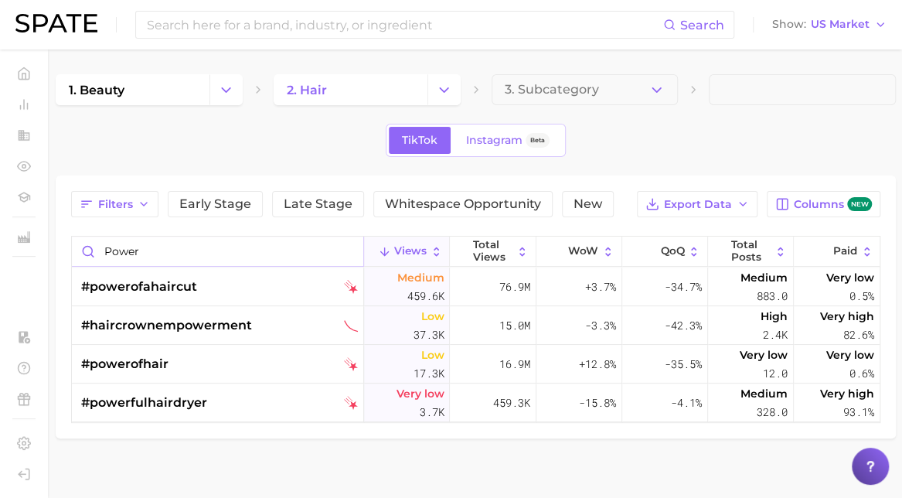
click at [131, 245] on input "power" at bounding box center [217, 251] width 291 height 29
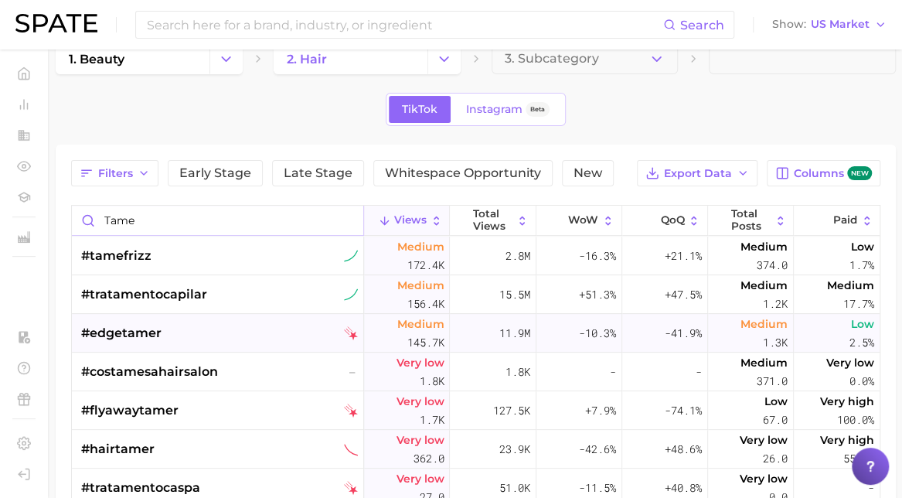
scroll to position [132, 0]
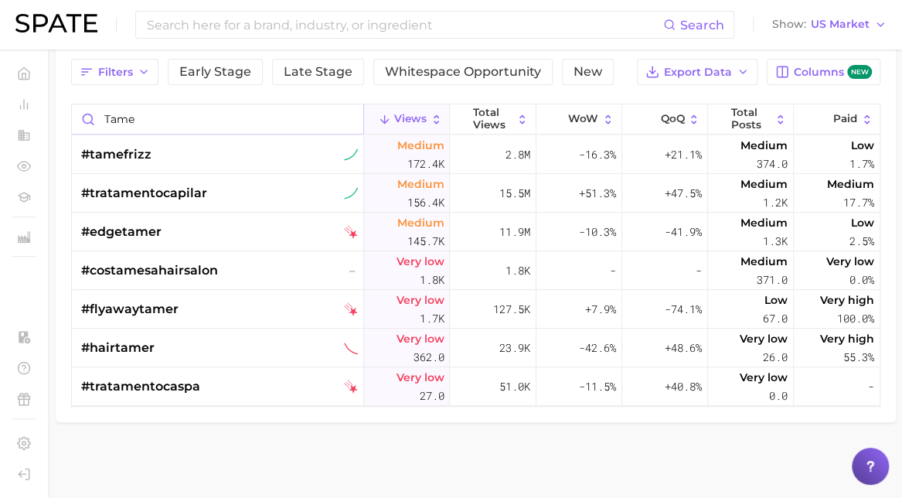
click at [159, 109] on input "tame" at bounding box center [217, 118] width 291 height 29
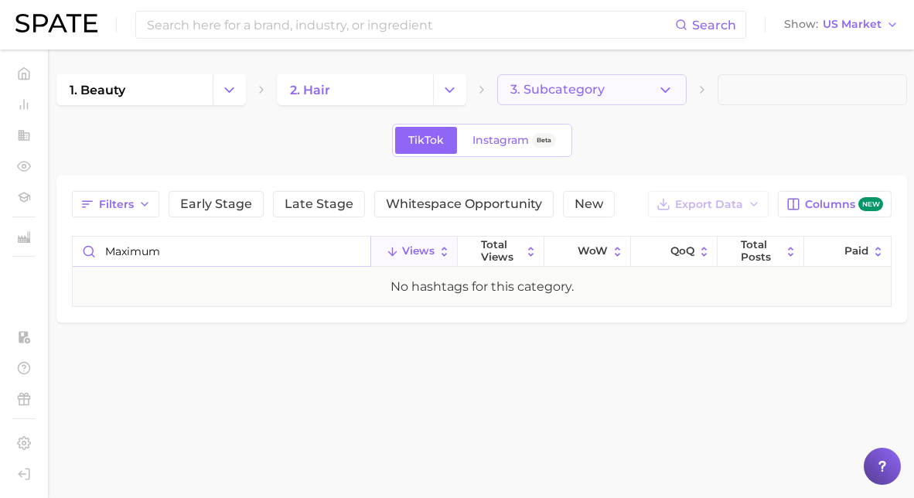
click at [557, 101] on button "3. Subcategory" at bounding box center [591, 89] width 189 height 31
type input "maximum"
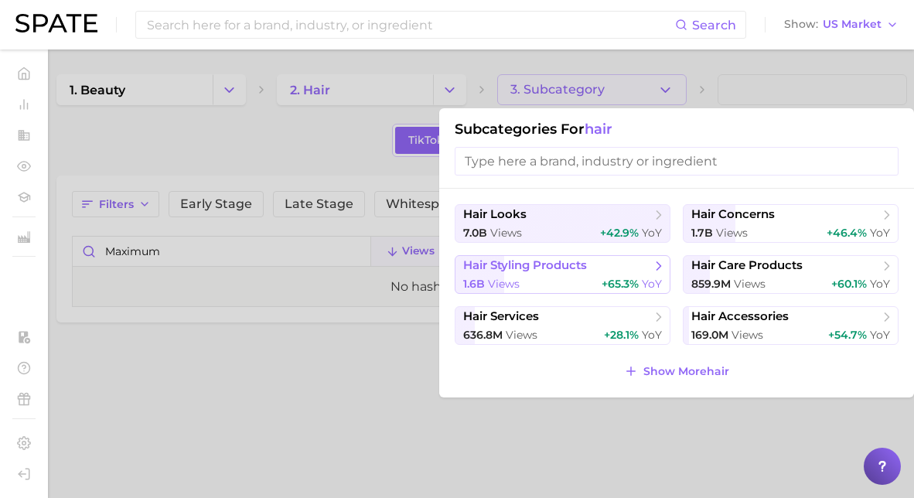
click at [520, 261] on span "hair styling products" at bounding box center [525, 265] width 124 height 15
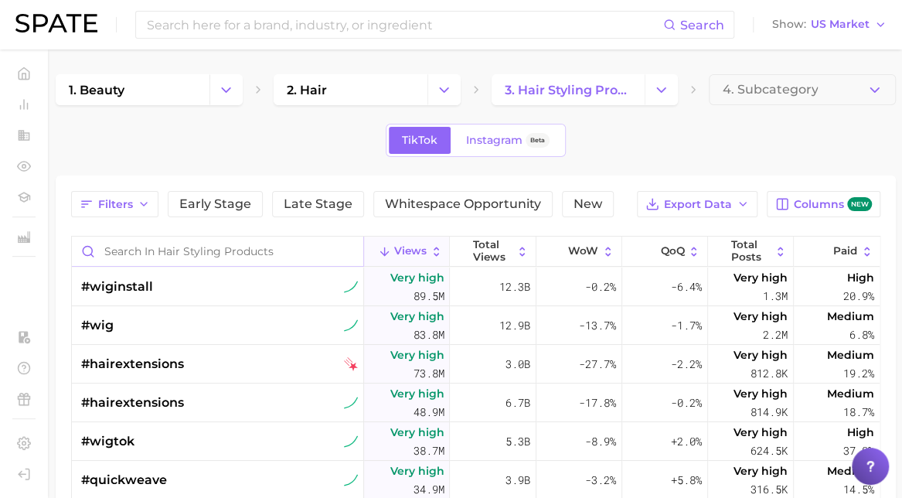
click at [150, 254] on input "Search in hair styling products" at bounding box center [217, 251] width 291 height 29
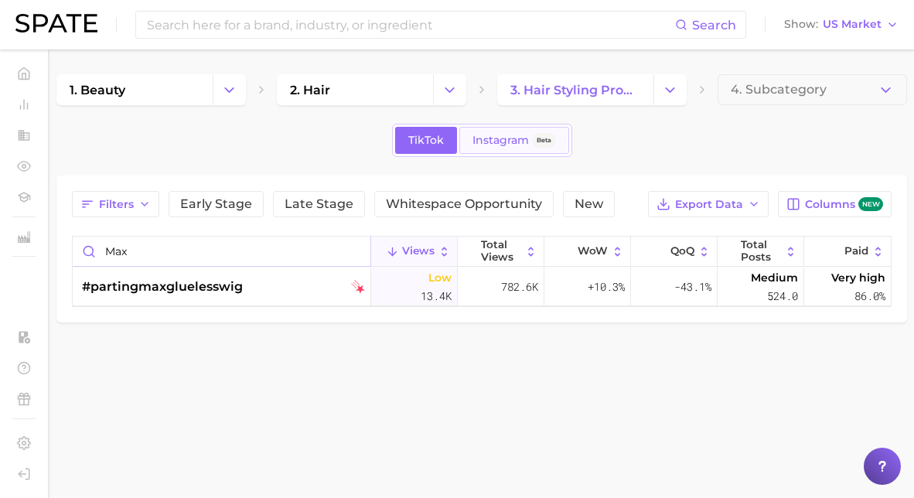
type input "max"
click at [507, 145] on span "Instagram" at bounding box center [500, 140] width 56 height 13
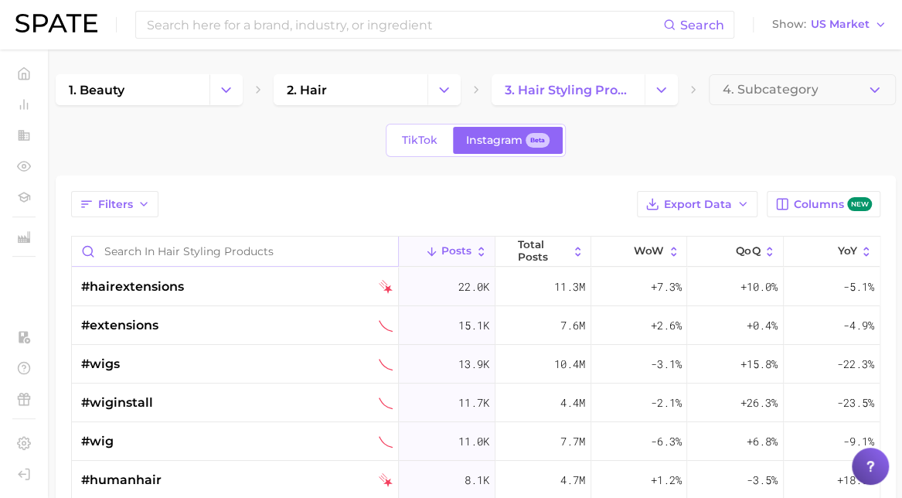
click at [164, 239] on input "Search in hair styling products" at bounding box center [235, 251] width 326 height 29
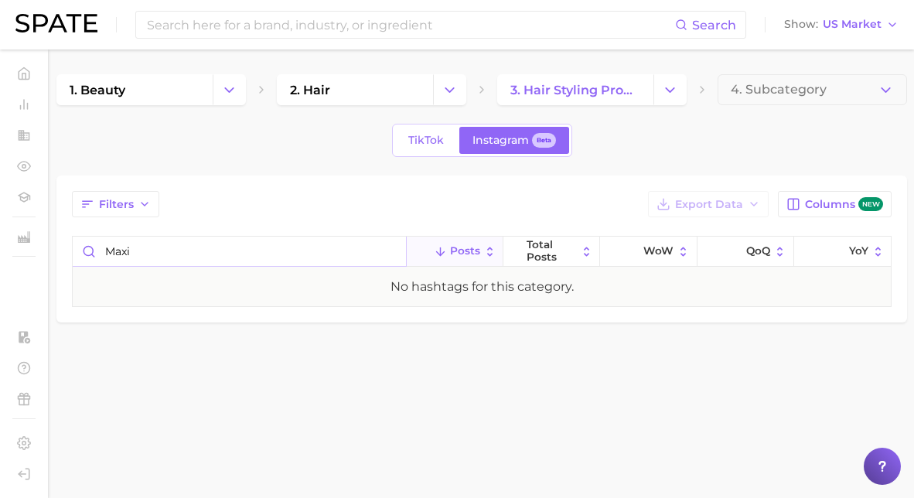
type input "max"
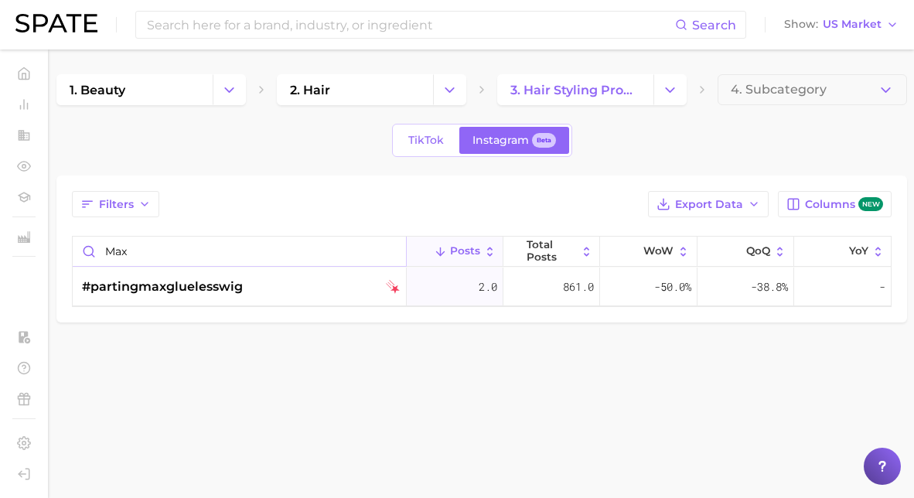
click at [158, 245] on input "max" at bounding box center [239, 251] width 333 height 29
type input "pow"
click at [135, 245] on input "pow" at bounding box center [239, 251] width 333 height 29
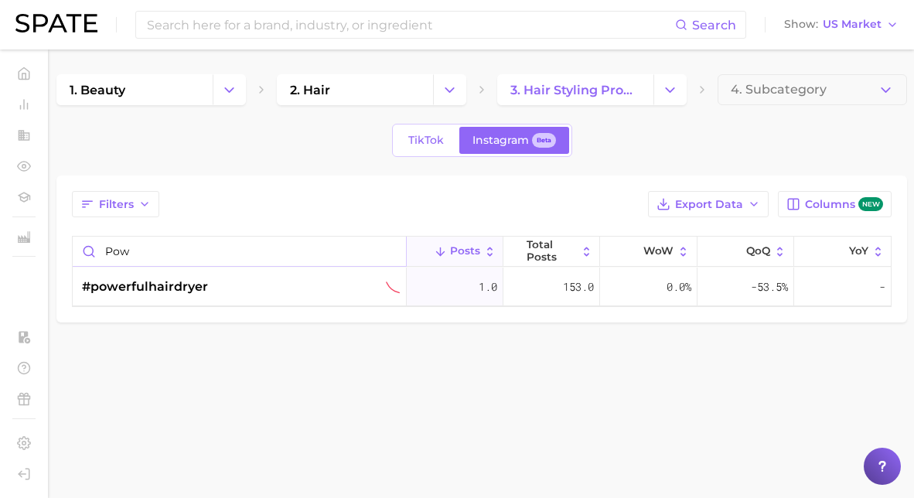
click at [135, 245] on input "pow" at bounding box center [239, 251] width 333 height 29
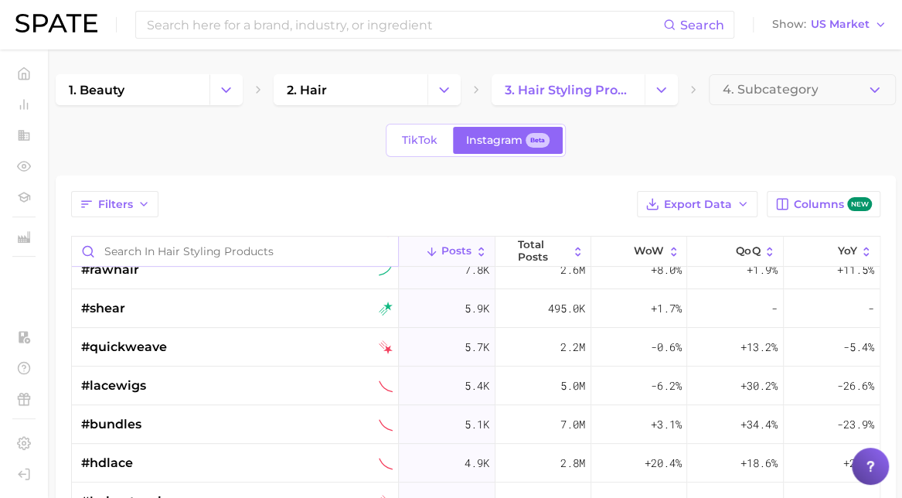
scroll to position [250, 0]
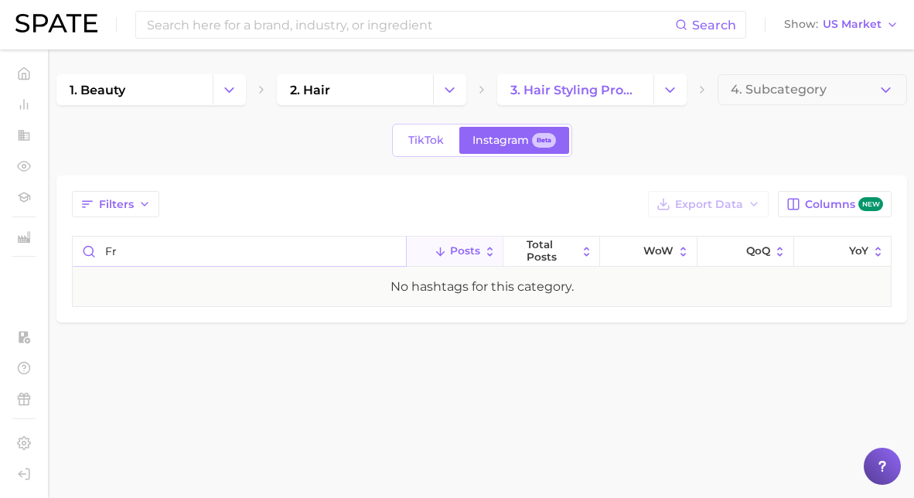
type input "f"
type input "supp"
click at [439, 124] on div "TikTok Instagram Beta" at bounding box center [482, 140] width 180 height 33
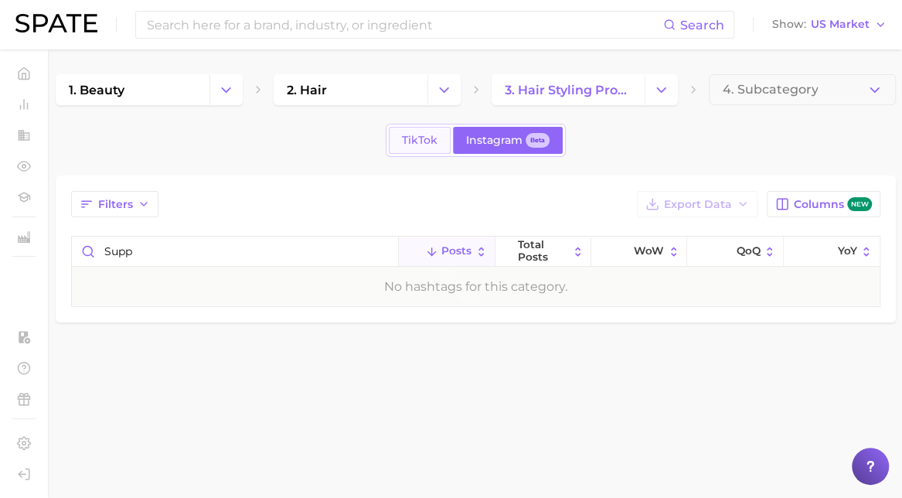
click at [431, 131] on link "TikTok" at bounding box center [420, 140] width 62 height 27
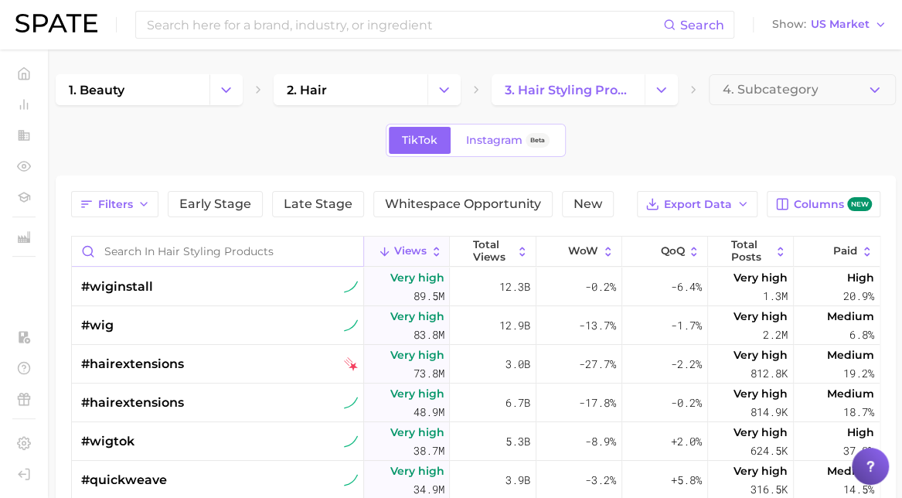
click at [176, 240] on input "Search in hair styling products" at bounding box center [217, 251] width 291 height 29
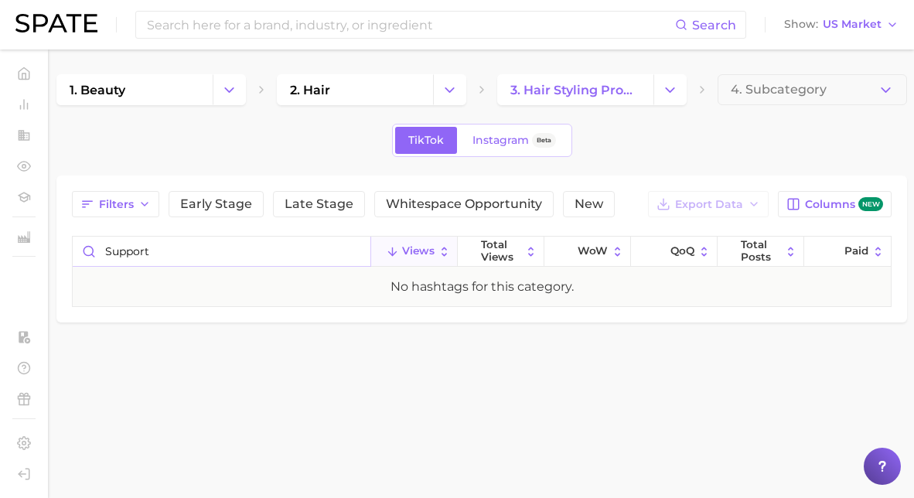
click at [176, 240] on input "support" at bounding box center [222, 251] width 298 height 29
type input "tame"
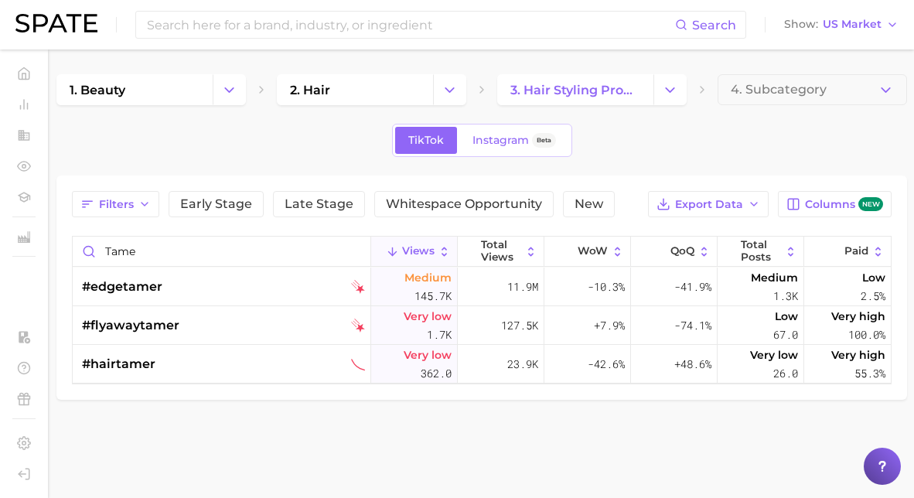
click at [195, 149] on div "TikTok Instagram Beta" at bounding box center [481, 140] width 850 height 33
click at [661, 248] on icon at bounding box center [660, 251] width 13 height 13
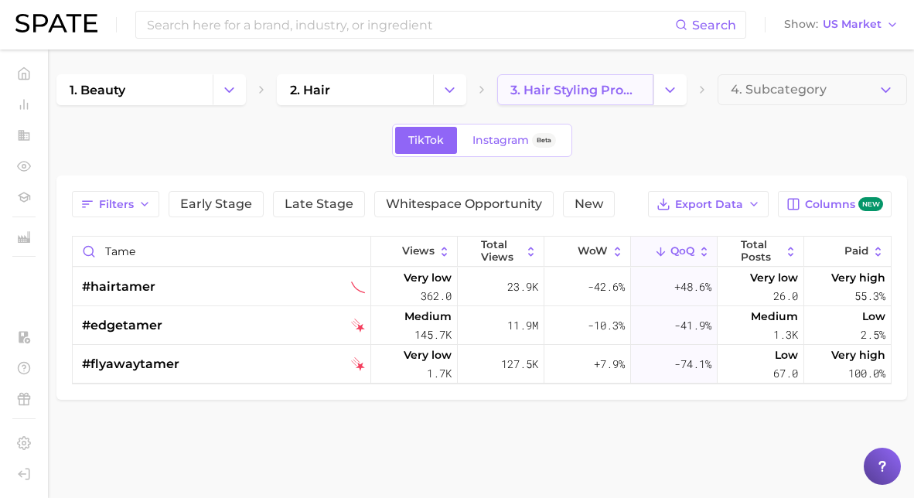
click at [583, 93] on span "3. hair styling products" at bounding box center [575, 90] width 130 height 15
click at [663, 80] on button "Change Category" at bounding box center [669, 89] width 33 height 31
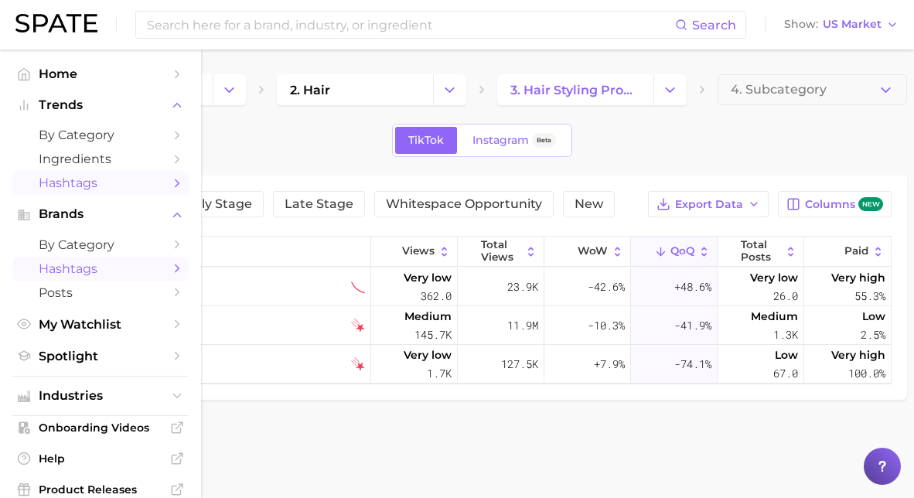
click at [63, 271] on span "Hashtags" at bounding box center [101, 268] width 124 height 15
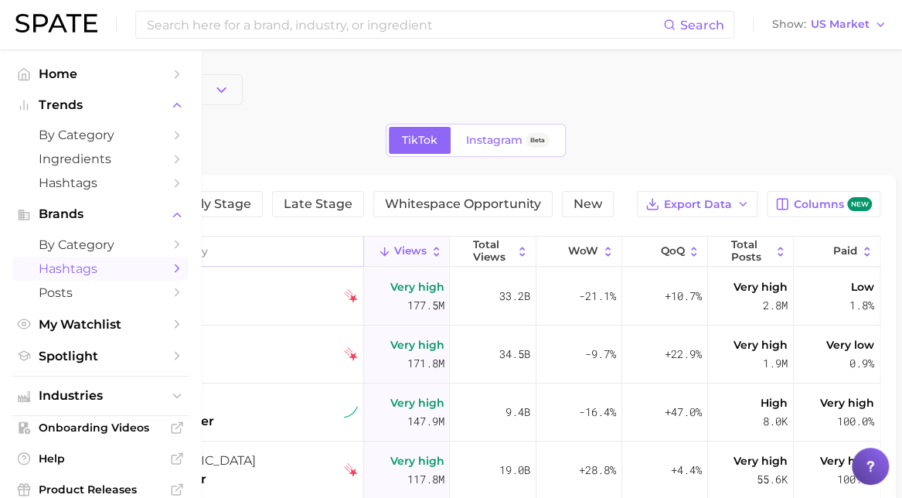
click at [154, 242] on input "Search in category" at bounding box center [217, 251] width 291 height 29
click at [105, 97] on button "Choose Category" at bounding box center [149, 89] width 187 height 31
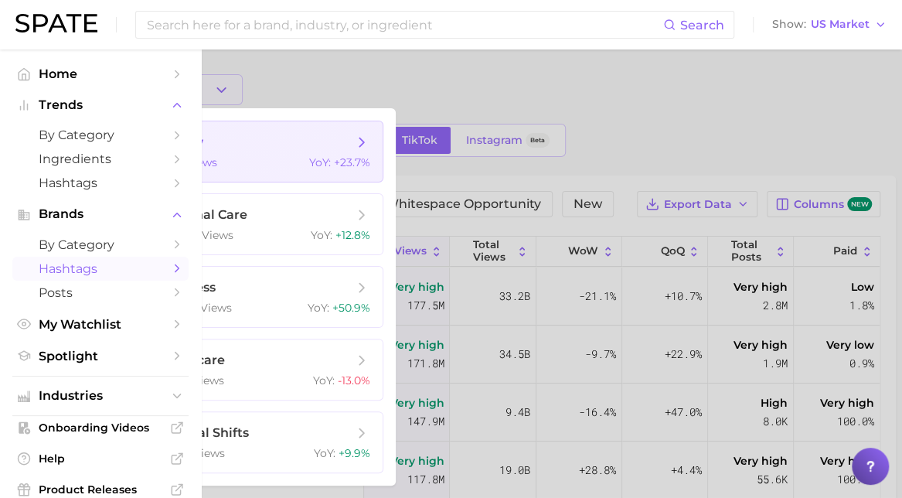
click at [135, 163] on div at bounding box center [107, 151] width 77 height 60
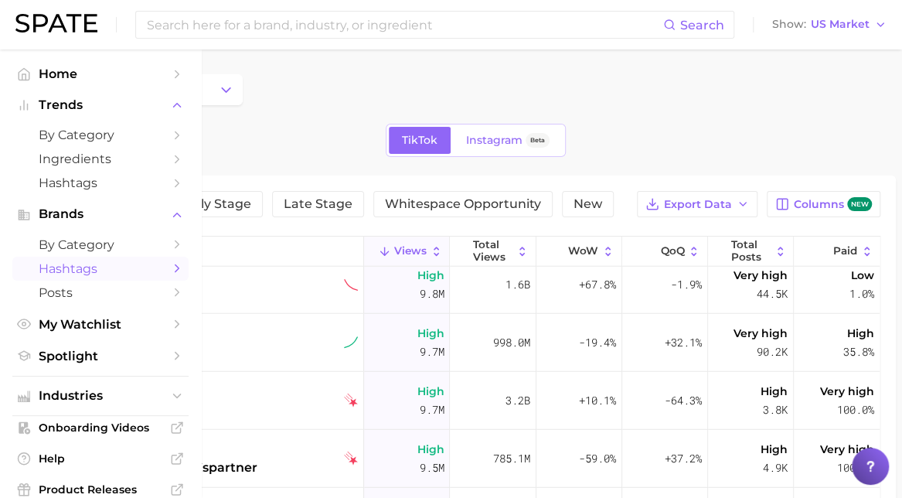
scroll to position [4842, 0]
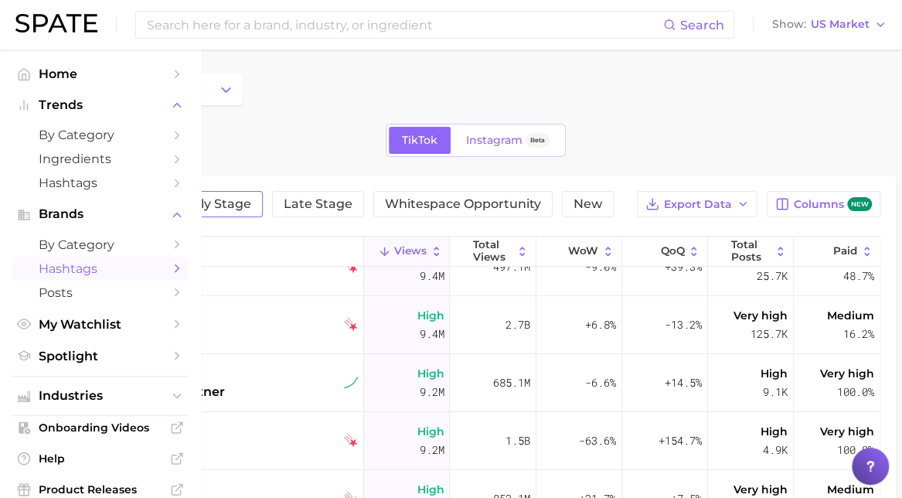
click at [233, 203] on span "Early Stage" at bounding box center [215, 204] width 72 height 12
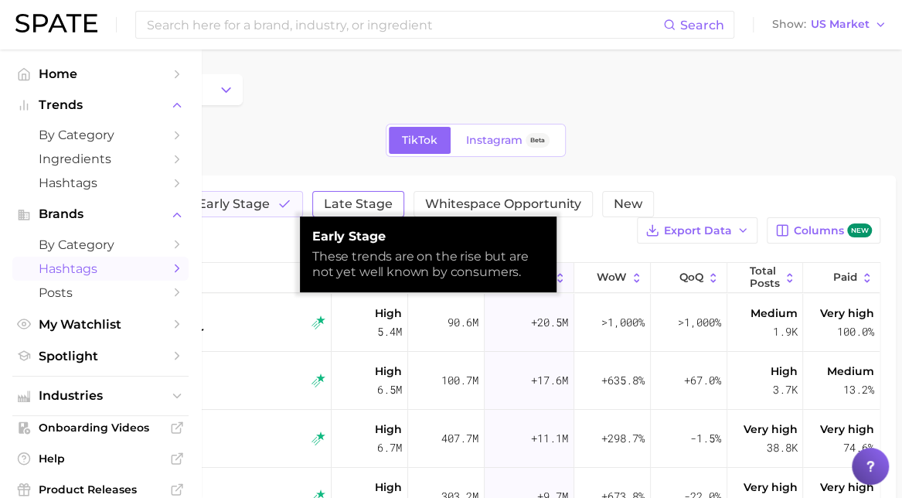
click at [341, 201] on span "Late Stage" at bounding box center [358, 204] width 69 height 12
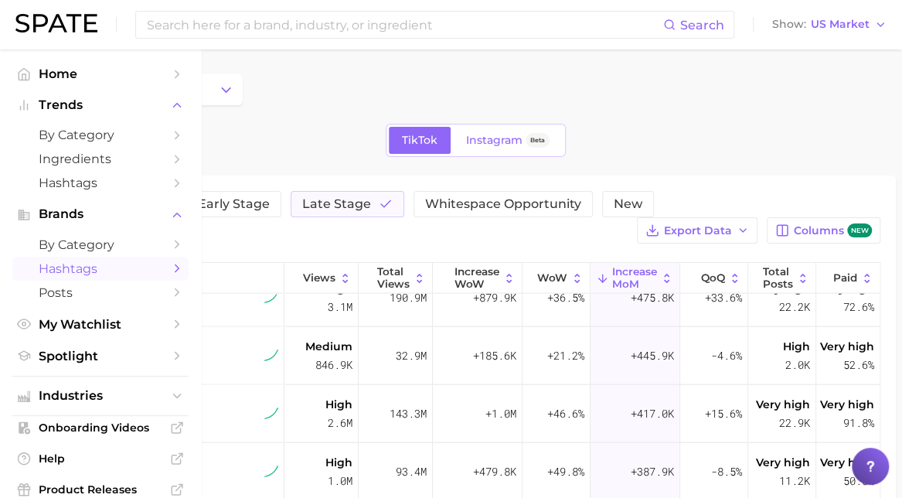
scroll to position [1740, 0]
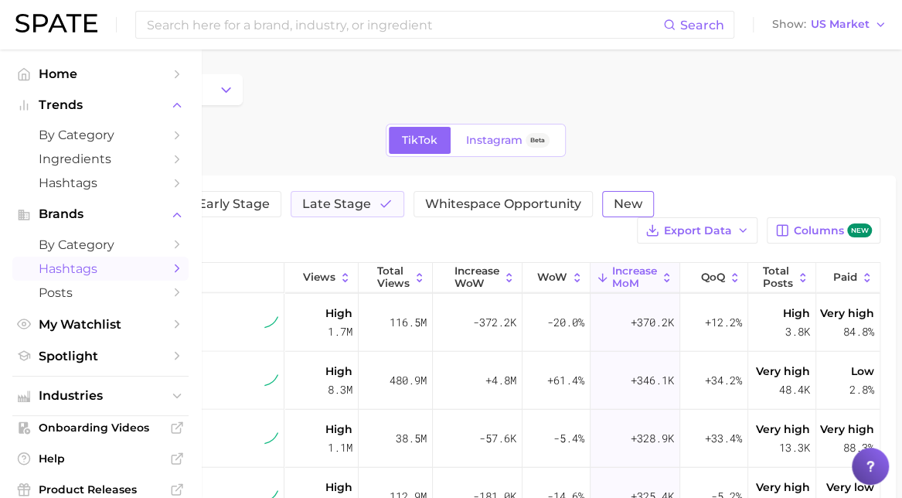
click at [611, 194] on button "New" at bounding box center [628, 204] width 52 height 26
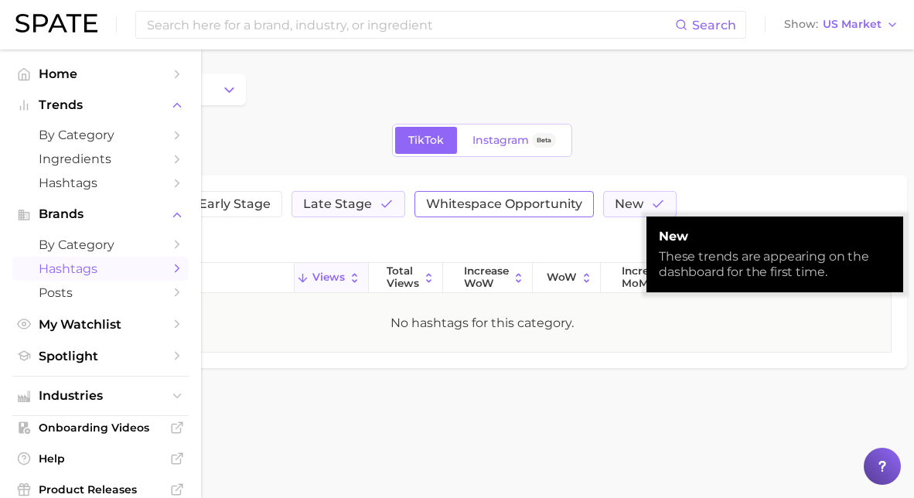
click at [499, 199] on span "Whitespace Opportunity" at bounding box center [504, 204] width 156 height 12
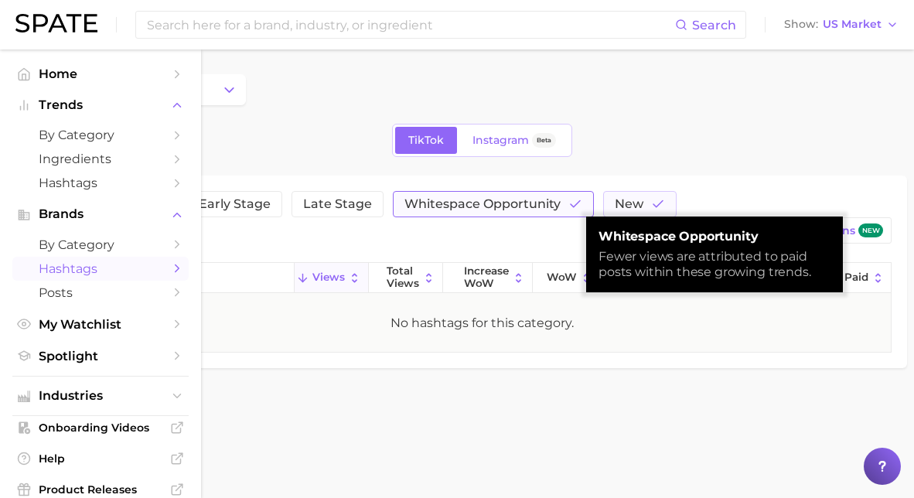
click at [500, 203] on span "Whitespace Opportunity" at bounding box center [482, 204] width 156 height 12
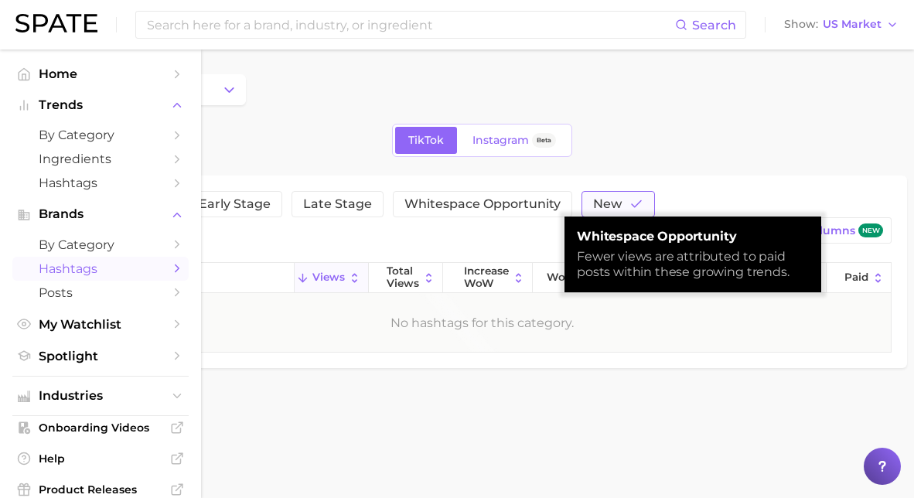
click at [615, 207] on button "New" at bounding box center [617, 204] width 73 height 26
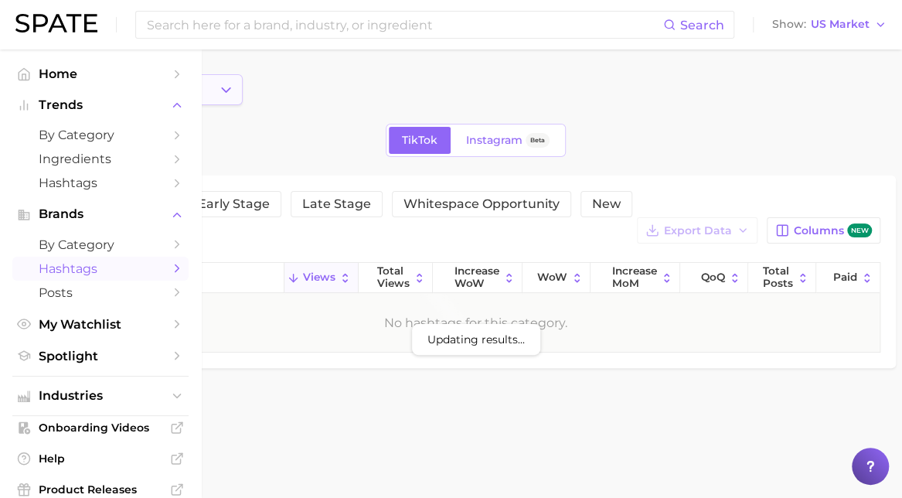
click at [199, 75] on button "beauty" at bounding box center [149, 89] width 187 height 31
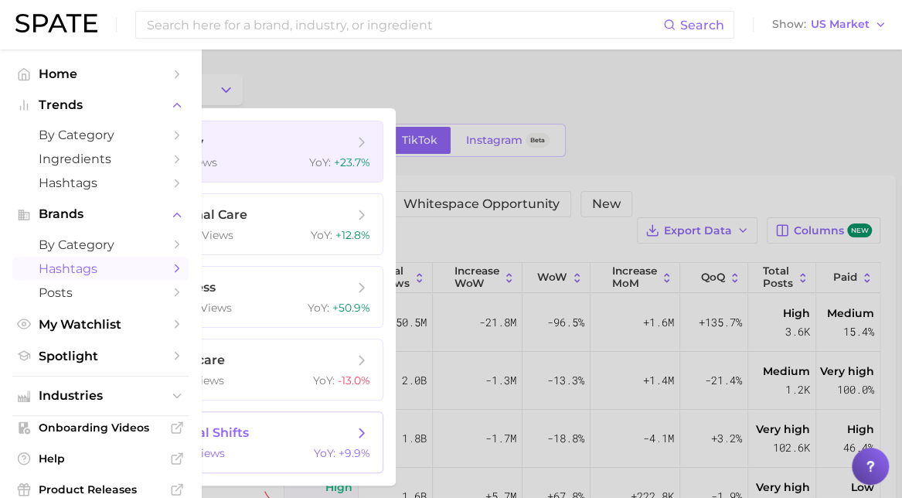
scroll to position [45, 0]
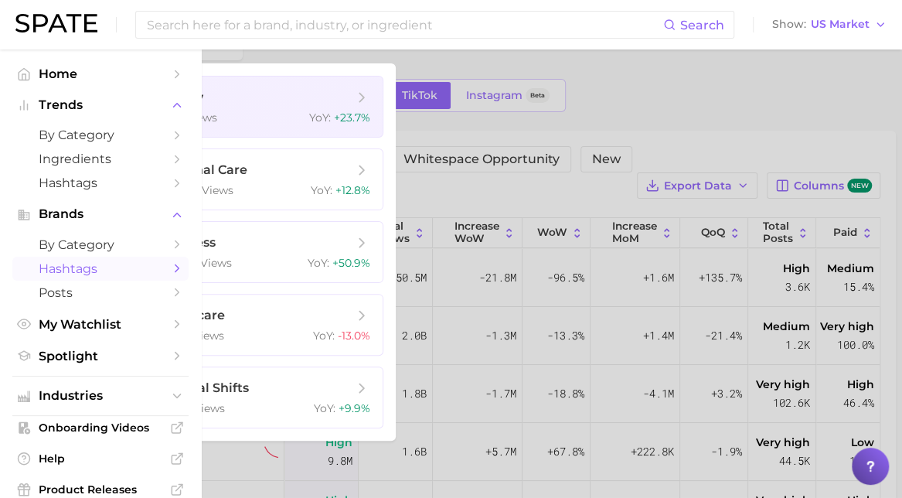
click at [656, 90] on div at bounding box center [451, 249] width 902 height 498
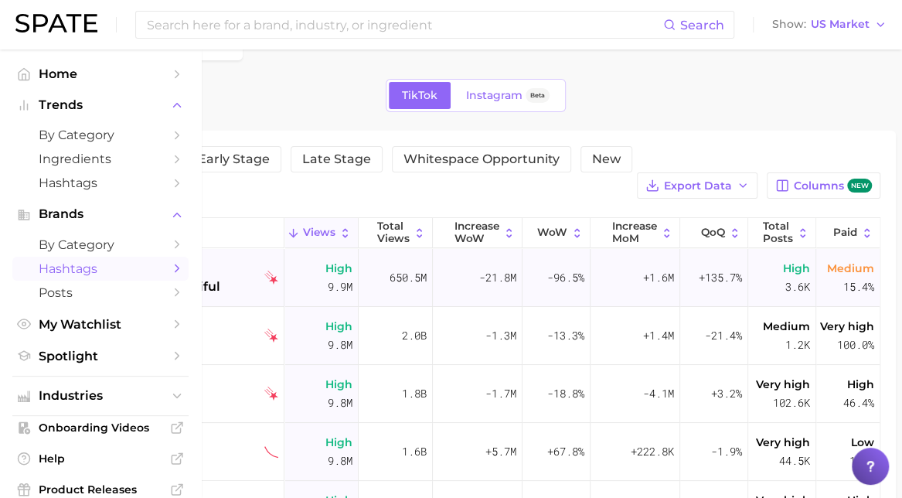
scroll to position [0, 0]
